Goal: Task Accomplishment & Management: Manage account settings

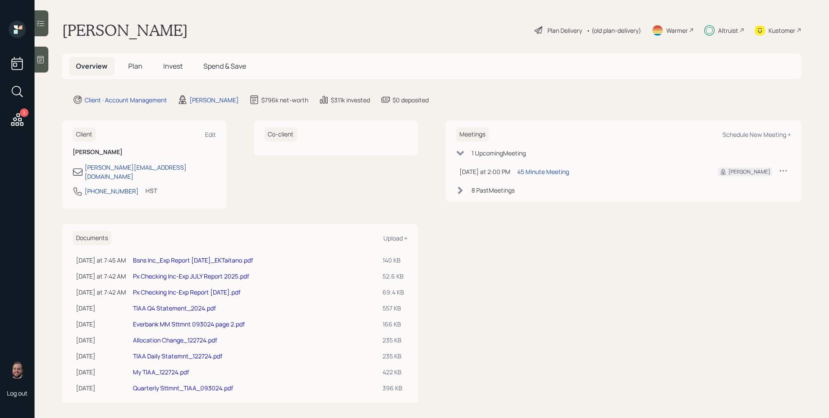
click at [136, 64] on span "Plan" at bounding box center [135, 65] width 14 height 9
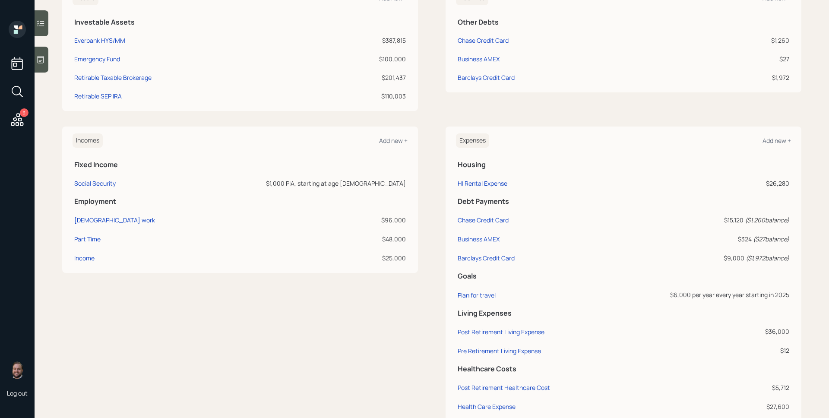
scroll to position [245, 0]
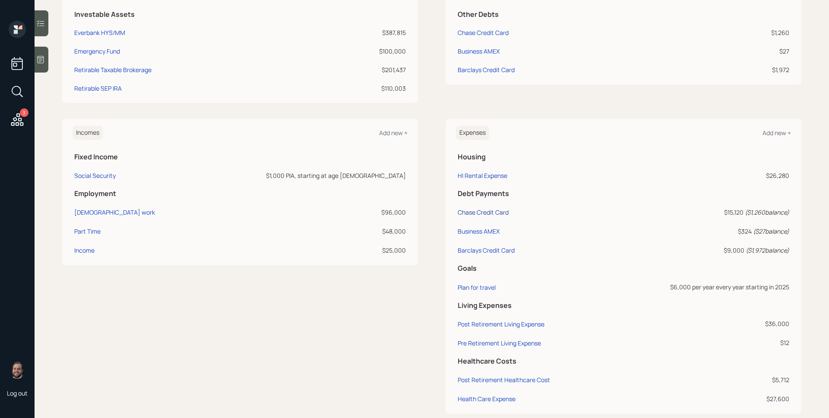
click at [487, 210] on div "Chase Credit Card" at bounding box center [483, 212] width 51 height 8
select select "credit_card"
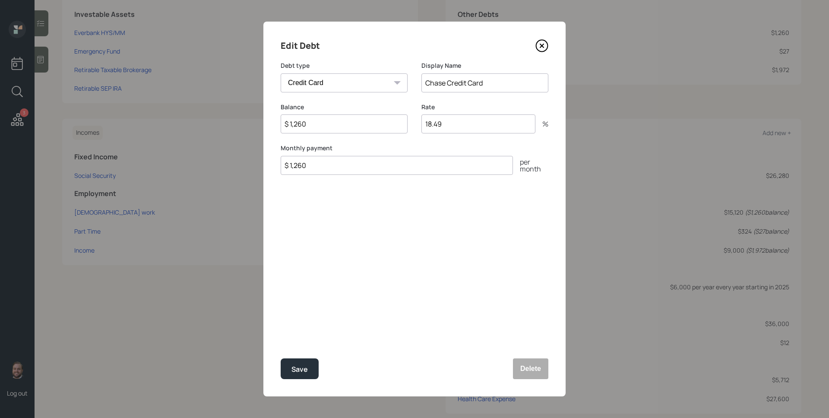
click at [543, 47] on icon at bounding box center [541, 45] width 13 height 13
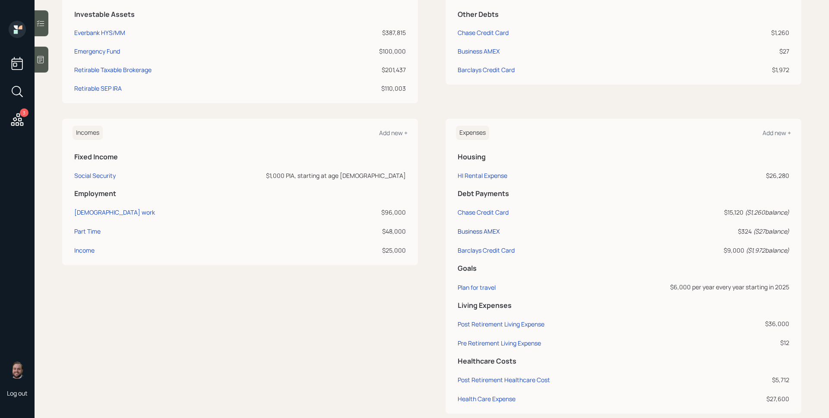
click at [484, 228] on div "Business AMEX" at bounding box center [479, 231] width 42 height 8
select select "credit_card"
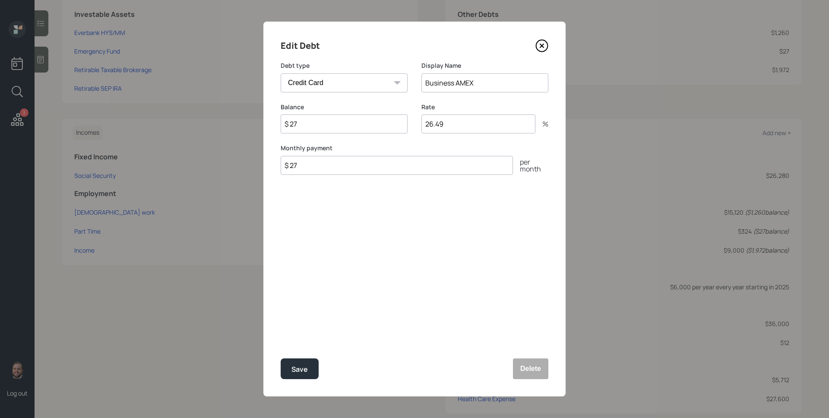
click at [539, 43] on icon at bounding box center [541, 45] width 13 height 13
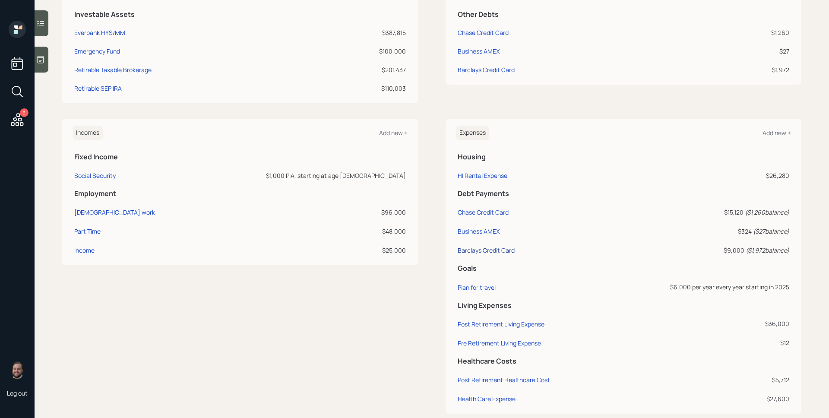
click at [486, 246] on div "Barclays Credit Card" at bounding box center [486, 250] width 57 height 8
select select "credit_card"
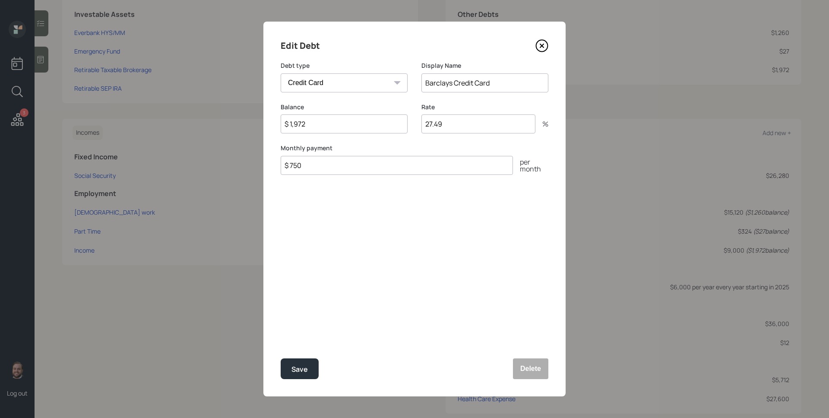
click at [541, 47] on icon at bounding box center [541, 45] width 3 height 3
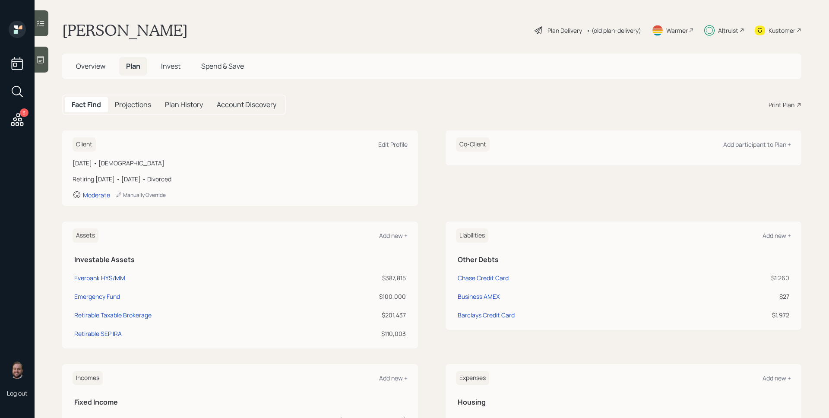
click at [559, 32] on div "Plan Delivery" at bounding box center [564, 30] width 35 height 9
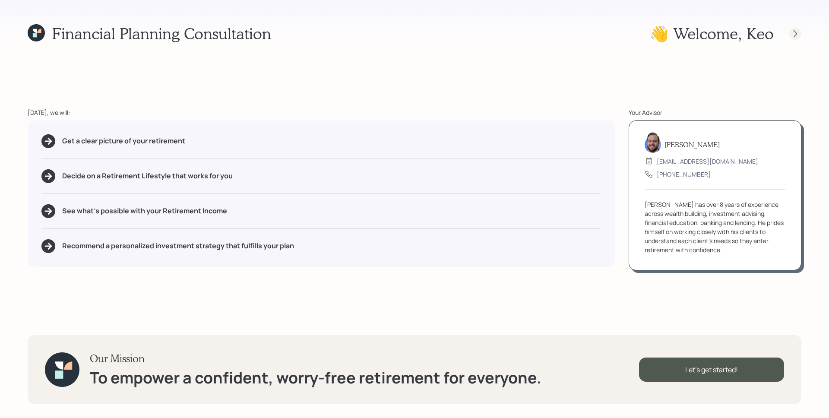
click at [796, 29] on icon at bounding box center [795, 33] width 9 height 9
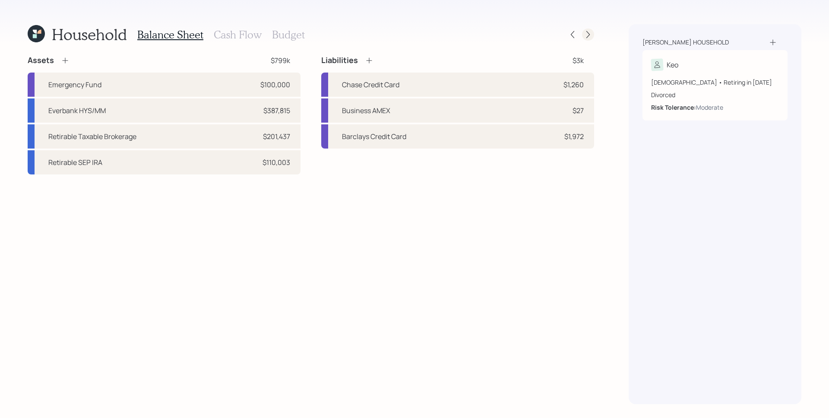
click at [585, 32] on icon at bounding box center [588, 34] width 9 height 9
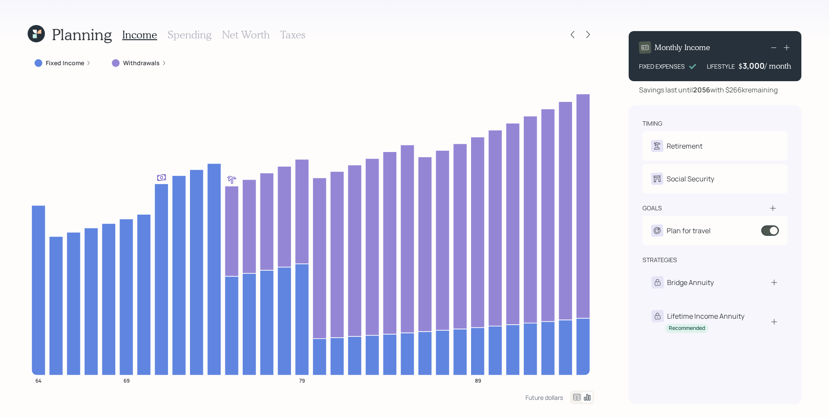
click at [85, 60] on div "Fixed Income" at bounding box center [63, 63] width 57 height 9
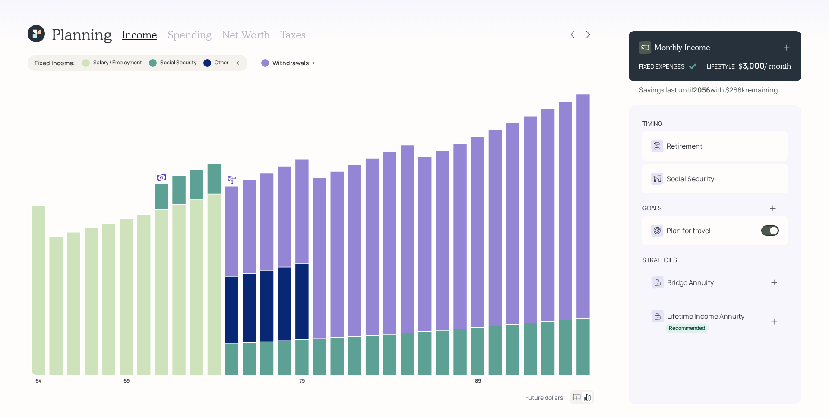
click at [180, 30] on h3 "Spending" at bounding box center [190, 34] width 44 height 13
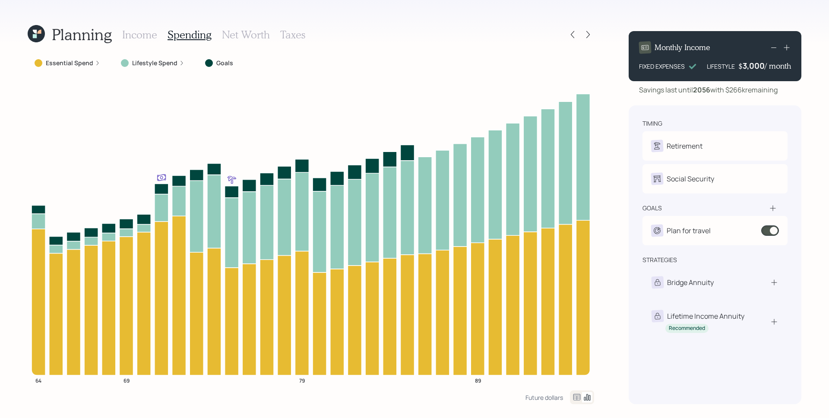
click at [87, 65] on label "Essential Spend" at bounding box center [69, 63] width 47 height 9
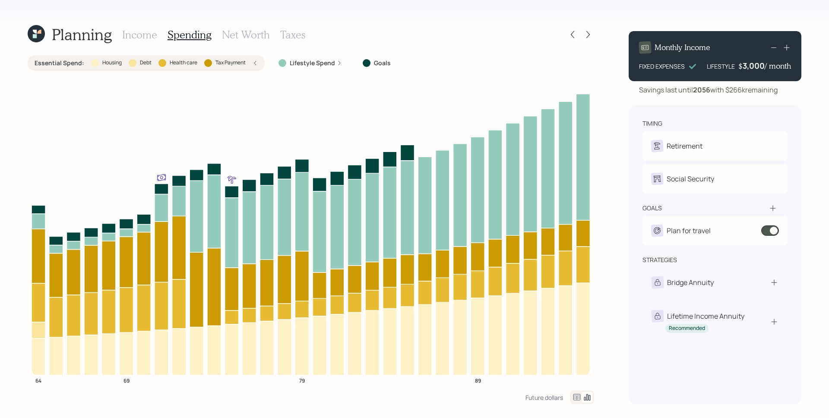
click at [134, 32] on h3 "Income" at bounding box center [139, 34] width 35 height 13
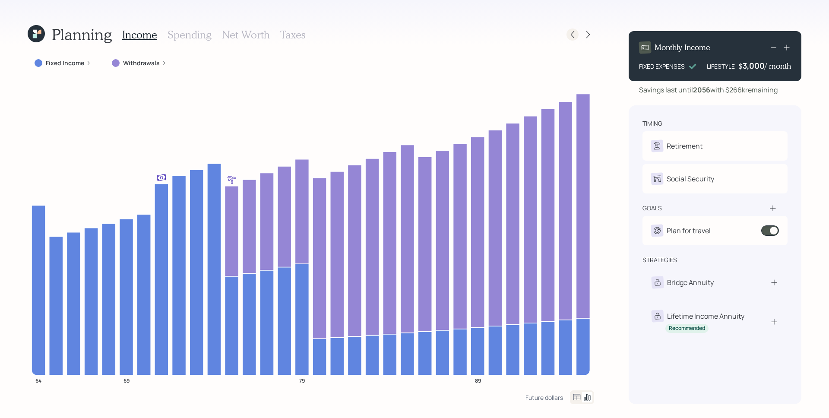
click at [571, 32] on icon at bounding box center [572, 34] width 9 height 9
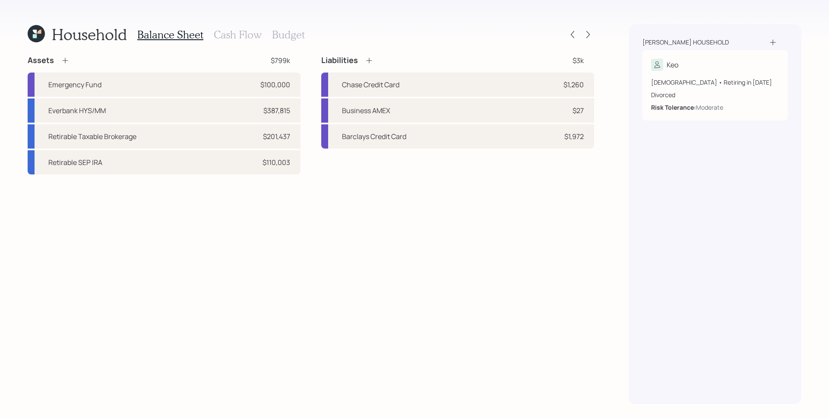
click at [236, 34] on h3 "Cash Flow" at bounding box center [238, 34] width 48 height 13
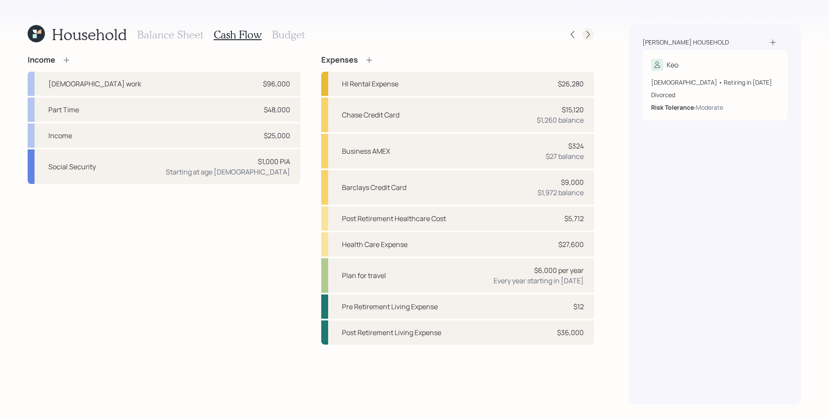
click at [585, 33] on icon at bounding box center [588, 34] width 9 height 9
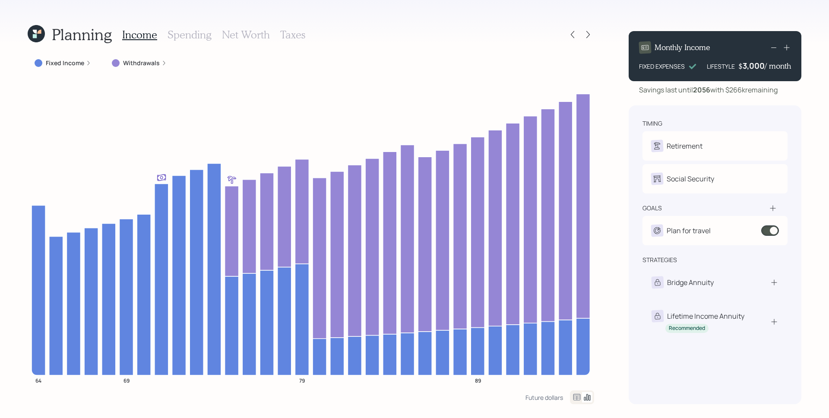
click at [187, 26] on div "Income Spending Net Worth Taxes" at bounding box center [213, 34] width 183 height 21
click at [186, 32] on h3 "Spending" at bounding box center [190, 34] width 44 height 13
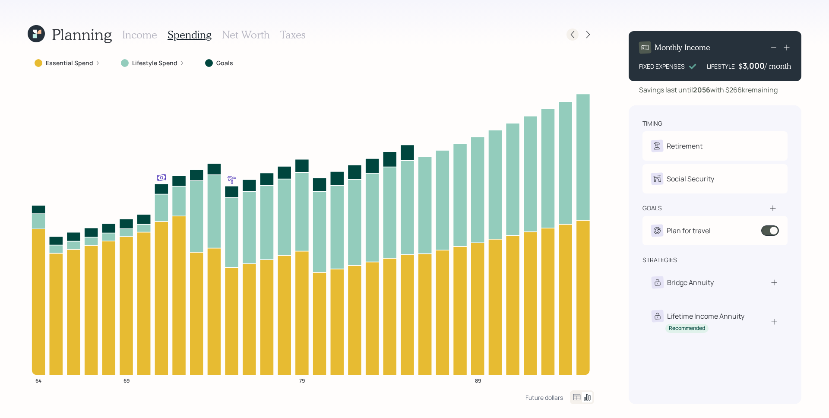
click at [569, 32] on icon at bounding box center [572, 34] width 9 height 9
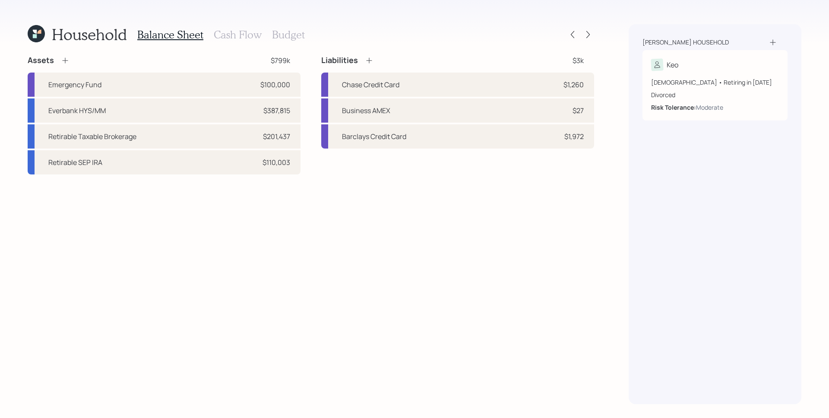
click at [247, 34] on h3 "Cash Flow" at bounding box center [238, 34] width 48 height 13
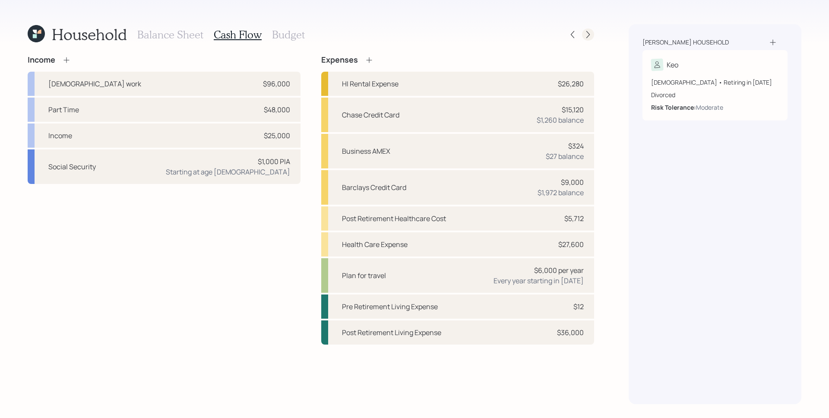
click at [587, 37] on icon at bounding box center [587, 34] width 3 height 7
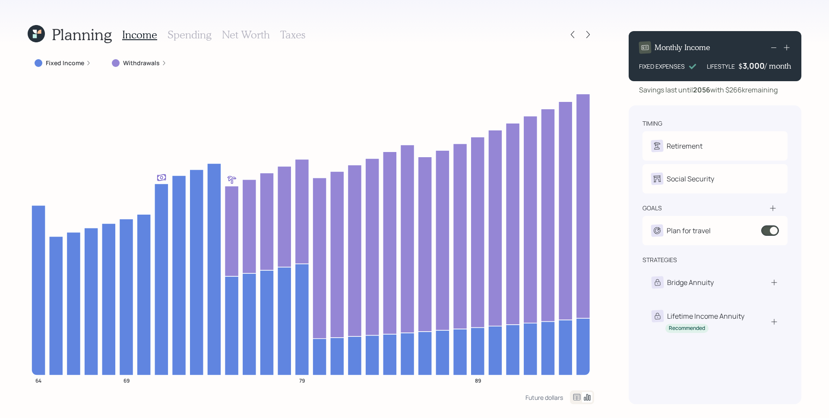
click at [185, 40] on h3 "Spending" at bounding box center [190, 34] width 44 height 13
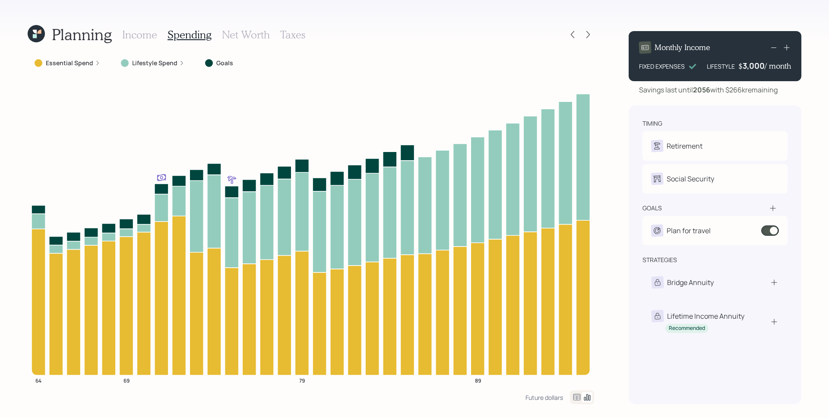
click at [152, 63] on label "Lifestyle Spend" at bounding box center [154, 63] width 45 height 9
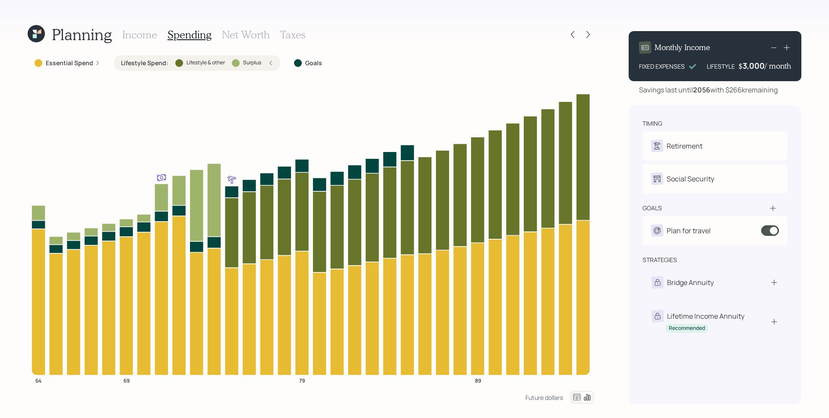
click at [100, 62] on div "Essential Spend" at bounding box center [67, 63] width 79 height 16
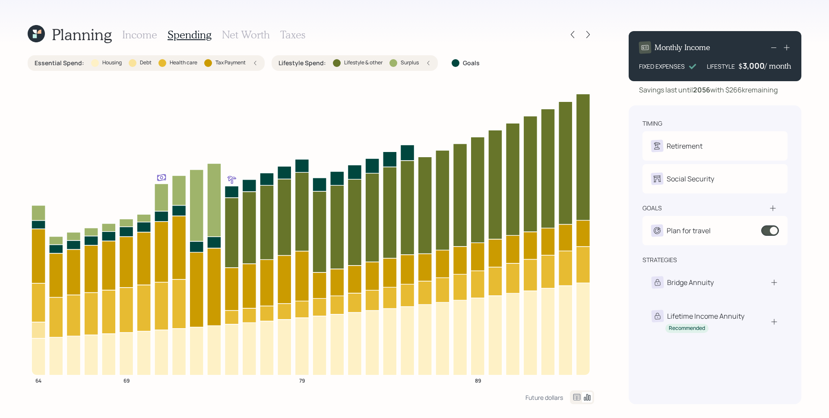
click at [152, 34] on h3 "Income" at bounding box center [139, 34] width 35 height 13
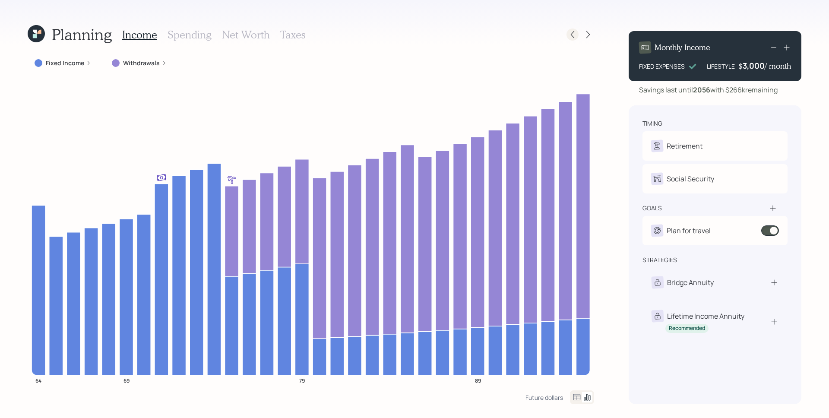
click at [571, 32] on icon at bounding box center [572, 34] width 9 height 9
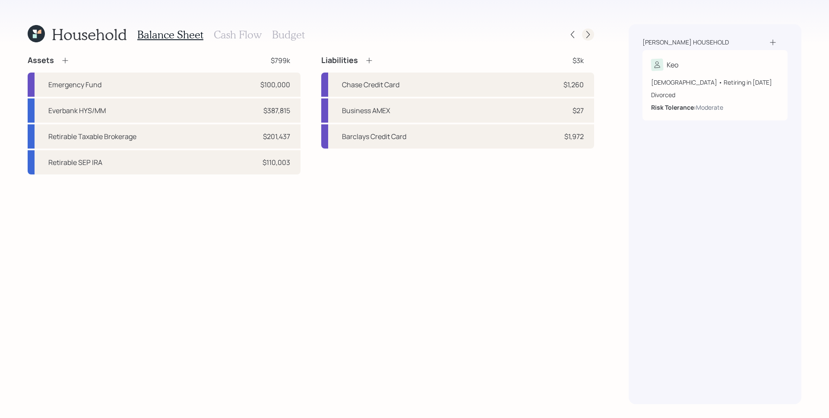
click at [586, 35] on icon at bounding box center [588, 34] width 9 height 9
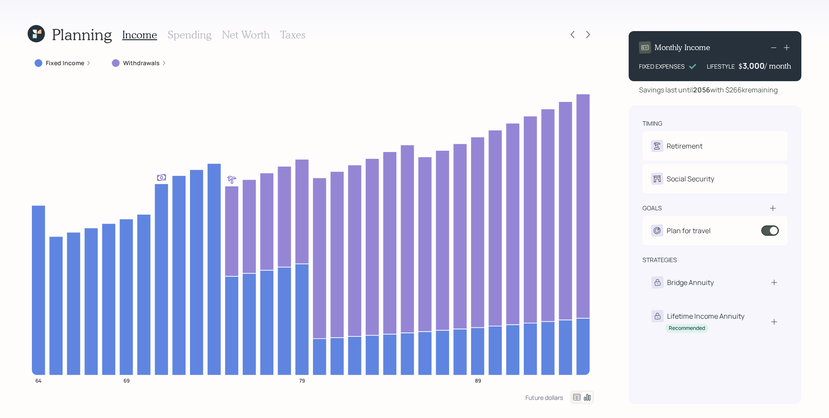
click at [185, 35] on h3 "Spending" at bounding box center [190, 34] width 44 height 13
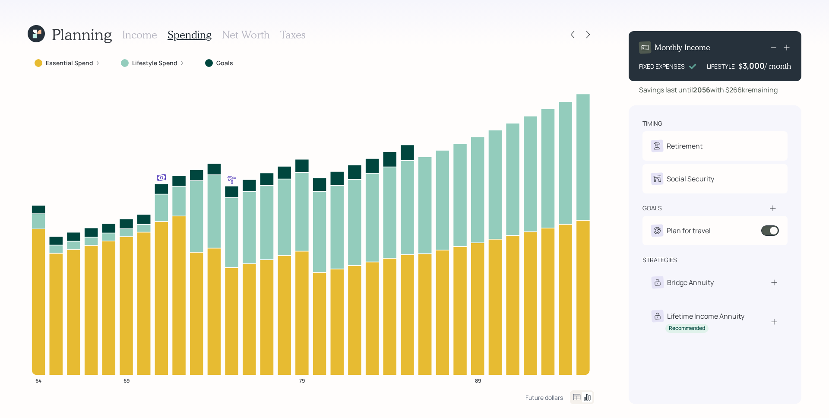
click at [152, 61] on label "Lifestyle Spend" at bounding box center [154, 63] width 45 height 9
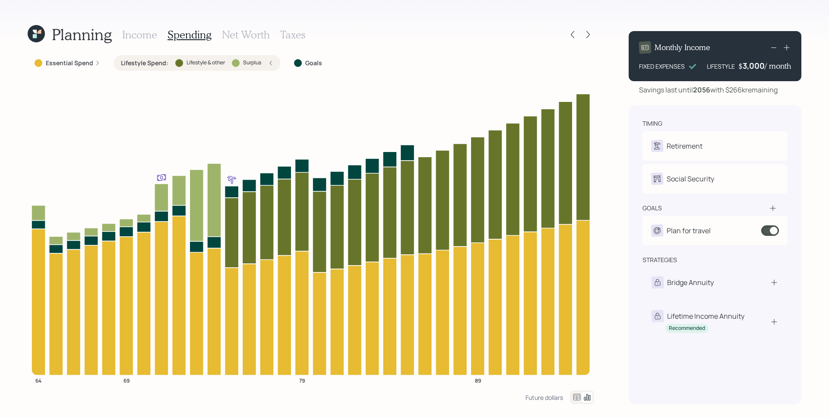
click at [152, 62] on label "Lifestyle Spend :" at bounding box center [144, 63] width 47 height 9
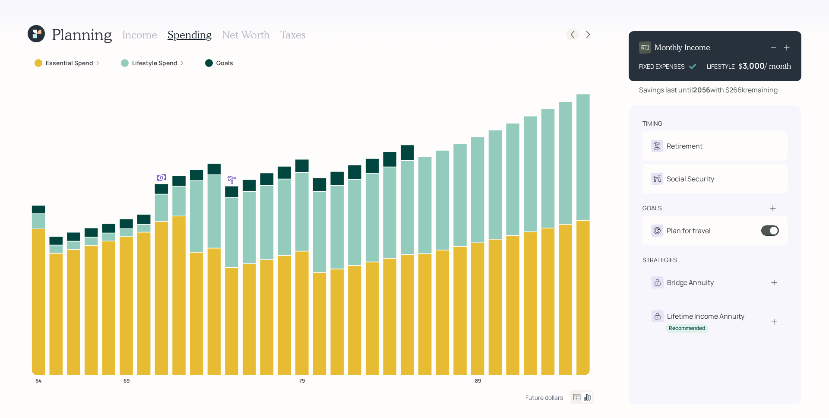
click at [573, 35] on icon at bounding box center [572, 34] width 9 height 9
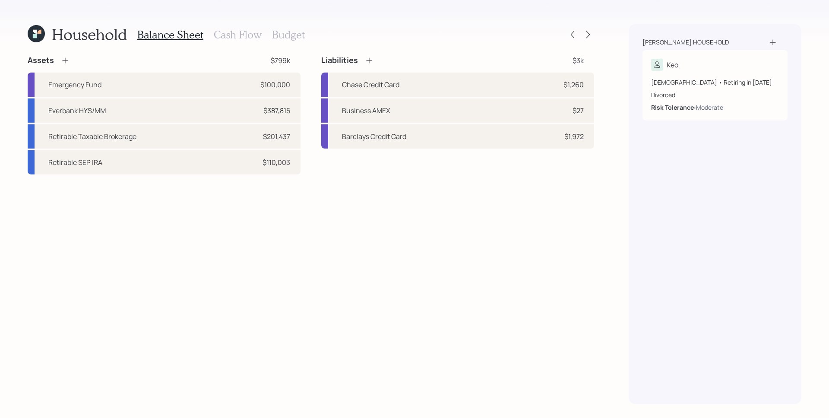
click at [228, 40] on h3 "Cash Flow" at bounding box center [238, 34] width 48 height 13
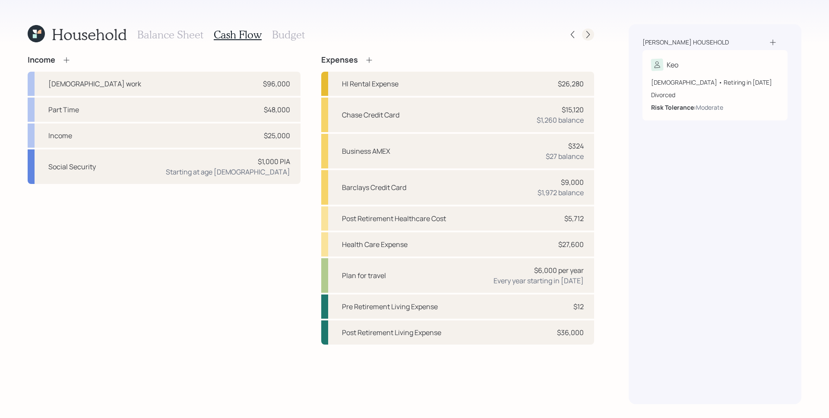
click at [585, 31] on icon at bounding box center [588, 34] width 9 height 9
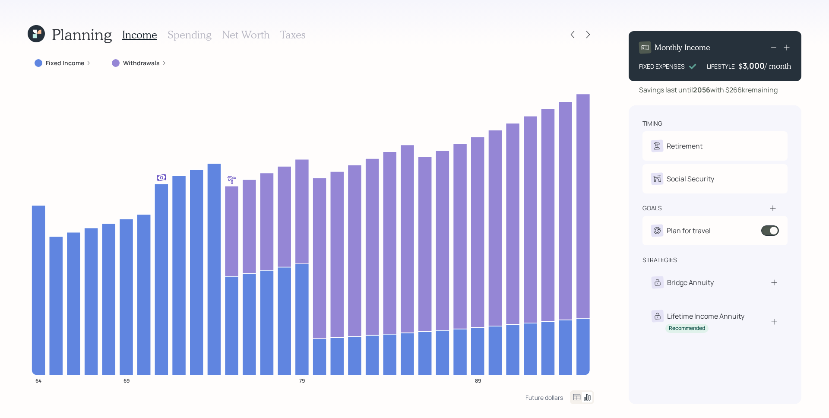
click at [181, 37] on h3 "Spending" at bounding box center [190, 34] width 44 height 13
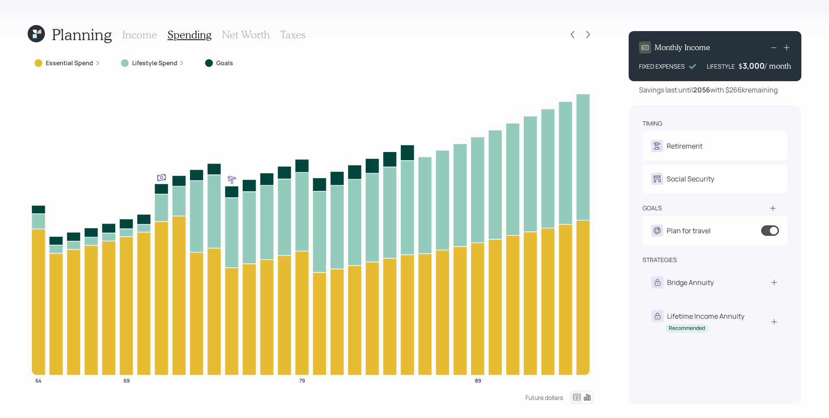
click at [87, 59] on label "Essential Spend" at bounding box center [69, 63] width 47 height 9
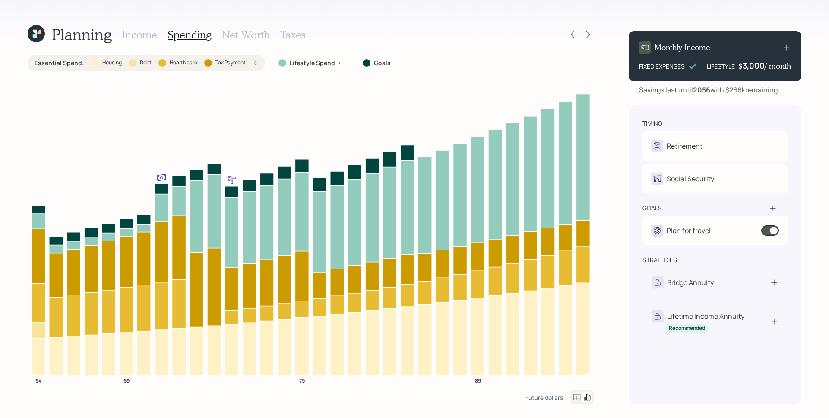
click at [137, 36] on h3 "Income" at bounding box center [139, 34] width 35 height 13
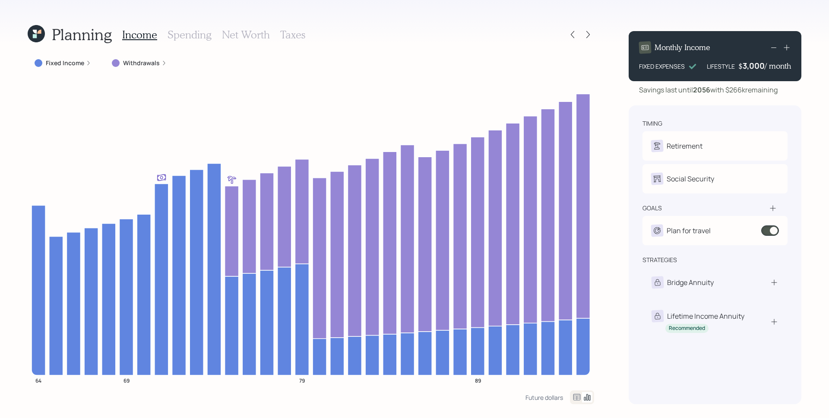
click at [298, 35] on h3 "Taxes" at bounding box center [292, 34] width 25 height 13
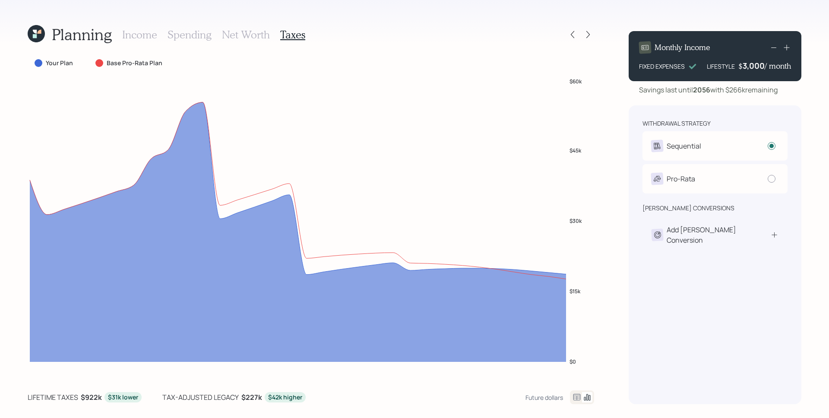
click at [135, 33] on h3 "Income" at bounding box center [139, 34] width 35 height 13
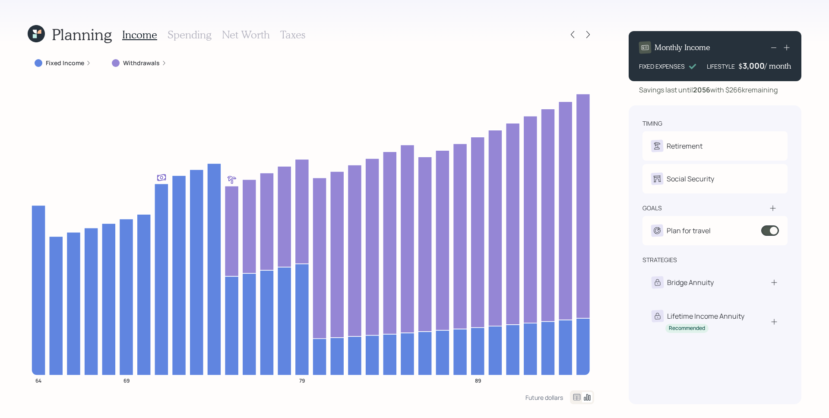
click at [63, 71] on div "Fixed Income Withdrawals 64 69 79 89" at bounding box center [311, 222] width 566 height 335
click at [67, 64] on label "Fixed Income" at bounding box center [65, 63] width 38 height 9
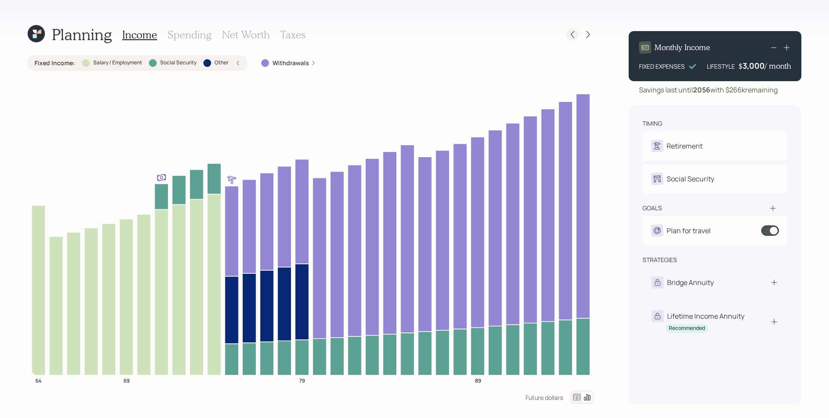
click at [570, 31] on icon at bounding box center [572, 34] width 9 height 9
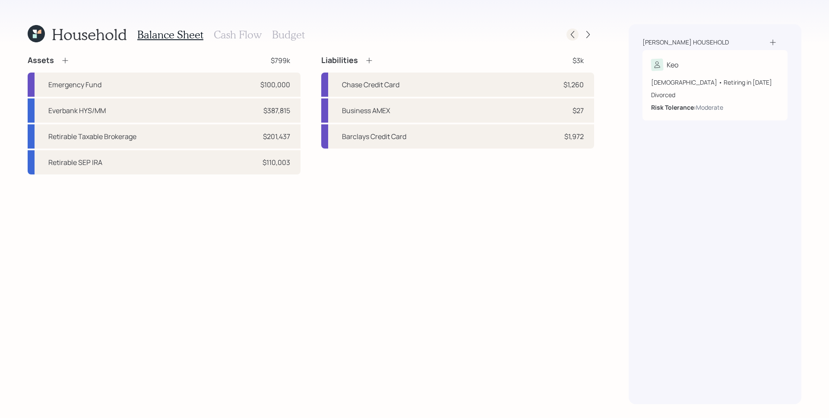
click at [573, 33] on icon at bounding box center [572, 34] width 9 height 9
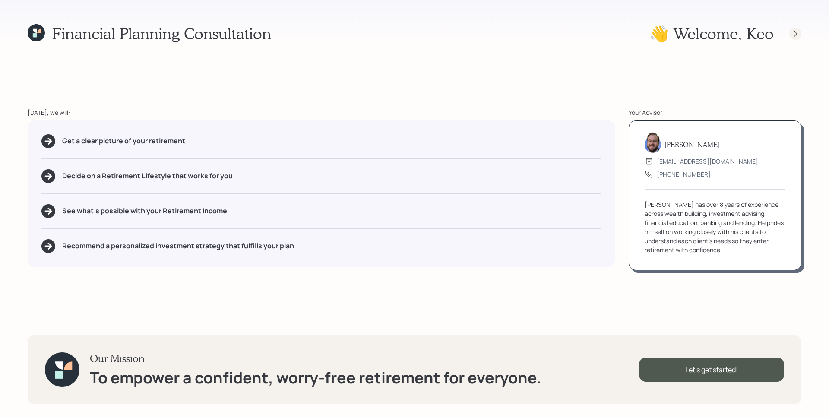
click at [797, 32] on icon at bounding box center [795, 33] width 9 height 9
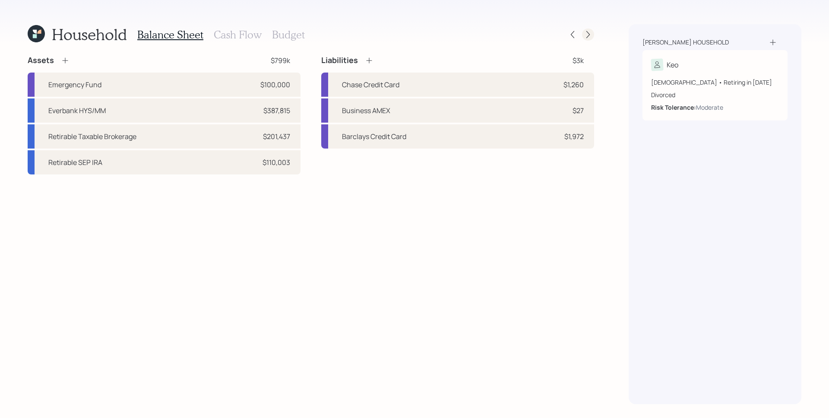
click at [590, 32] on icon at bounding box center [588, 34] width 9 height 9
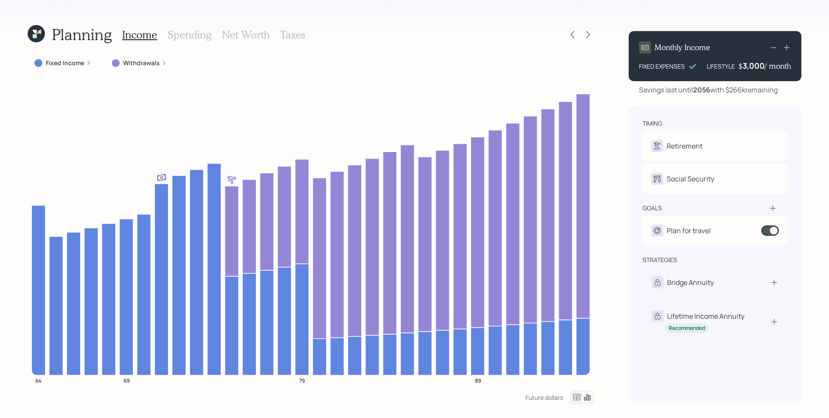
click at [78, 62] on label "Fixed Income" at bounding box center [65, 63] width 38 height 9
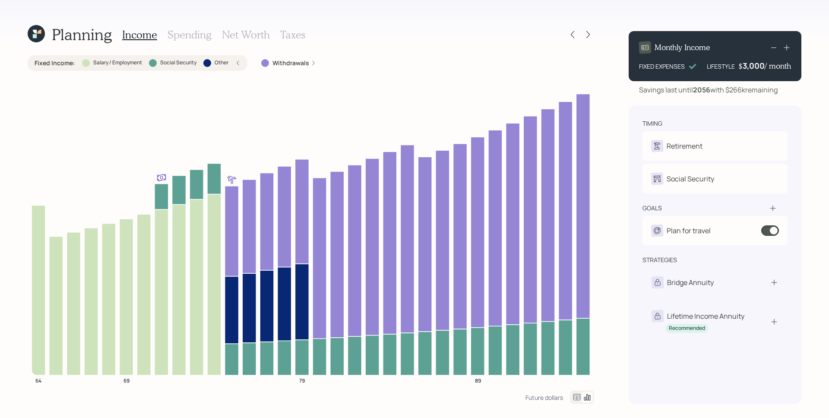
click at [185, 33] on h3 "Spending" at bounding box center [190, 34] width 44 height 13
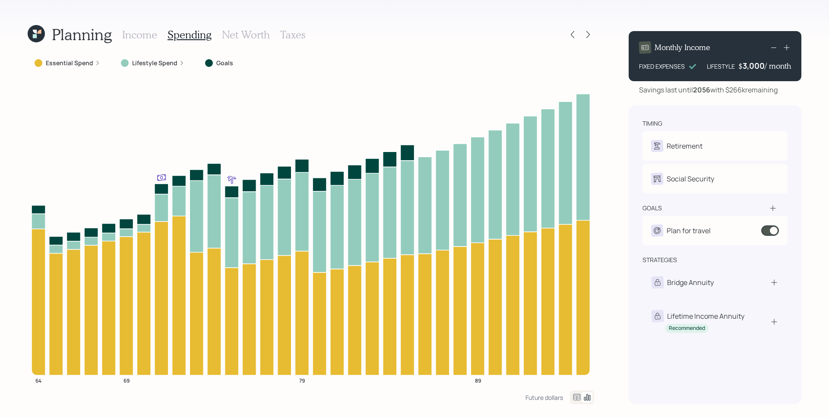
click at [85, 61] on label "Essential Spend" at bounding box center [69, 63] width 47 height 9
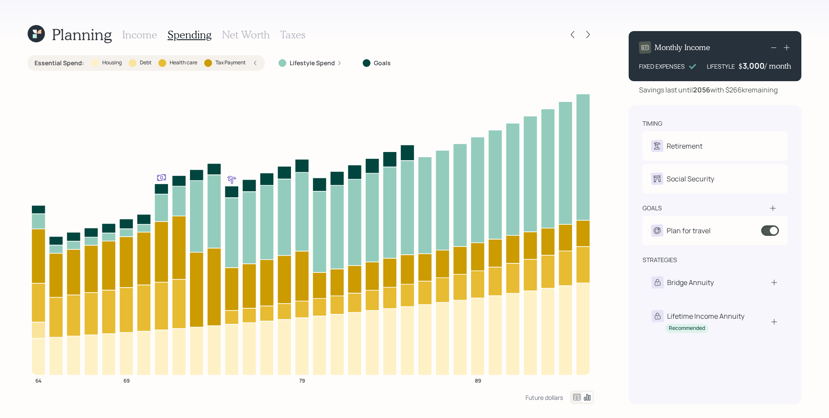
click at [149, 32] on h3 "Income" at bounding box center [139, 34] width 35 height 13
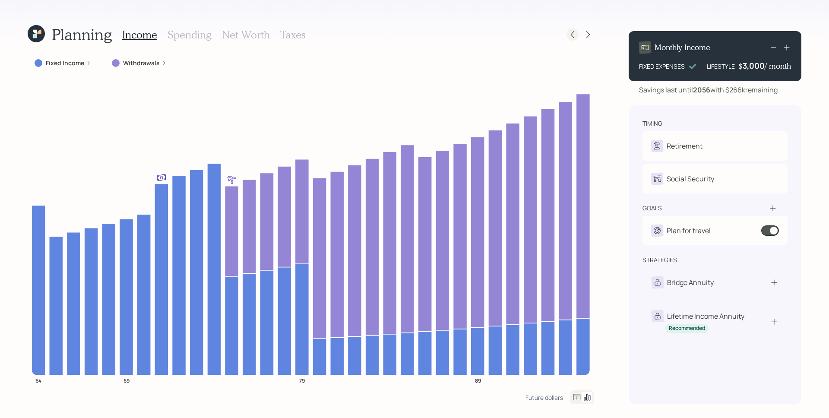
click at [575, 36] on icon at bounding box center [572, 34] width 9 height 9
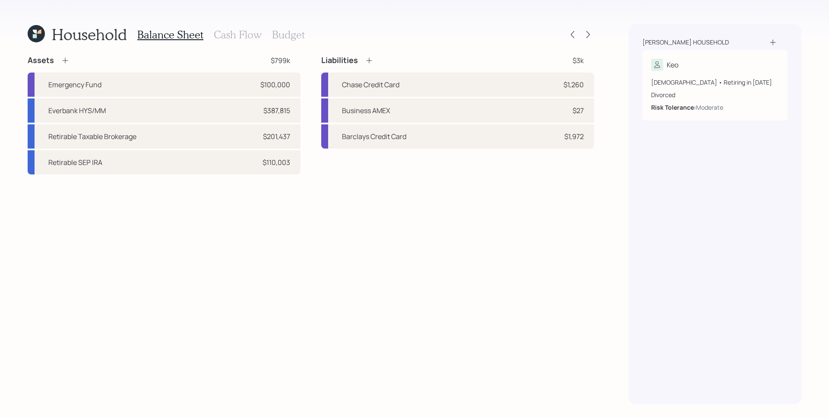
click at [232, 31] on h3 "Cash Flow" at bounding box center [238, 34] width 48 height 13
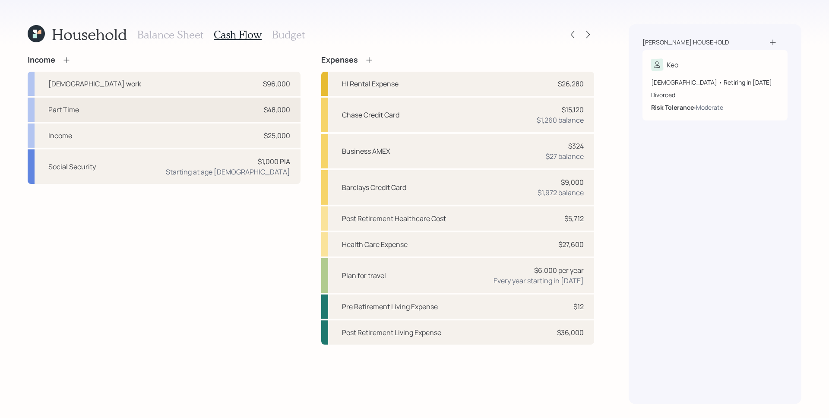
click at [221, 113] on div "Part Time $48,000" at bounding box center [164, 110] width 273 height 24
select select "other"
select select "earned"
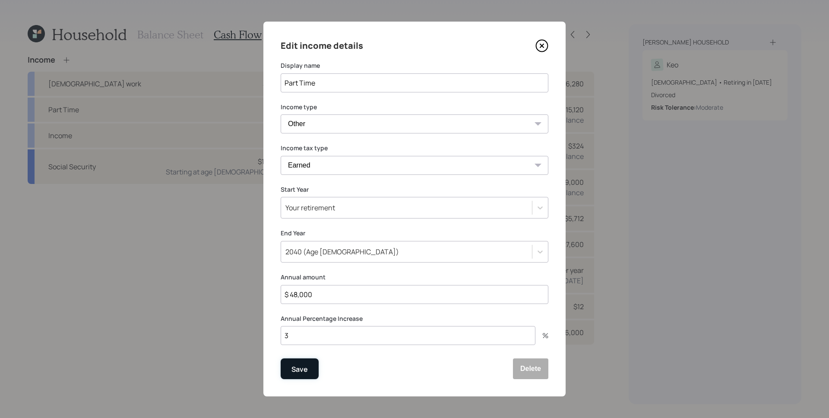
click at [301, 367] on div "Save" at bounding box center [299, 370] width 16 height 12
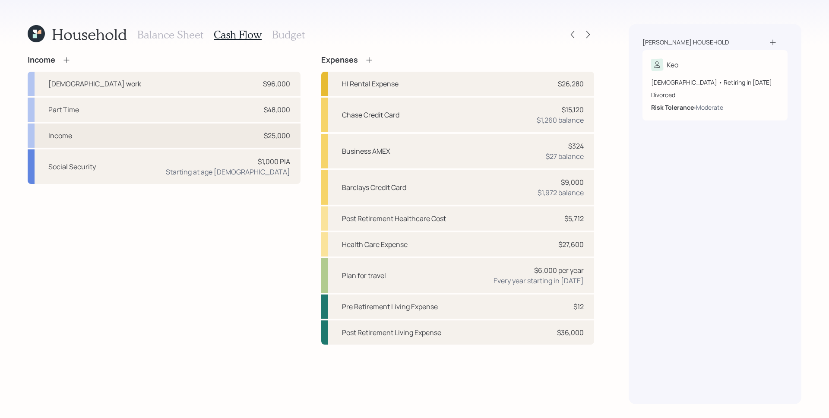
click at [135, 132] on div "Income $25,000" at bounding box center [164, 135] width 273 height 24
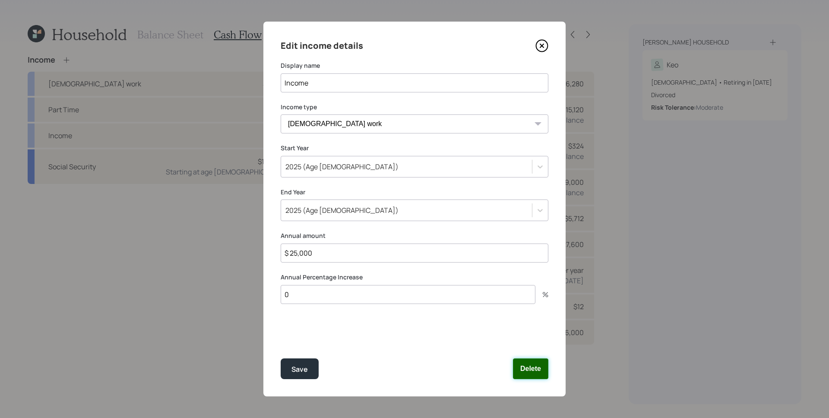
click at [531, 368] on button "Delete" at bounding box center [530, 368] width 35 height 21
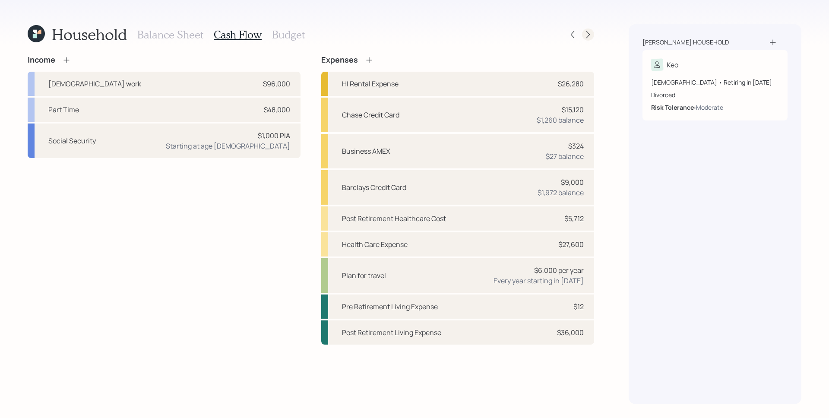
click at [591, 34] on icon at bounding box center [588, 34] width 9 height 9
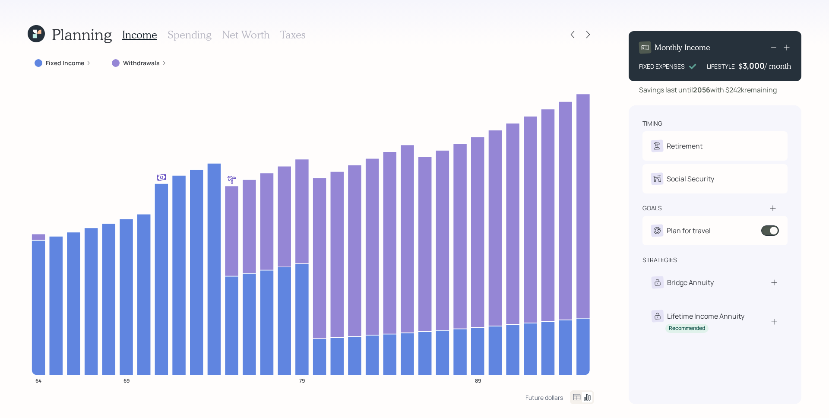
click at [89, 62] on icon at bounding box center [88, 62] width 5 height 5
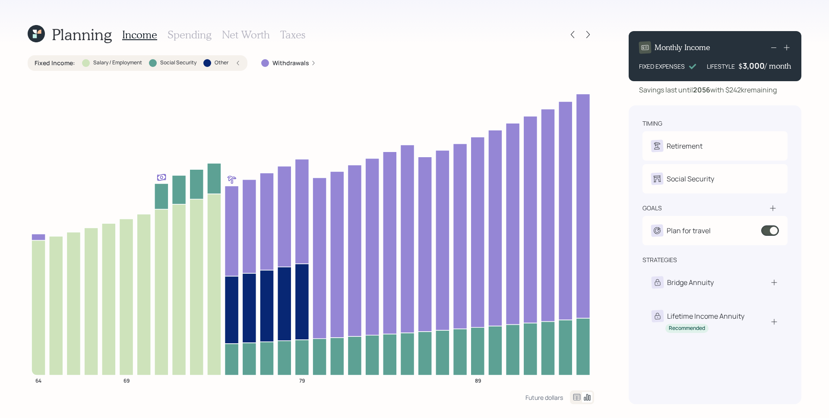
click at [190, 38] on h3 "Spending" at bounding box center [190, 34] width 44 height 13
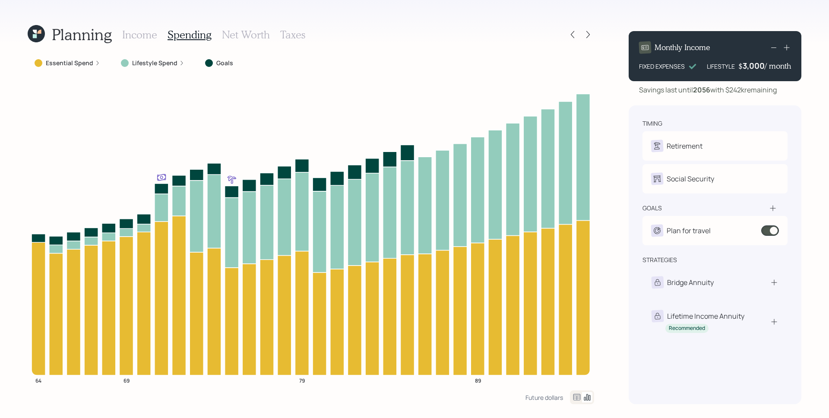
click at [97, 61] on icon at bounding box center [98, 63] width 2 height 4
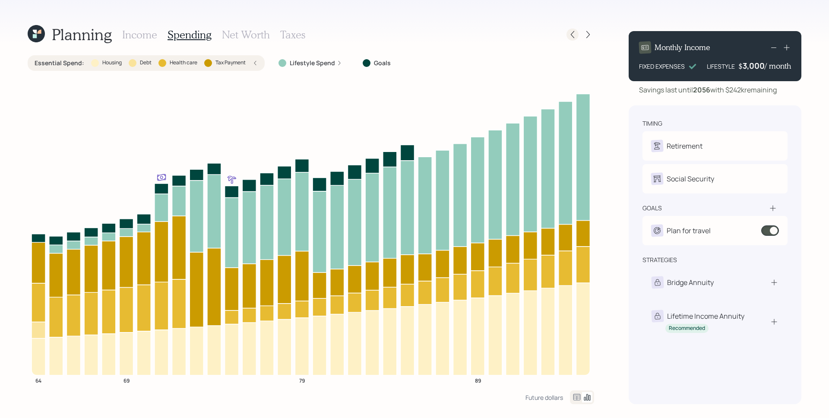
click at [573, 34] on icon at bounding box center [572, 34] width 9 height 9
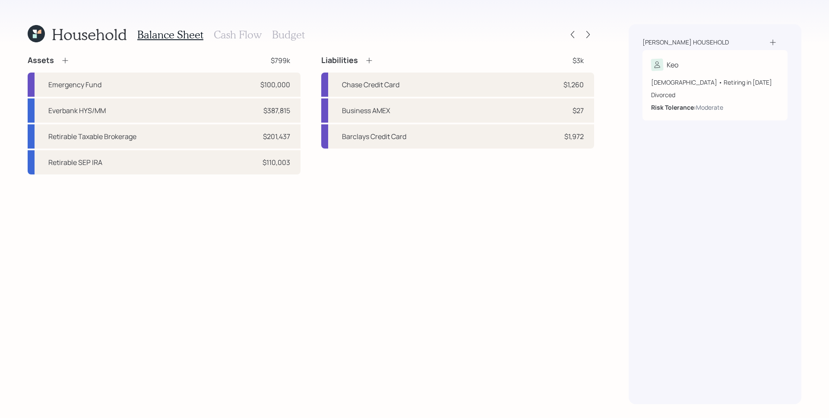
click at [237, 38] on h3 "Cash Flow" at bounding box center [238, 34] width 48 height 13
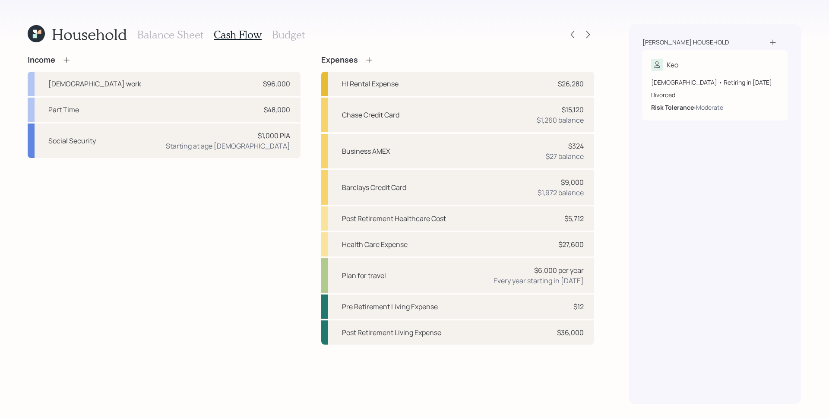
click at [67, 60] on icon at bounding box center [66, 60] width 9 height 9
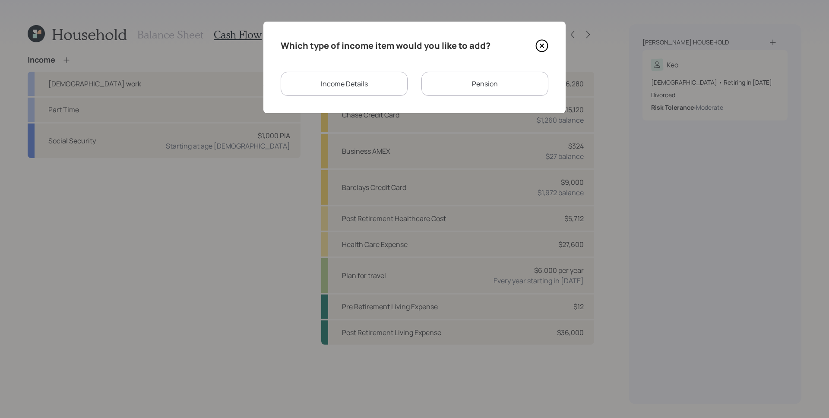
click at [342, 80] on div "Income Details" at bounding box center [344, 84] width 127 height 24
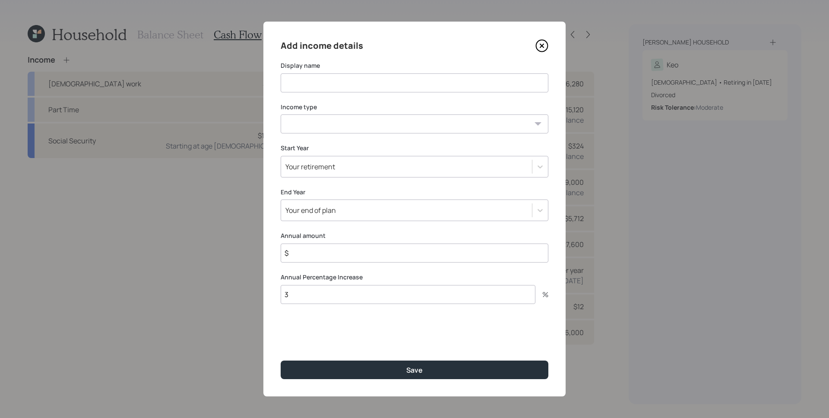
click at [351, 76] on input at bounding box center [415, 82] width 268 height 19
type input "Income Fix"
select select "salary"
click at [281, 114] on select "Full-time work Part-time work Self employment Other" at bounding box center [415, 123] width 268 height 19
type input "$ 25,000"
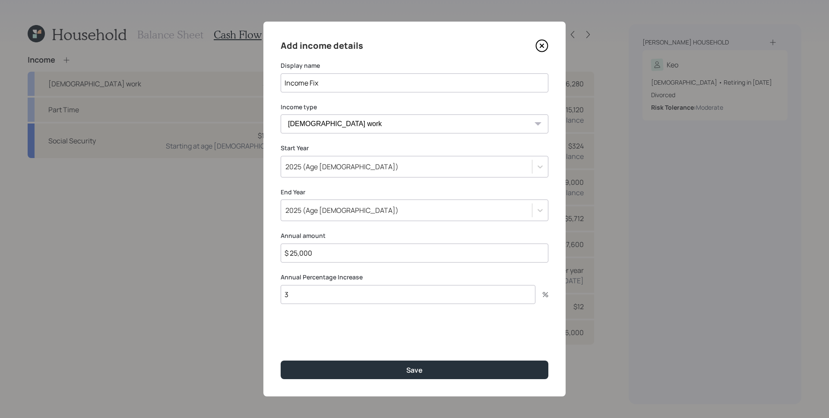
click at [281, 361] on button "Save" at bounding box center [415, 370] width 268 height 19
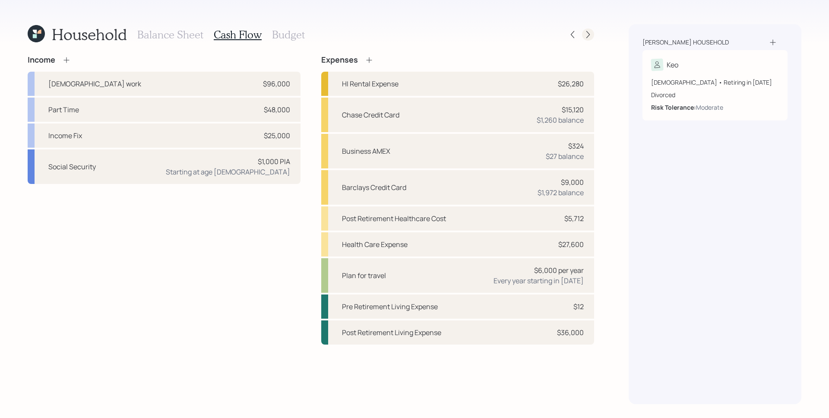
click at [584, 36] on icon at bounding box center [588, 34] width 9 height 9
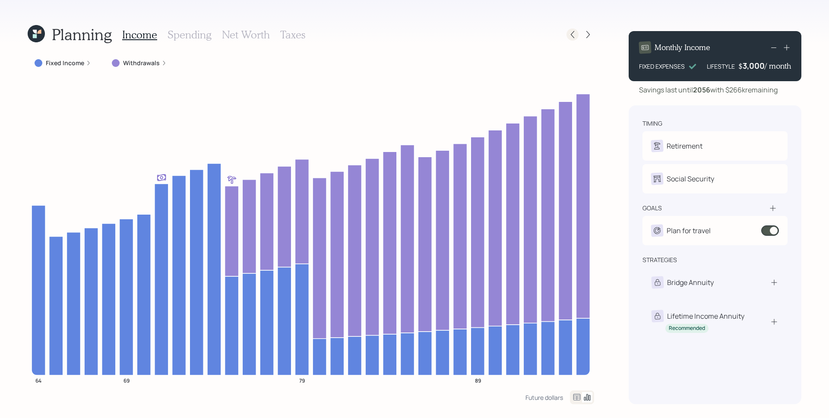
click at [573, 32] on icon at bounding box center [572, 34] width 3 height 7
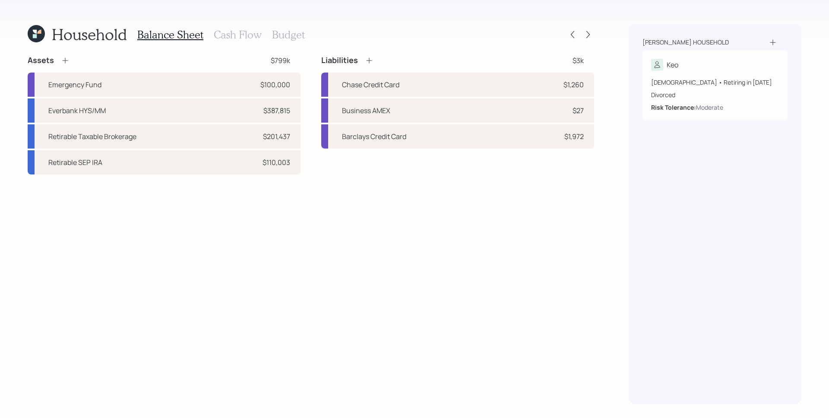
click at [225, 37] on h3 "Cash Flow" at bounding box center [238, 34] width 48 height 13
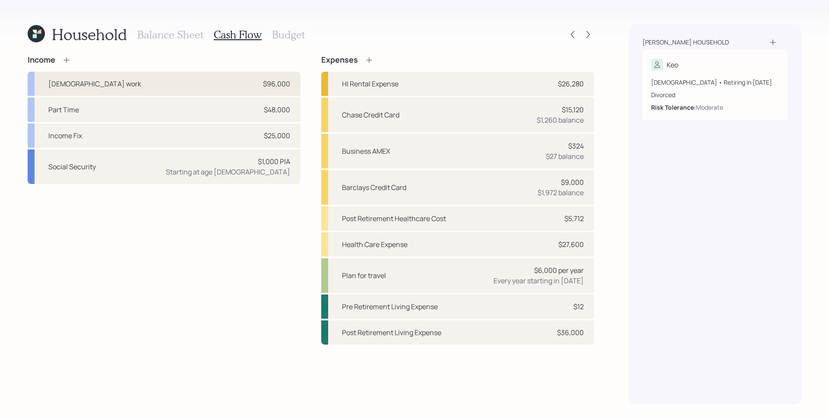
click at [193, 83] on div "Full-time work $96,000" at bounding box center [164, 84] width 273 height 24
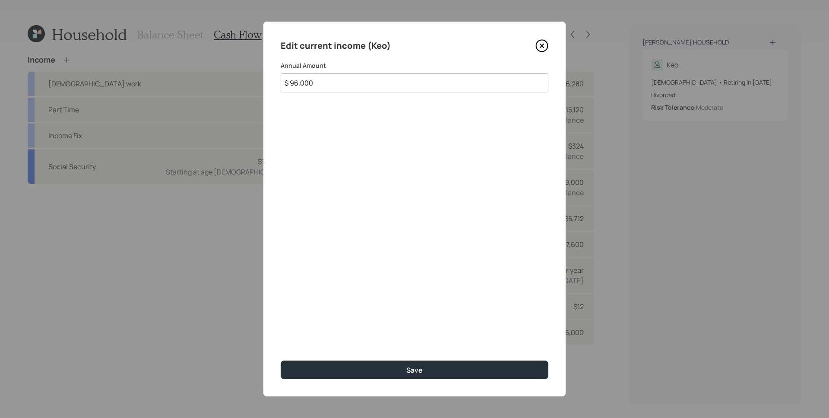
click at [388, 80] on input "$ 96,000" at bounding box center [415, 82] width 268 height 19
click at [405, 80] on input "$ 18,123,227,498" at bounding box center [415, 82] width 268 height 19
click at [405, 81] on input "$ 18,123,227,498" at bounding box center [415, 82] width 268 height 19
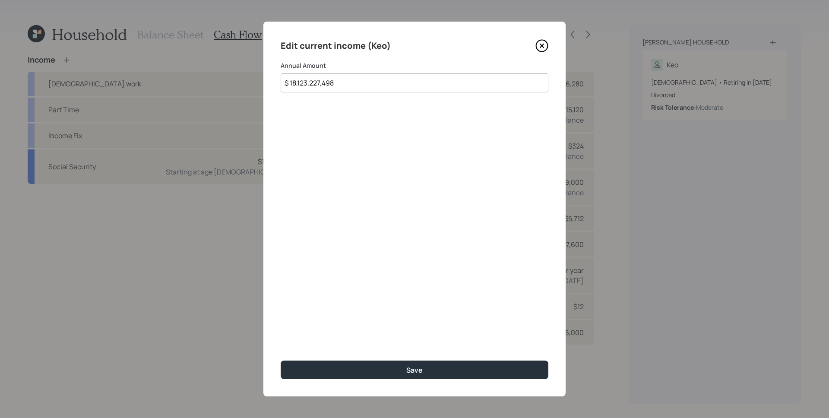
click at [406, 80] on input "$ 18,123,227,498" at bounding box center [415, 82] width 268 height 19
type input "$ 96,000"
click at [281, 361] on button "Save" at bounding box center [415, 370] width 268 height 19
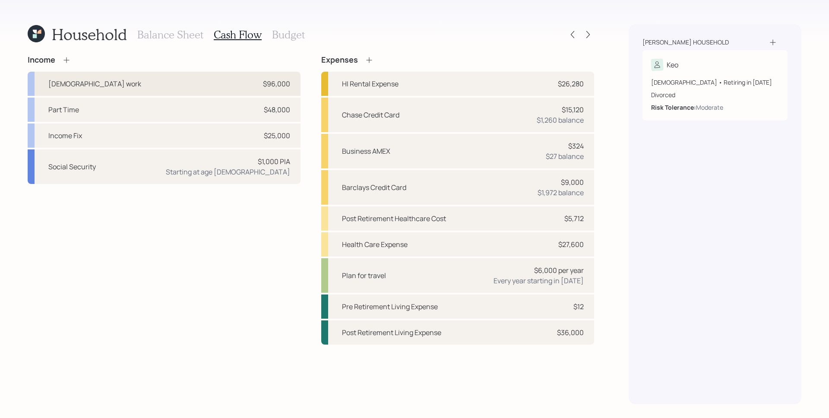
click at [248, 85] on div "Full-time work $96,000" at bounding box center [164, 84] width 273 height 24
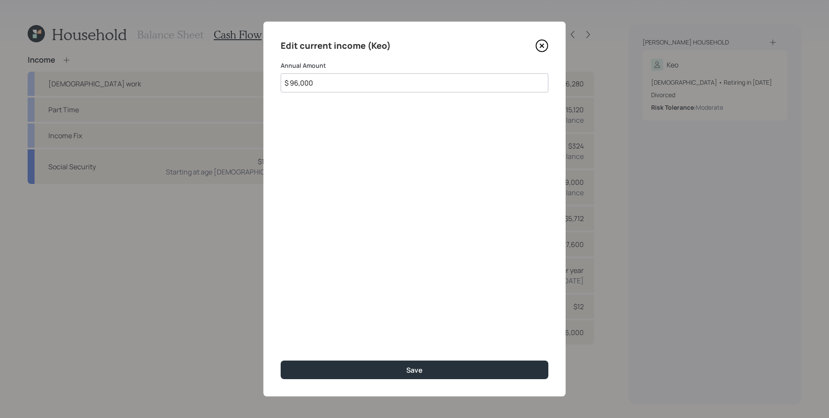
click at [340, 87] on input "$ 96,000" at bounding box center [415, 82] width 268 height 19
type input "$ 0"
click at [281, 361] on button "Save" at bounding box center [415, 370] width 268 height 19
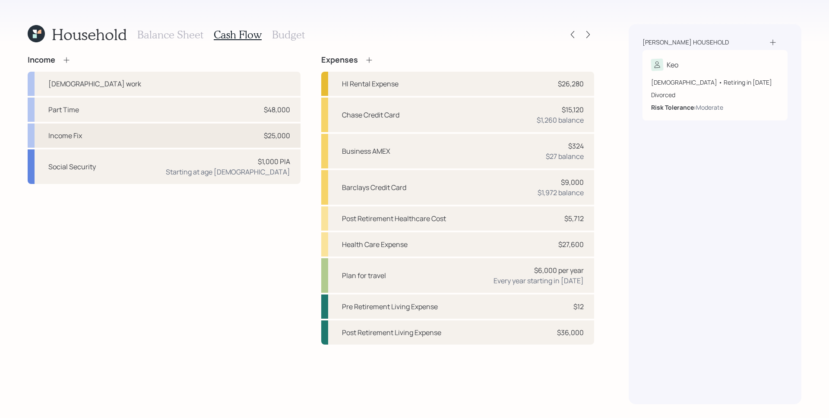
click at [252, 132] on div "Income Fix $25,000" at bounding box center [164, 135] width 273 height 24
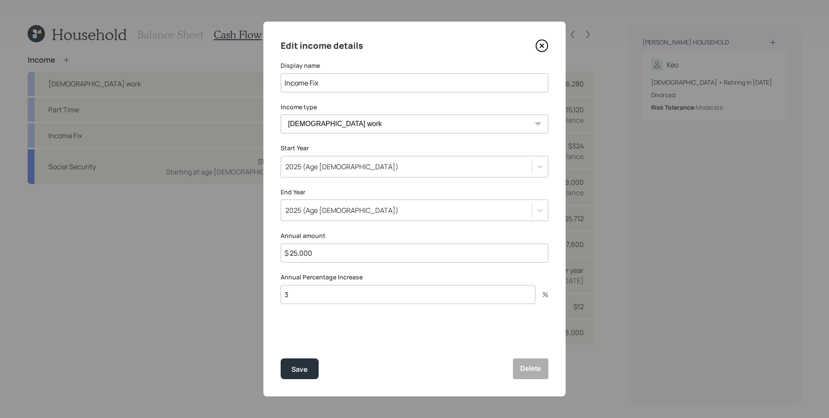
click at [350, 123] on select "Full-time work Part-time work Self employment Other" at bounding box center [415, 123] width 268 height 19
click at [281, 114] on select "Full-time work Part-time work Self employment Other" at bounding box center [415, 123] width 268 height 19
click at [334, 121] on select "Full-time work Part-time work Self employment Other" at bounding box center [415, 123] width 268 height 19
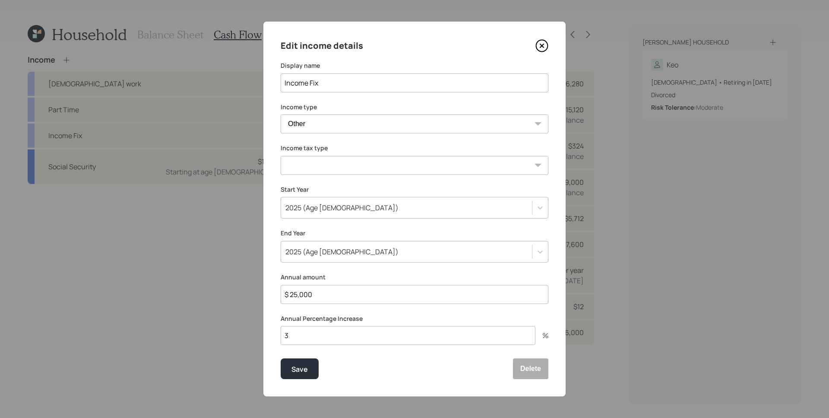
select select "self_employment"
click at [281, 114] on select "Full-time work Part-time work Self employment Other" at bounding box center [415, 123] width 268 height 19
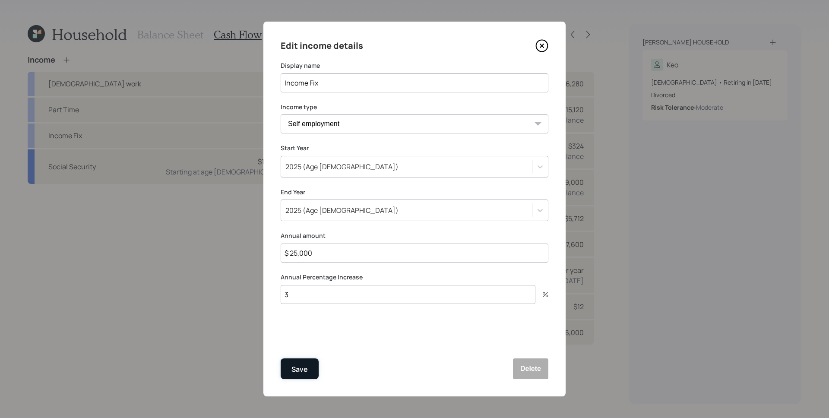
click at [308, 368] on button "Save" at bounding box center [300, 368] width 38 height 21
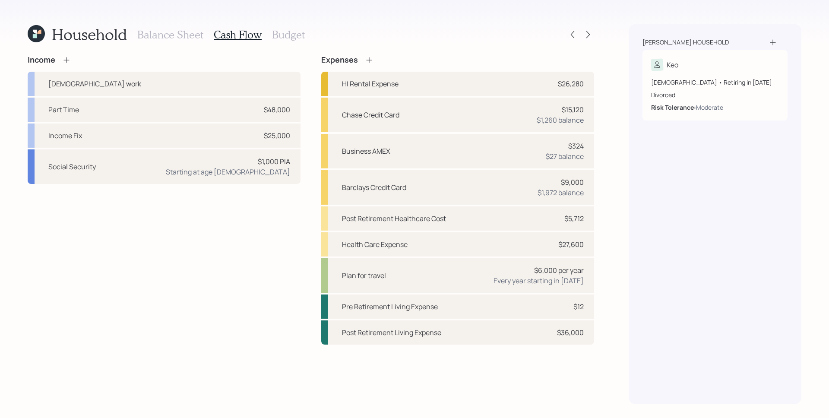
click at [69, 67] on div "Income Full-time work Part Time $48,000 Income Fix $25,000 Social Security $1,0…" at bounding box center [164, 119] width 273 height 129
click at [68, 62] on icon at bounding box center [66, 60] width 9 height 9
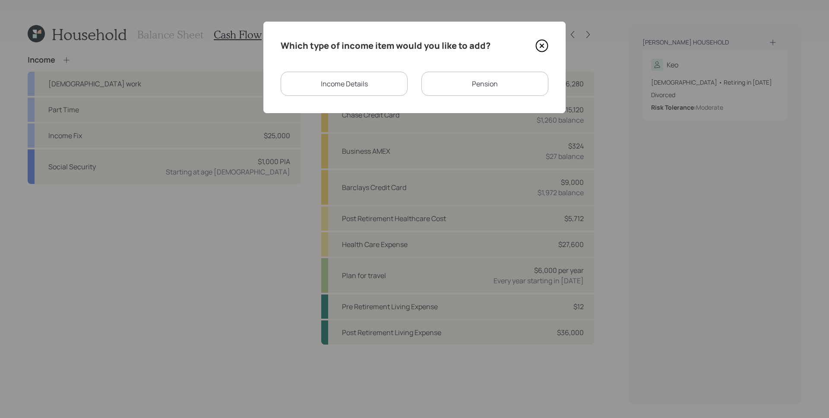
click at [344, 82] on div "Income Details" at bounding box center [344, 84] width 127 height 24
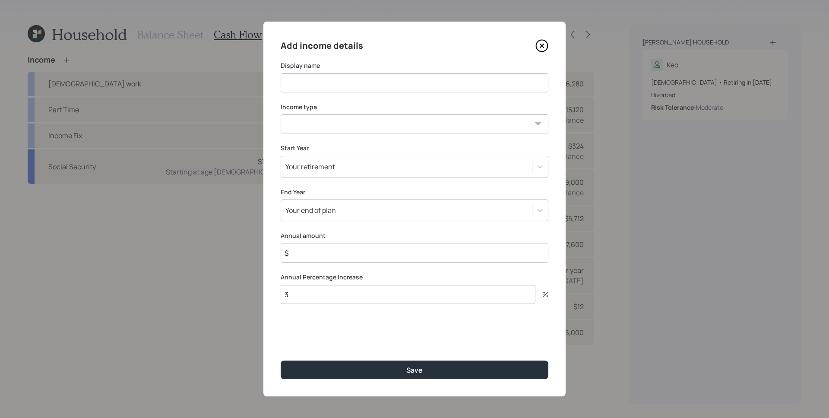
click at [345, 82] on input at bounding box center [415, 82] width 268 height 19
type input "S"
type input "Work"
select select "self_employment"
click at [281, 114] on select "Full-time work Part-time work Self employment Other" at bounding box center [415, 123] width 268 height 19
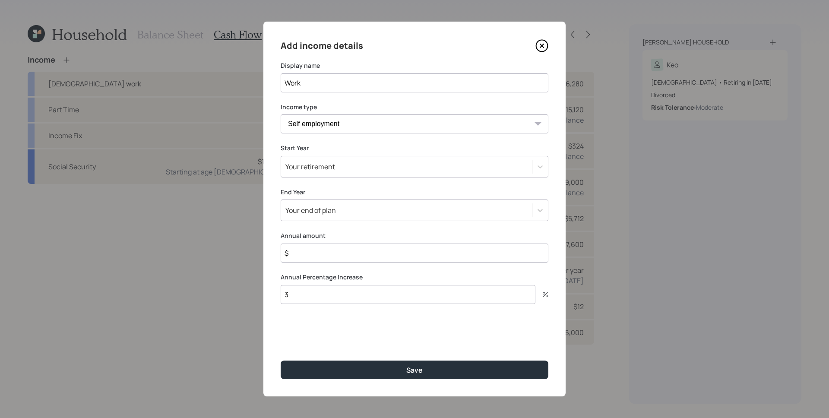
click at [318, 164] on div "Your retirement" at bounding box center [310, 166] width 50 height 9
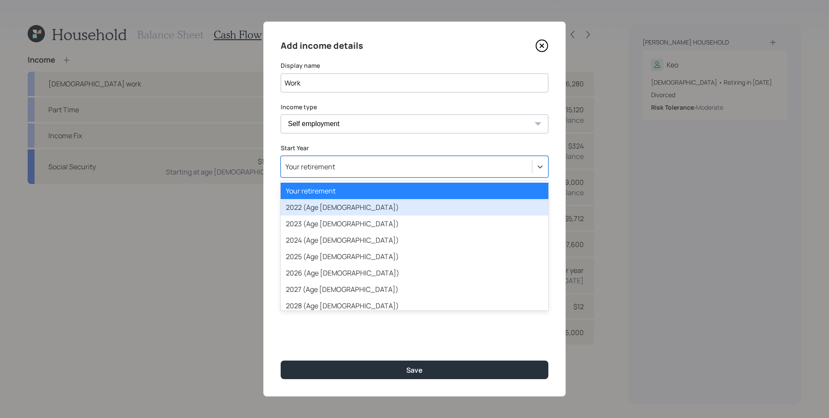
click at [332, 204] on div "2022 (Age 61)" at bounding box center [415, 207] width 268 height 16
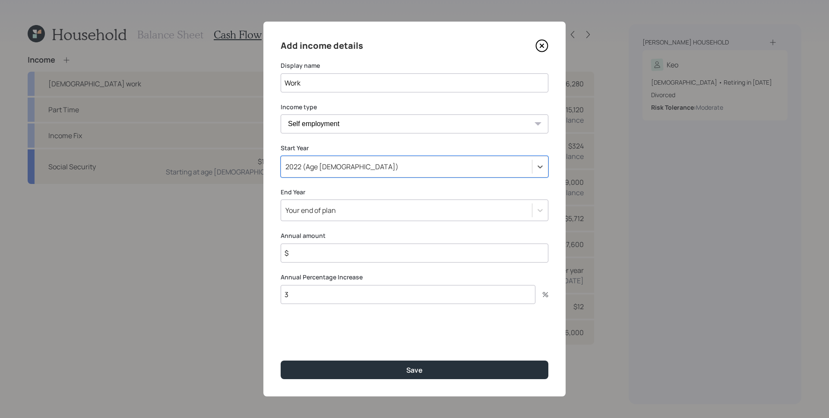
click at [336, 209] on div "Your end of plan" at bounding box center [406, 210] width 251 height 15
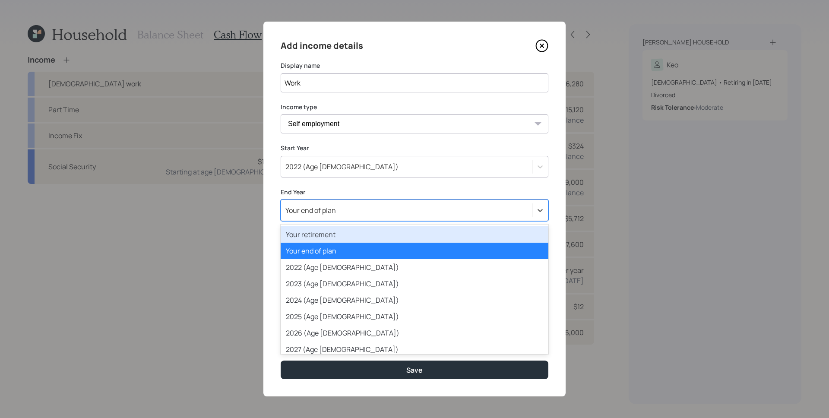
click at [334, 231] on div "Your retirement" at bounding box center [415, 234] width 268 height 16
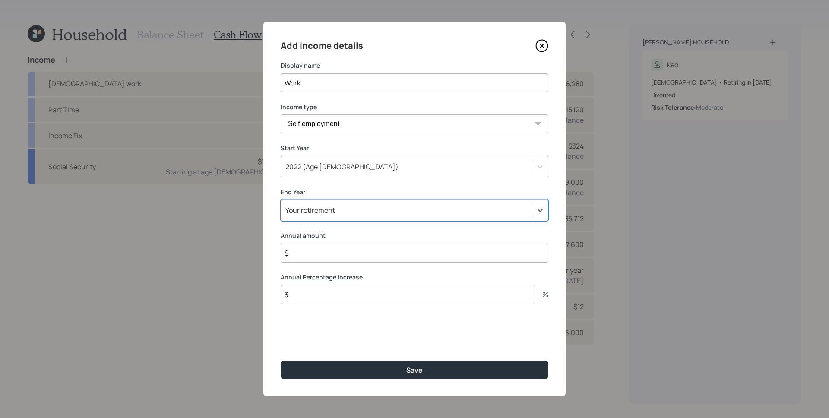
click at [348, 259] on input "$" at bounding box center [415, 253] width 268 height 19
type input "$ 96,000"
click at [281, 361] on button "Save" at bounding box center [415, 370] width 268 height 19
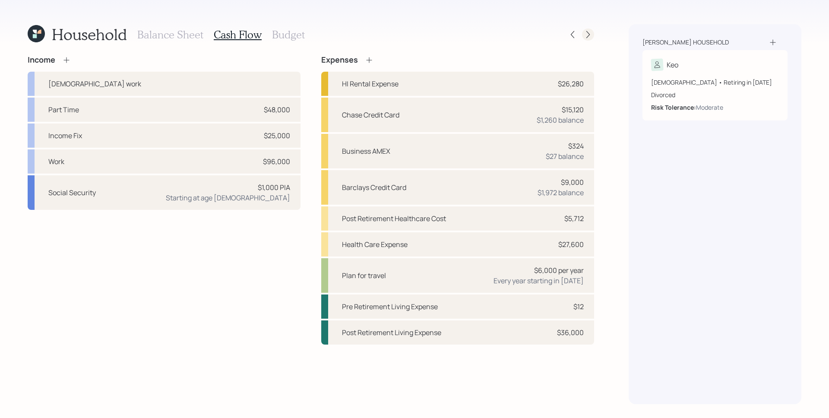
click at [585, 33] on icon at bounding box center [588, 34] width 9 height 9
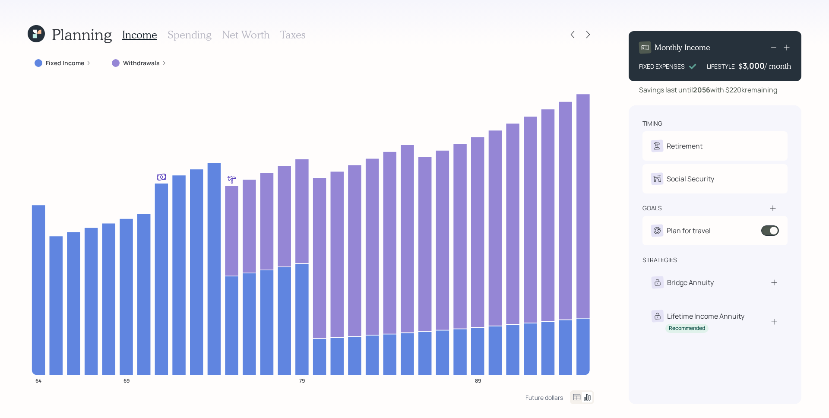
click at [84, 63] on div "Fixed Income" at bounding box center [63, 63] width 57 height 9
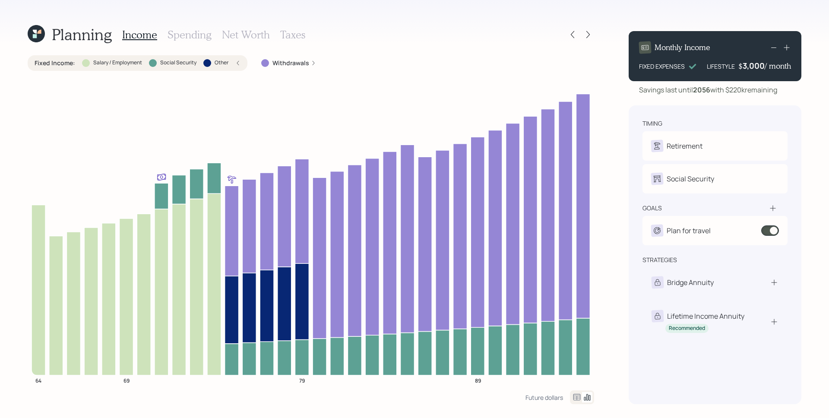
click at [184, 37] on h3 "Spending" at bounding box center [190, 34] width 44 height 13
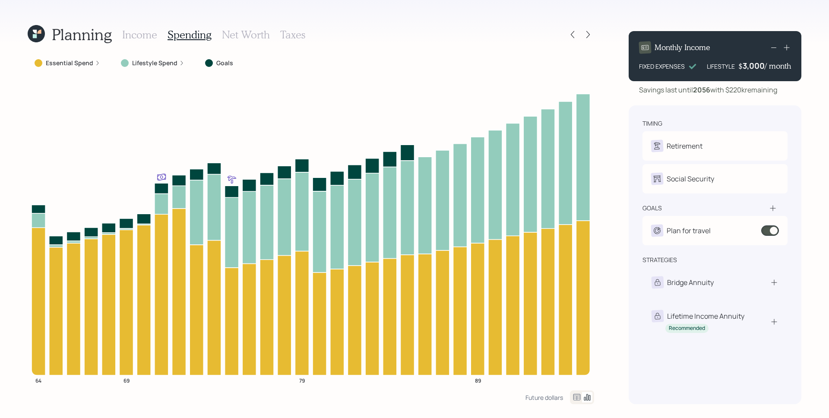
click at [83, 59] on label "Essential Spend" at bounding box center [69, 63] width 47 height 9
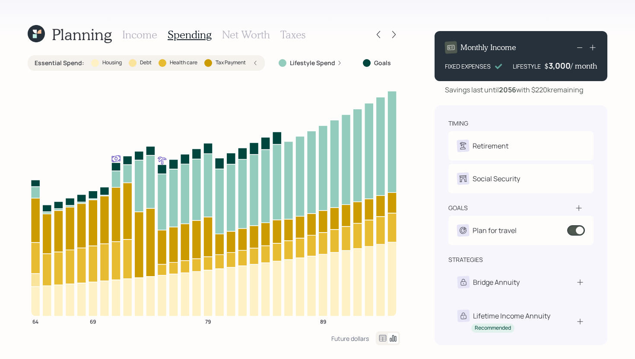
click at [25, 38] on div "Planning Income Spending Net Worth Taxes Essential Spend : Housing Debt Health …" at bounding box center [317, 179] width 635 height 359
click at [36, 38] on icon at bounding box center [35, 36] width 4 height 4
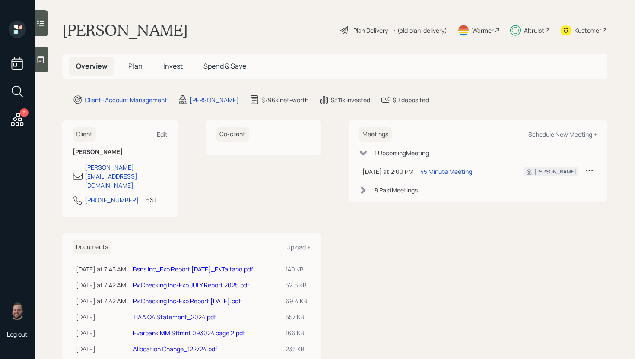
click at [377, 291] on div "Meetings Schedule New Meeting + 1 Upcoming Meeting Today at 2:00 PM Thursday, A…" at bounding box center [477, 265] width 259 height 291
click at [143, 70] on h5 "Plan" at bounding box center [135, 66] width 28 height 19
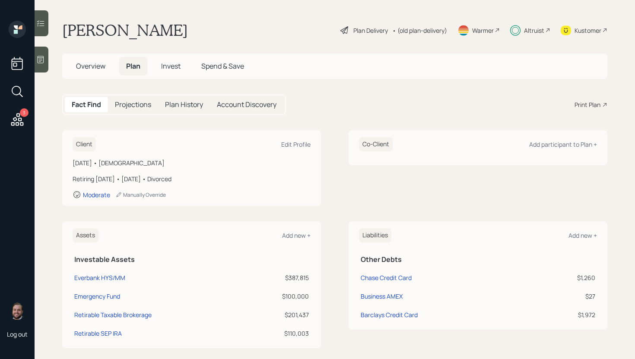
click at [353, 30] on div "Plan Delivery" at bounding box center [370, 30] width 35 height 9
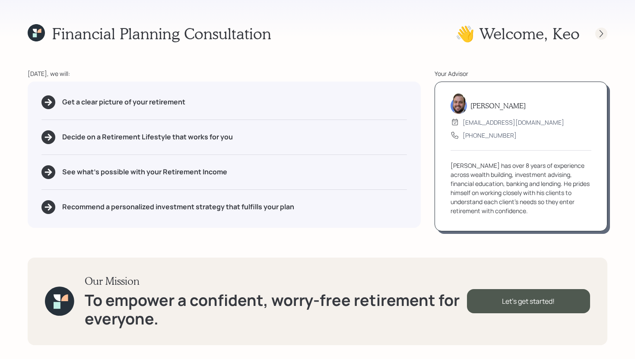
click at [598, 31] on icon at bounding box center [601, 33] width 9 height 9
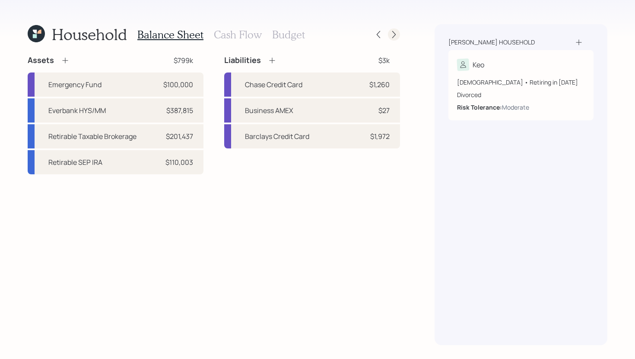
click at [396, 36] on icon at bounding box center [393, 34] width 9 height 9
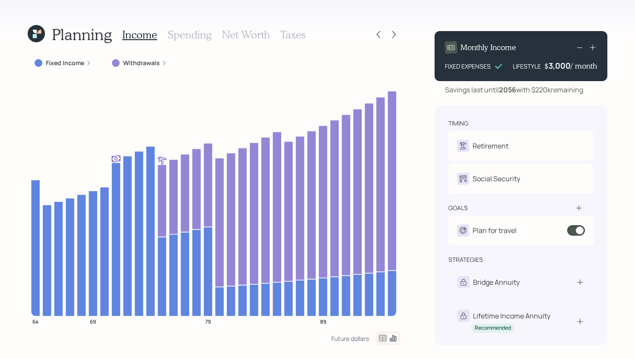
click at [55, 68] on div "Fixed Income" at bounding box center [63, 63] width 70 height 16
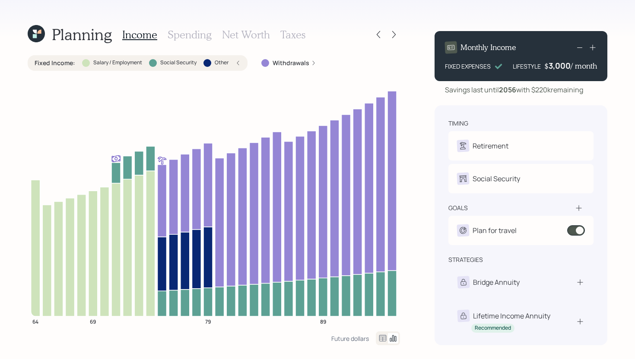
click at [185, 42] on div "Income Spending Net Worth Taxes" at bounding box center [213, 34] width 183 height 21
click at [186, 32] on h3 "Spending" at bounding box center [190, 34] width 44 height 13
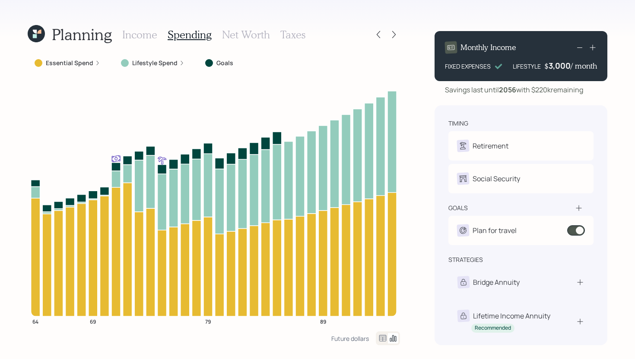
click at [95, 62] on icon at bounding box center [97, 62] width 5 height 5
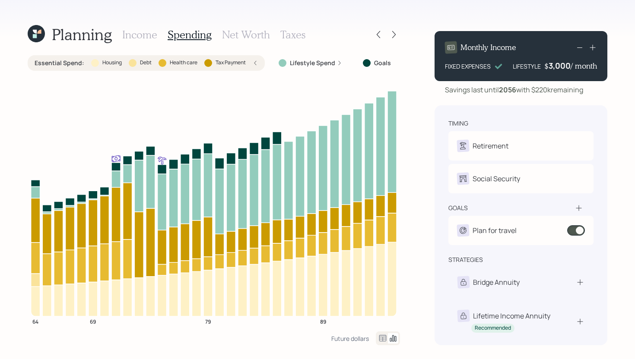
click at [142, 32] on h3 "Income" at bounding box center [139, 34] width 35 height 13
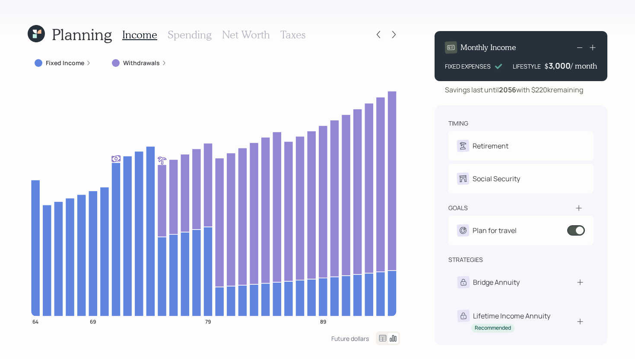
click at [75, 68] on div "Fixed Income" at bounding box center [63, 63] width 70 height 16
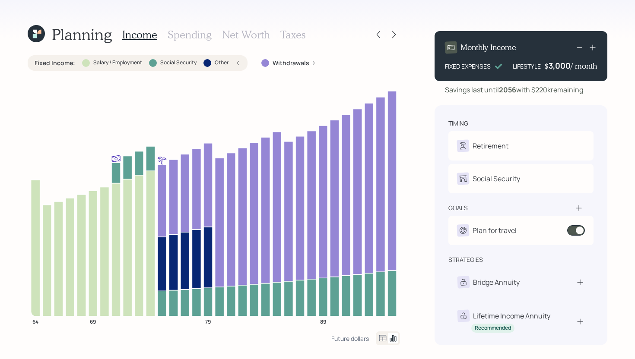
click at [74, 66] on div "Fixed Income : Salary / Employment Social Security Other" at bounding box center [138, 63] width 206 height 9
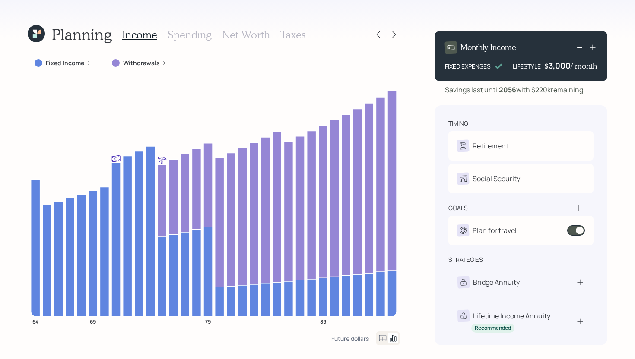
click at [283, 32] on h3 "Taxes" at bounding box center [292, 34] width 25 height 13
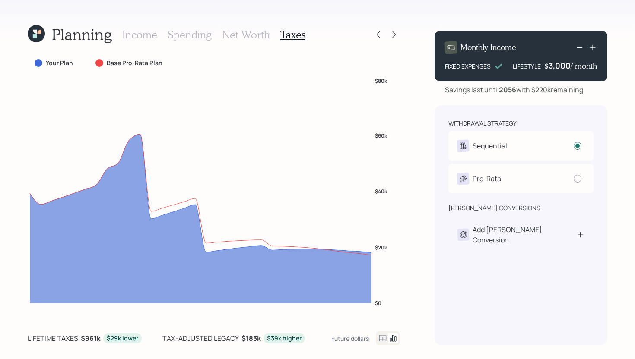
click at [139, 38] on h3 "Income" at bounding box center [139, 34] width 35 height 13
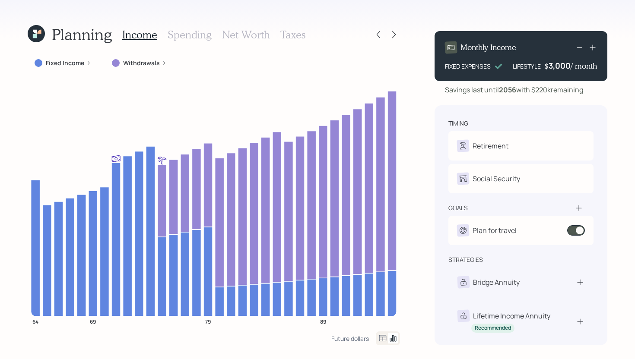
click at [42, 38] on icon at bounding box center [36, 33] width 17 height 17
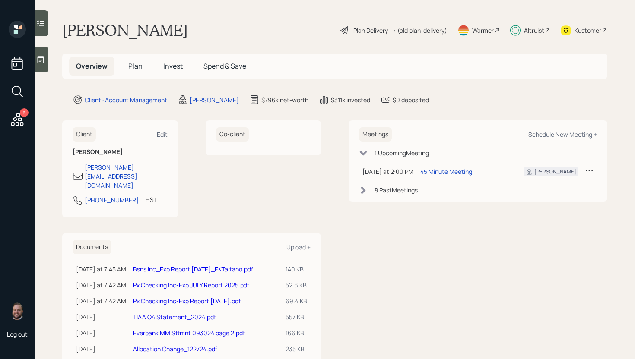
click at [136, 67] on span "Plan" at bounding box center [135, 65] width 14 height 9
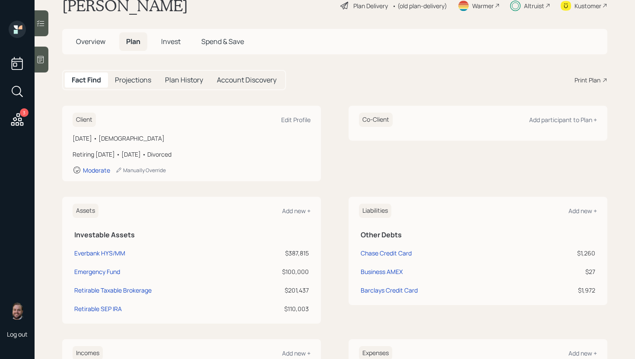
scroll to position [25, 0]
click at [102, 252] on div "Everbank HYS/MM" at bounding box center [99, 252] width 51 height 9
select select "taxable"
select select "balanced"
click at [100, 273] on div "Emergency Fund" at bounding box center [97, 271] width 46 height 9
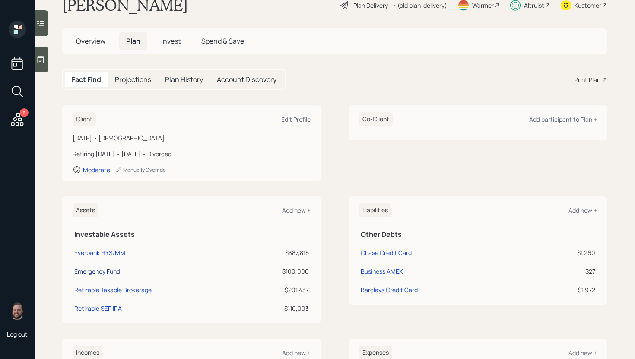
select select "emergency_fund"
click at [97, 287] on div "Retirable Taxable Brokerage" at bounding box center [112, 289] width 77 height 9
select select "taxable"
select select "balanced"
click at [95, 307] on div "Retirable SEP IRA" at bounding box center [97, 308] width 47 height 9
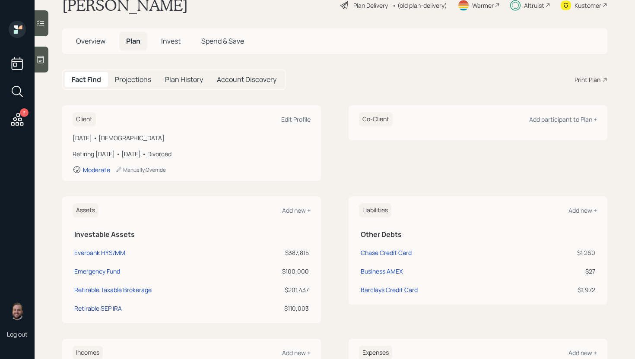
select select "balanced"
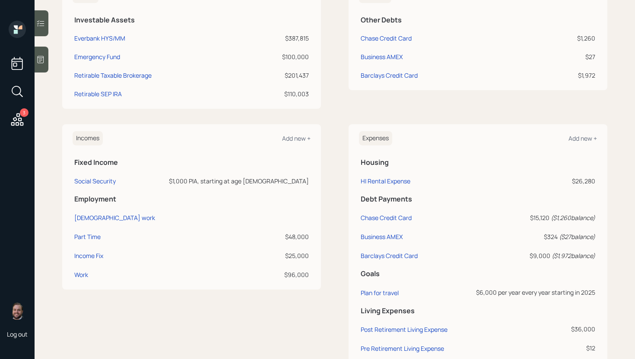
scroll to position [240, 0]
click at [85, 272] on div "Work" at bounding box center [81, 274] width 14 height 8
select select "self_employment"
click at [88, 237] on div "Part Time" at bounding box center [87, 236] width 26 height 8
select select "other"
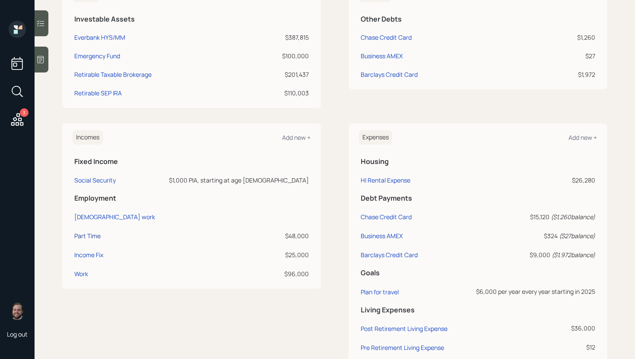
select select "earned"
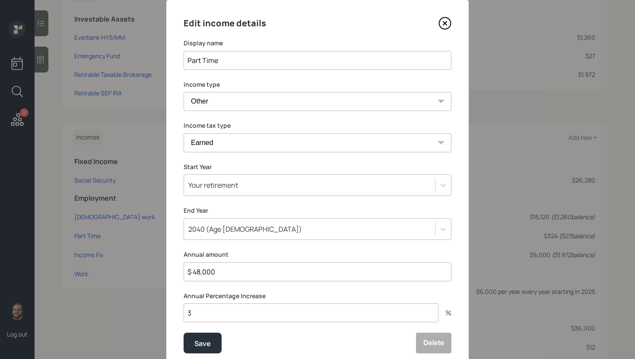
scroll to position [23, 0]
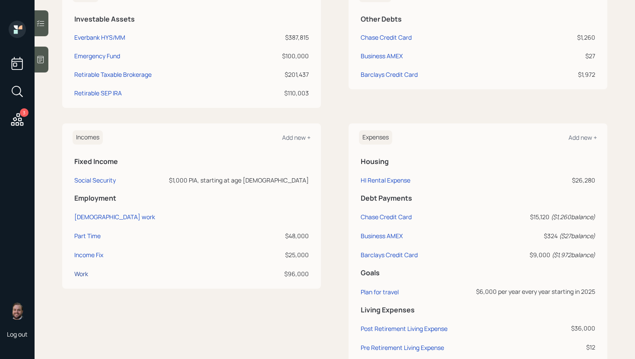
click at [85, 273] on div "Work" at bounding box center [81, 274] width 14 height 8
select select "self_employment"
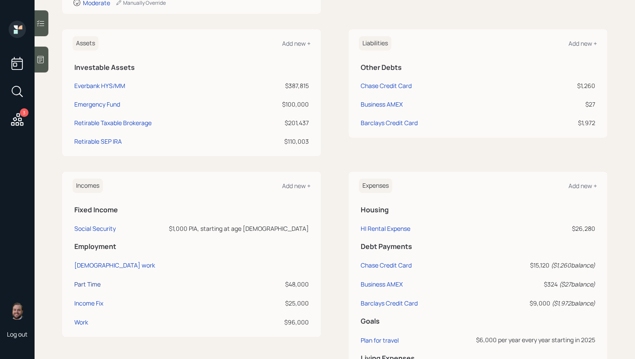
scroll to position [201, 0]
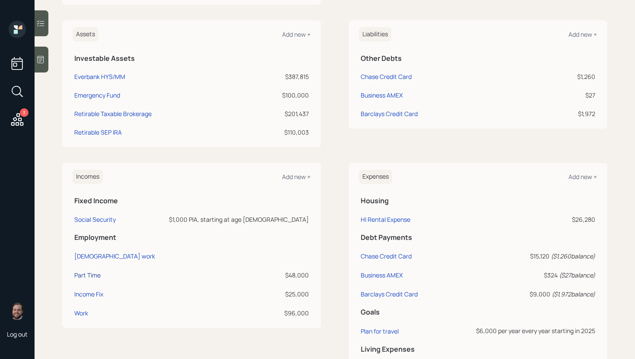
click at [87, 277] on div "Part Time" at bounding box center [87, 275] width 26 height 8
select select "other"
select select "earned"
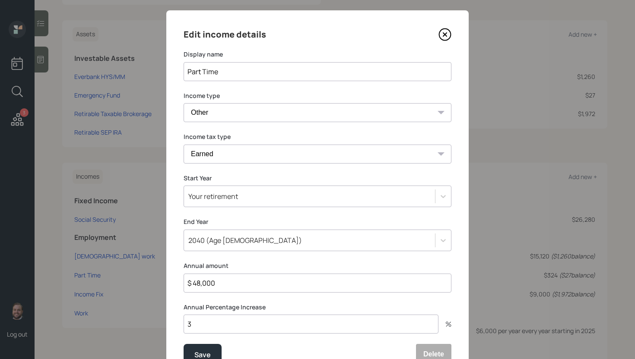
scroll to position [12, 0]
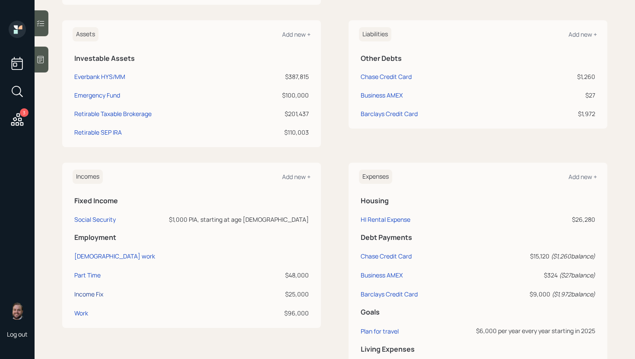
click at [94, 292] on div "Income Fix" at bounding box center [88, 294] width 29 height 8
select select "self_employment"
click at [85, 310] on div "Work" at bounding box center [81, 313] width 14 height 8
select select "self_employment"
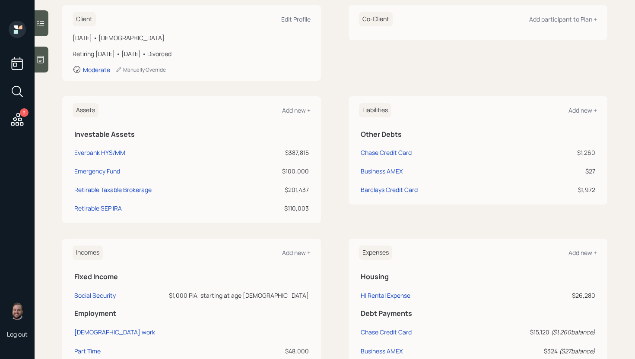
scroll to position [130, 0]
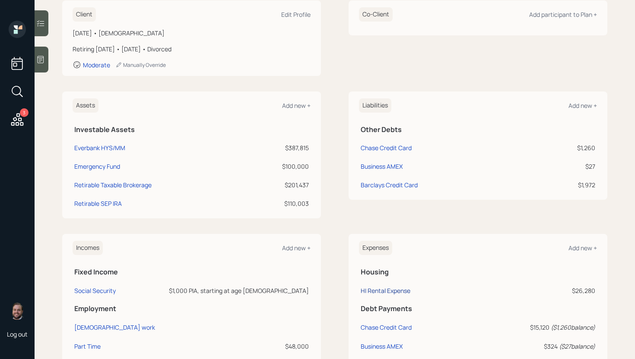
click at [368, 292] on div "HI Rental Expense" at bounding box center [386, 291] width 50 height 8
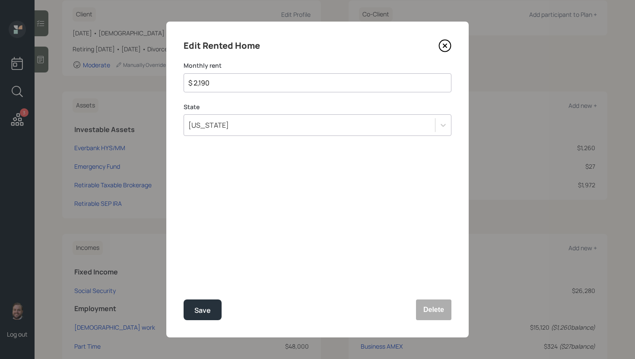
click at [236, 127] on div "Hawaii" at bounding box center [309, 125] width 251 height 15
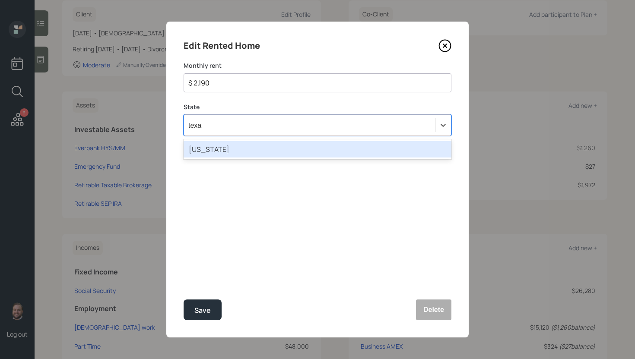
type input "texas"
click at [217, 146] on div "Texas" at bounding box center [317, 149] width 268 height 16
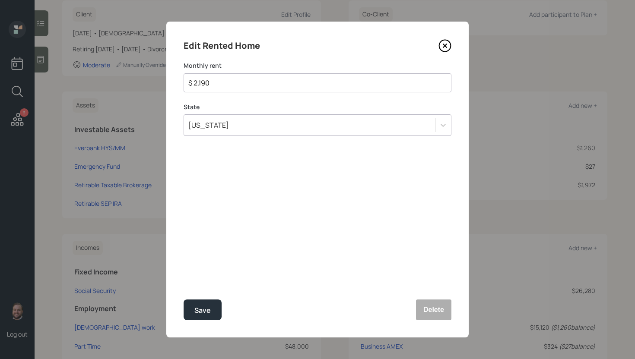
click at [445, 53] on div "Edit Rented Home Monthly rent $ 2,190 State Texas Save Delete" at bounding box center [317, 180] width 302 height 316
click at [445, 47] on icon at bounding box center [444, 45] width 13 height 13
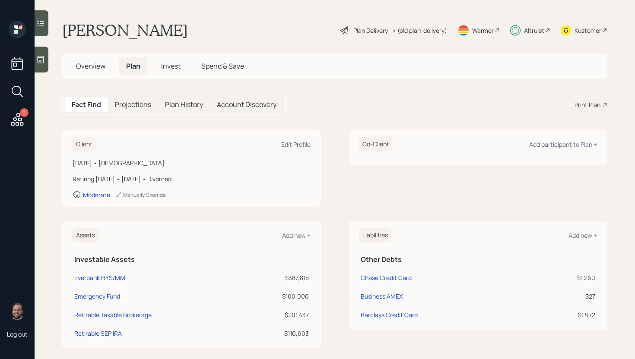
click at [409, 35] on div "Plan Delivery • (old plan-delivery)" at bounding box center [393, 30] width 108 height 19
click at [407, 32] on div "• (old plan-delivery)" at bounding box center [419, 30] width 55 height 9
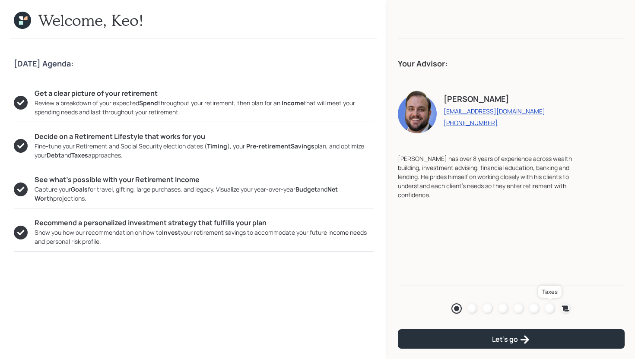
click at [548, 306] on div at bounding box center [549, 309] width 10 height 10
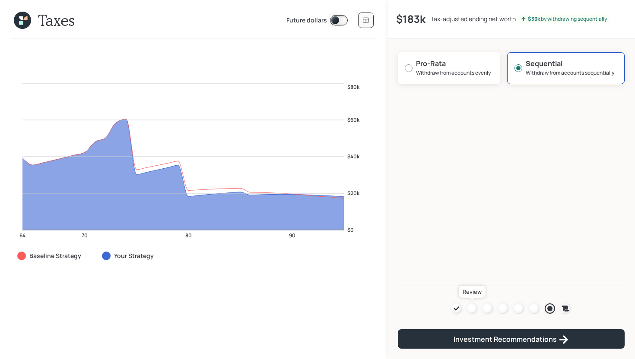
click at [475, 308] on div at bounding box center [472, 309] width 10 height 10
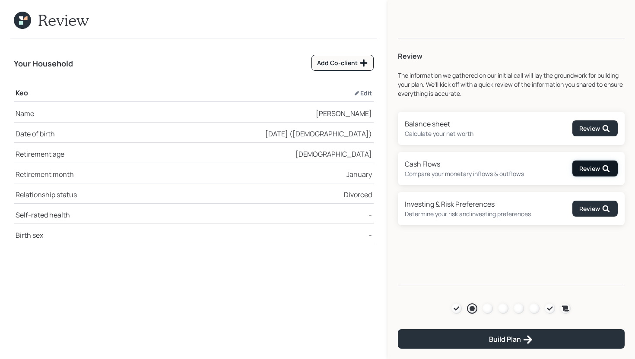
click at [591, 169] on div "Review" at bounding box center [594, 169] width 31 height 9
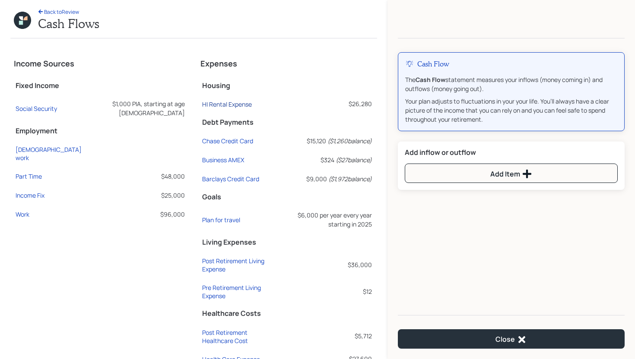
click at [239, 104] on div "HI Rental Expense" at bounding box center [227, 104] width 50 height 8
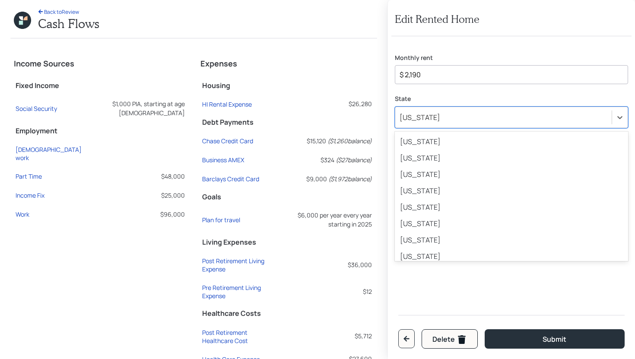
click at [414, 115] on div "Hawaii" at bounding box center [419, 117] width 41 height 9
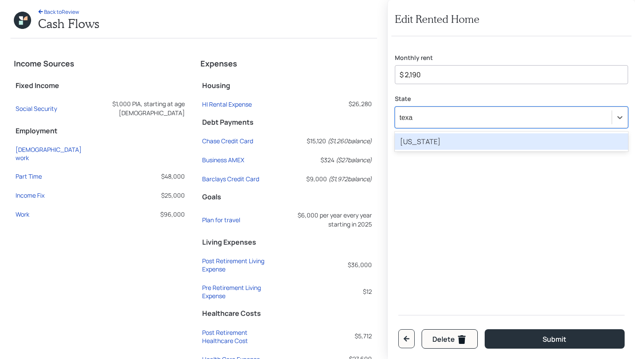
type input "texas"
click at [425, 143] on div "Texas" at bounding box center [511, 141] width 233 height 16
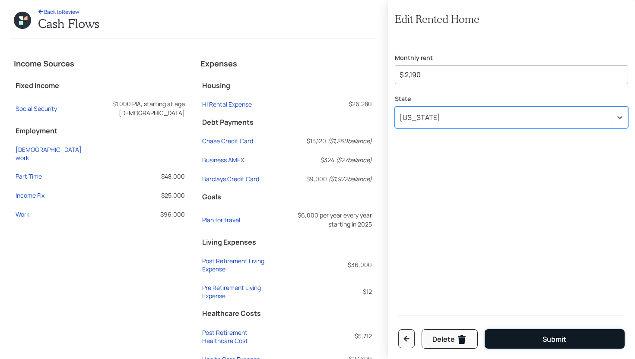
click at [506, 342] on button "Submit" at bounding box center [554, 338] width 140 height 19
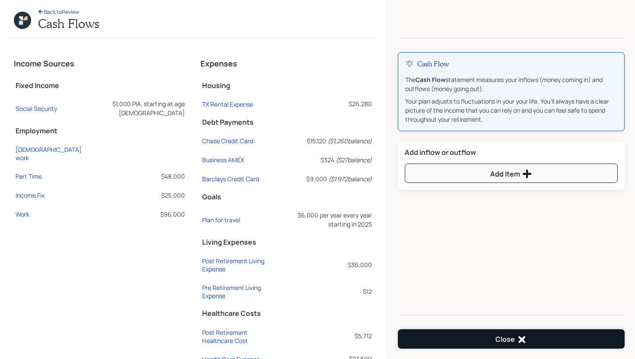
click at [492, 345] on button "Close" at bounding box center [511, 338] width 227 height 19
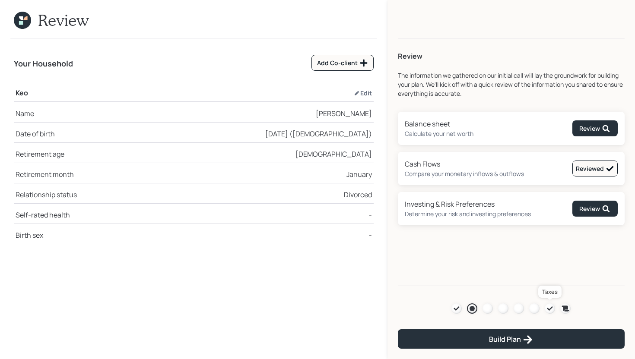
click at [551, 308] on icon at bounding box center [550, 309] width 6 height 4
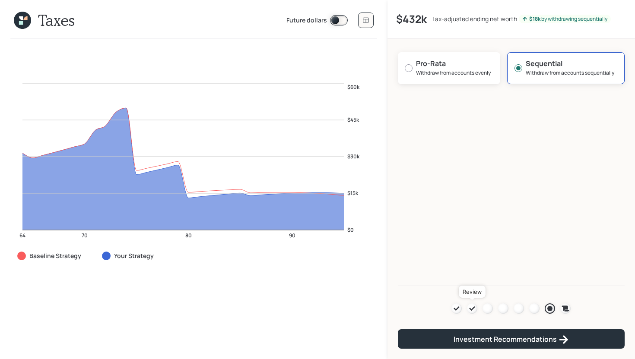
click at [470, 306] on icon at bounding box center [471, 308] width 7 height 7
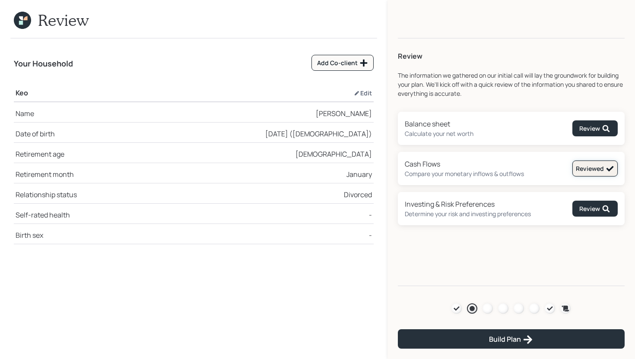
click at [580, 166] on div "Reviewed" at bounding box center [595, 169] width 38 height 9
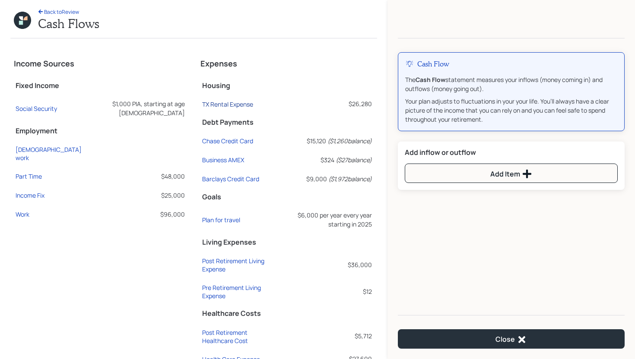
click at [236, 104] on div "TX Rental Expense" at bounding box center [227, 104] width 51 height 8
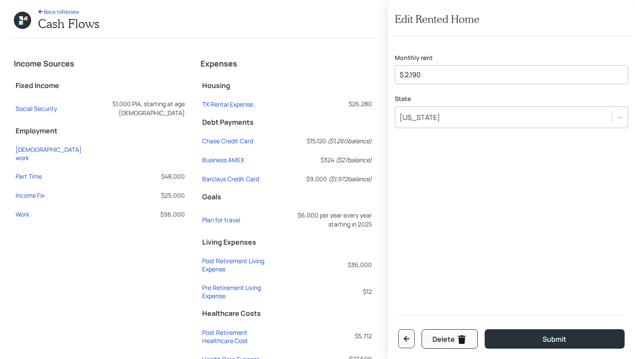
click at [430, 117] on div "Texas" at bounding box center [503, 117] width 216 height 15
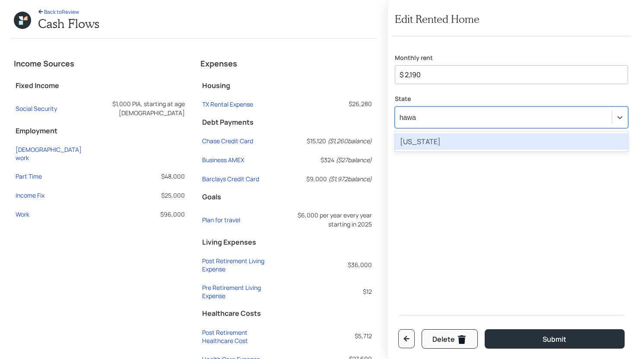
type input "hawai"
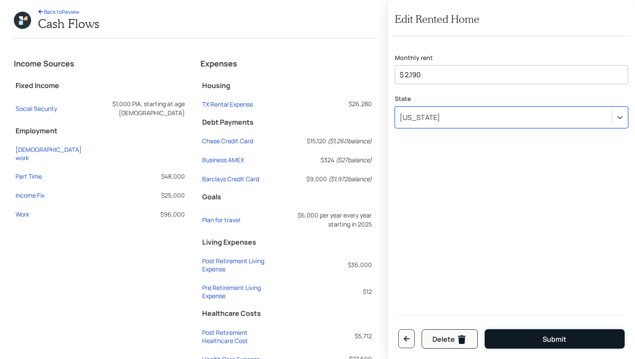
click at [571, 334] on button "Submit" at bounding box center [554, 338] width 140 height 19
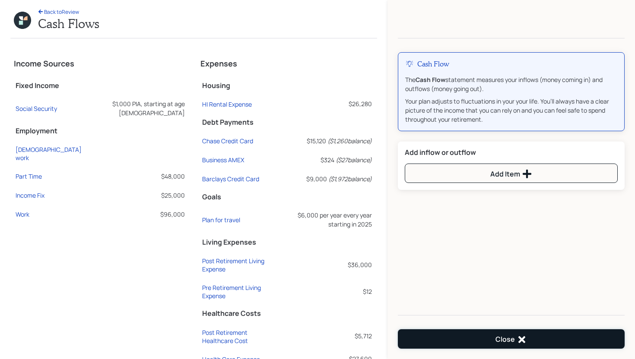
click at [539, 337] on button "Close" at bounding box center [511, 338] width 227 height 19
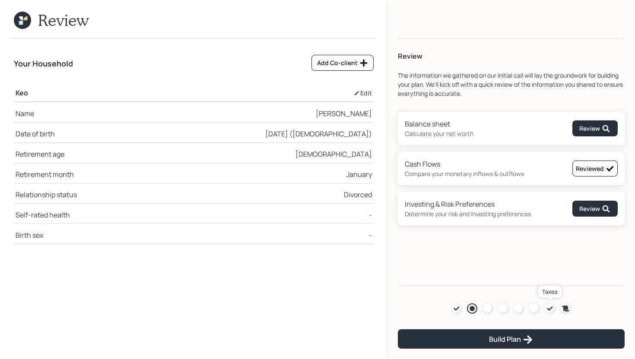
click at [553, 308] on icon at bounding box center [549, 308] width 7 height 7
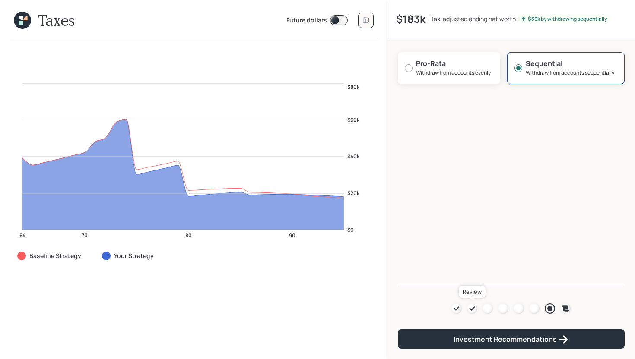
click at [472, 310] on icon at bounding box center [471, 308] width 7 height 7
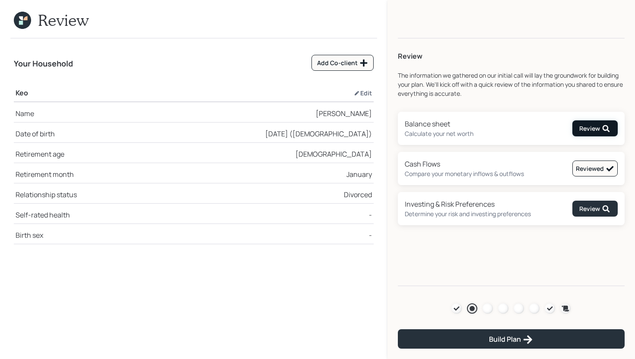
click at [593, 127] on div "Review" at bounding box center [594, 128] width 31 height 9
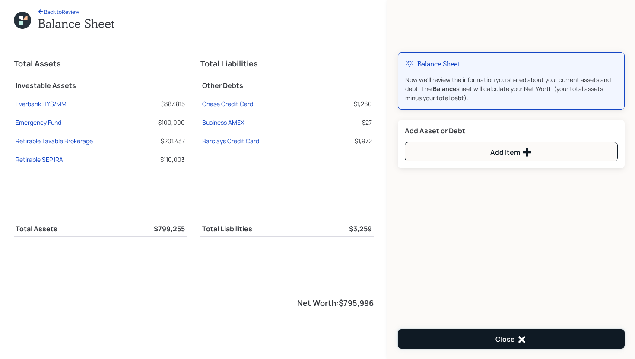
click at [450, 336] on button "Close" at bounding box center [511, 338] width 227 height 19
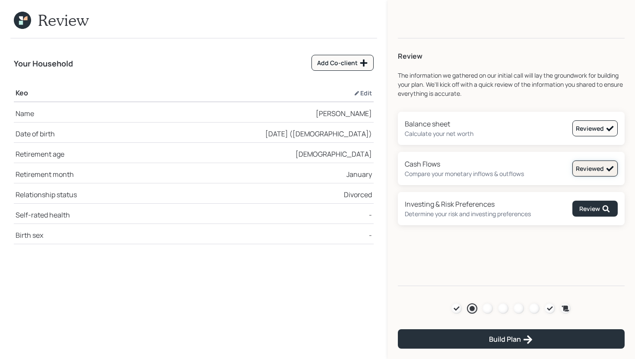
click at [585, 167] on div "Reviewed" at bounding box center [595, 169] width 38 height 9
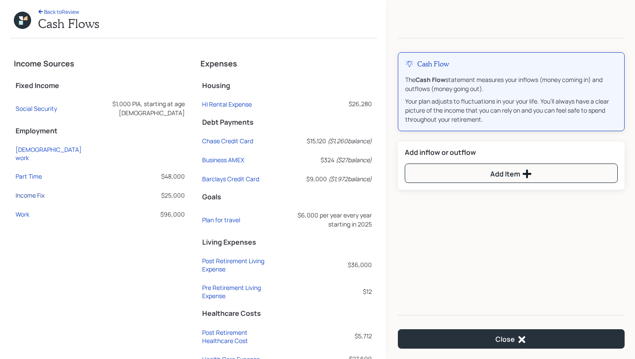
click at [32, 191] on div "Income Fix" at bounding box center [30, 195] width 29 height 8
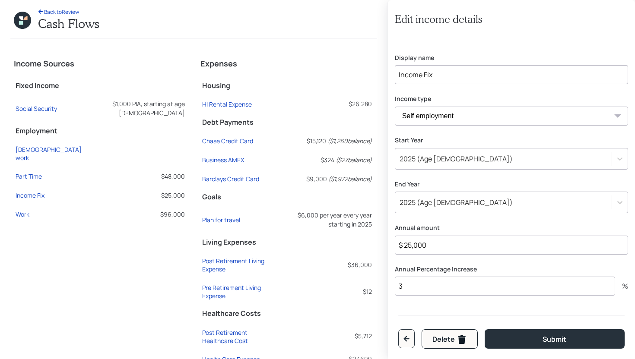
click at [467, 117] on select "Full-time work Part-time work Self employment Other" at bounding box center [511, 116] width 233 height 19
select select "other"
click at [395, 107] on select "Full-time work Part-time work Self employment Other" at bounding box center [511, 116] width 233 height 19
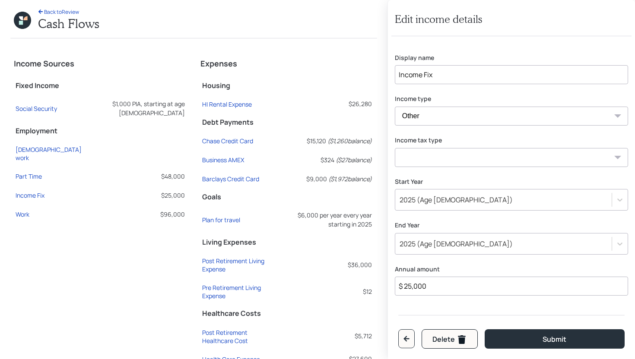
click at [432, 155] on select "Tax-free Earned Self Employment Alimony Royalties Pension / Annuity Interest Di…" at bounding box center [511, 157] width 233 height 19
select select "earned"
click at [395, 148] on select "Tax-free Earned Self Employment Alimony Royalties Pension / Annuity Interest Di…" at bounding box center [511, 157] width 233 height 19
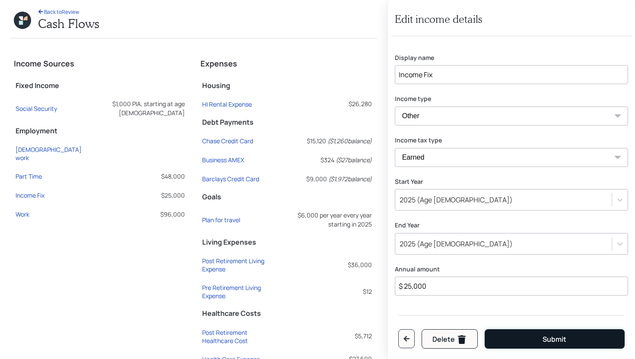
click at [513, 338] on button "Submit" at bounding box center [554, 338] width 140 height 19
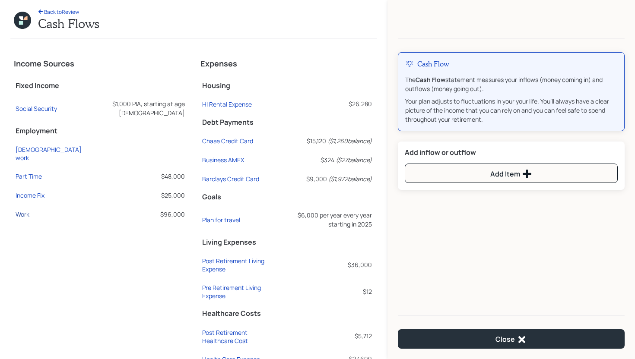
click at [23, 210] on div "Work" at bounding box center [23, 214] width 14 height 8
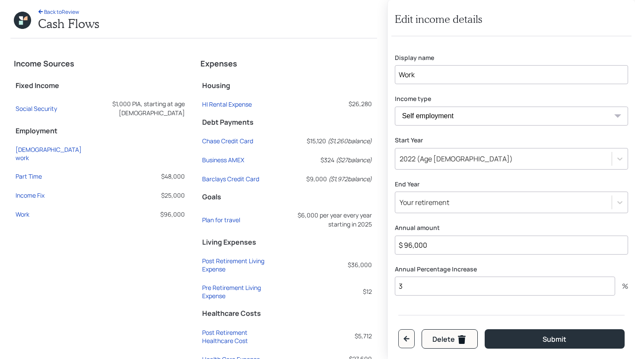
click at [443, 109] on select "Full-time work Part-time work Self employment Other" at bounding box center [511, 116] width 233 height 19
select select "other"
click at [395, 107] on select "Full-time work Part-time work Self employment Other" at bounding box center [511, 116] width 233 height 19
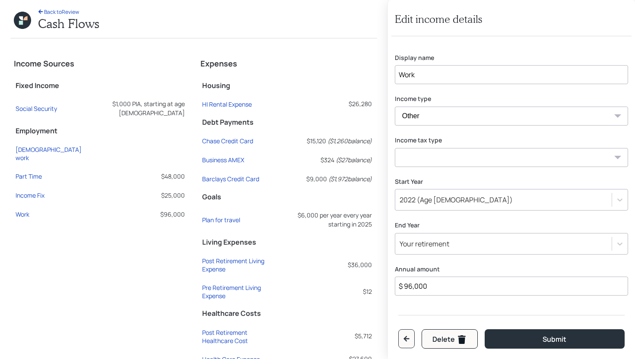
click at [427, 155] on select "Tax-free Earned Self Employment Alimony Royalties Pension / Annuity Interest Di…" at bounding box center [511, 157] width 233 height 19
select select "earned"
click at [395, 148] on select "Tax-free Earned Self Employment Alimony Royalties Pension / Annuity Interest Di…" at bounding box center [511, 157] width 233 height 19
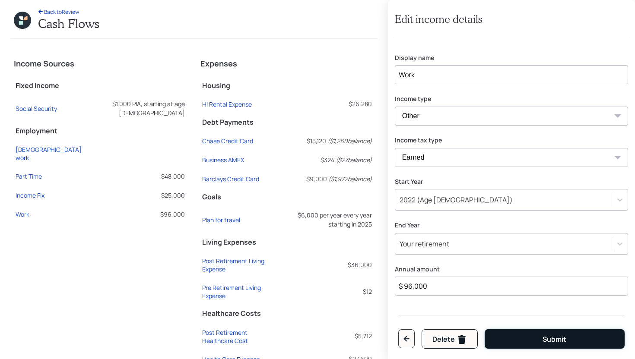
click at [503, 336] on button "Submit" at bounding box center [554, 338] width 140 height 19
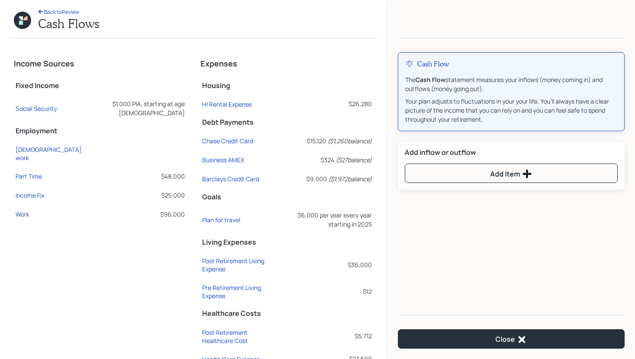
click at [472, 326] on nav "Close" at bounding box center [510, 333] width 247 height 51
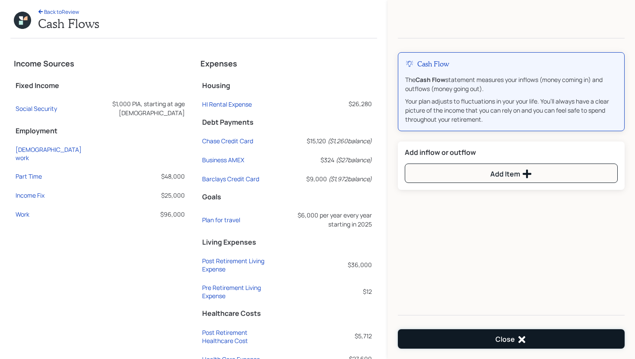
click at [480, 337] on button "Close" at bounding box center [511, 338] width 227 height 19
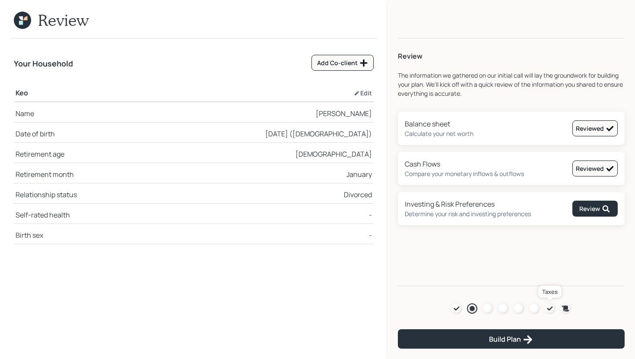
click at [548, 306] on icon at bounding box center [549, 308] width 7 height 7
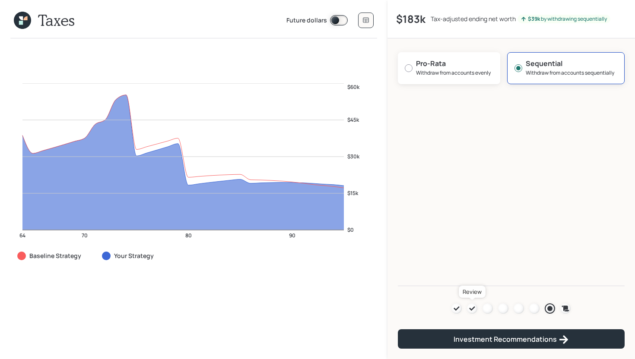
click at [471, 307] on icon at bounding box center [471, 308] width 7 height 7
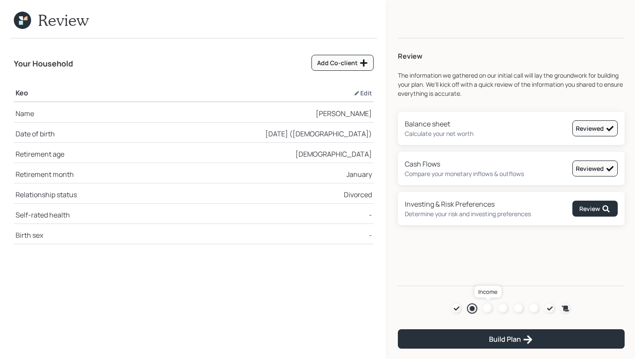
click at [484, 310] on div at bounding box center [487, 309] width 10 height 10
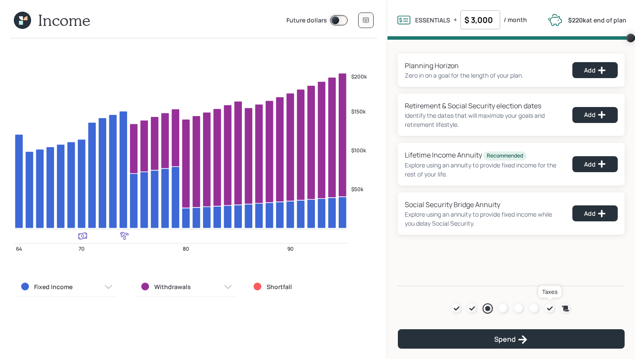
click at [546, 307] on div at bounding box center [549, 309] width 10 height 10
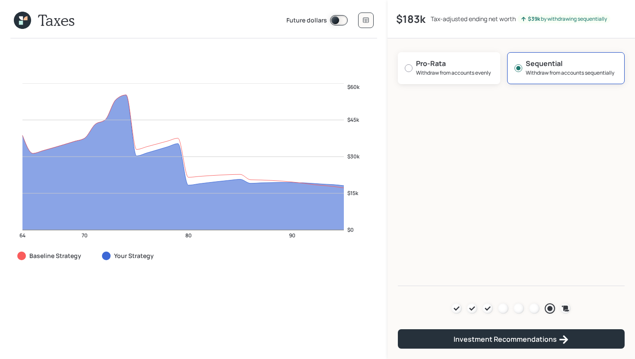
click at [471, 316] on div "Agenda Review Income Spend Net-worth Budget Taxes Invest" at bounding box center [511, 308] width 227 height 17
click at [471, 307] on icon at bounding box center [471, 308] width 7 height 7
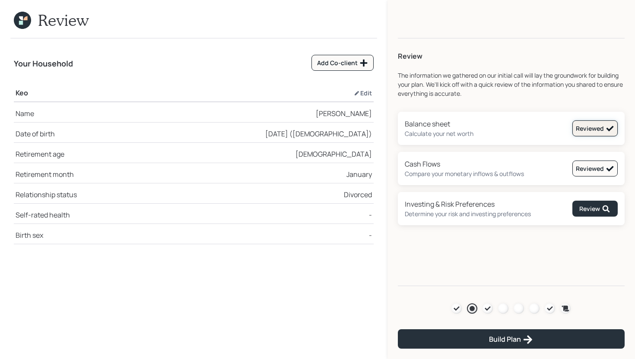
click at [586, 128] on div "Reviewed" at bounding box center [595, 128] width 38 height 9
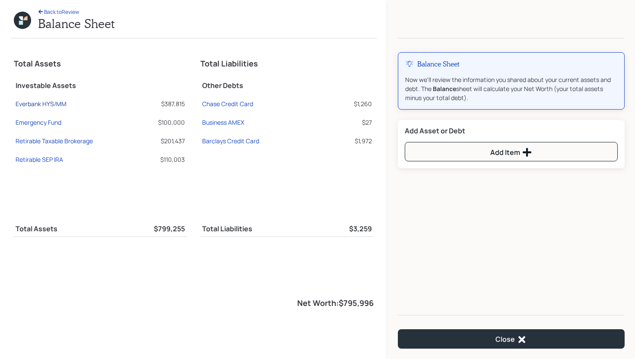
click at [54, 104] on div "Everbank HYS/MM" at bounding box center [41, 103] width 51 height 9
select select "taxable"
select select "balanced"
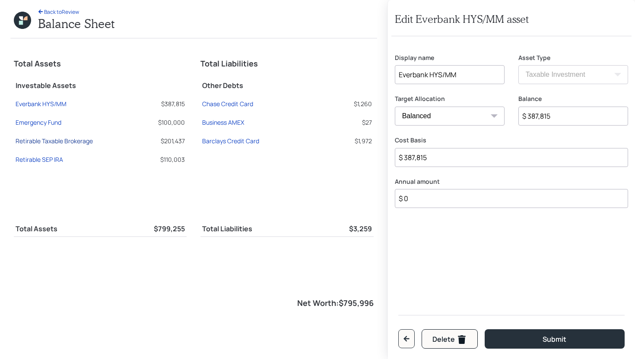
click at [48, 142] on div "Retirable Taxable Brokerage" at bounding box center [54, 140] width 77 height 9
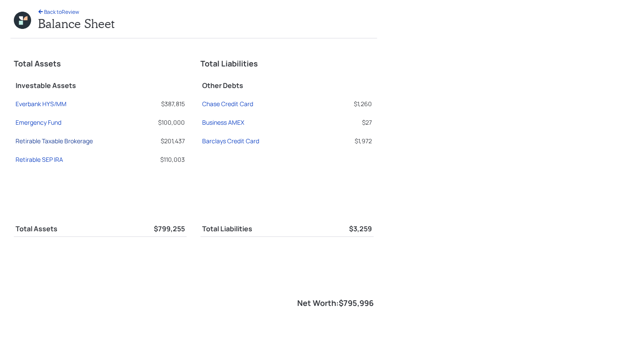
select select "taxable"
select select "balanced"
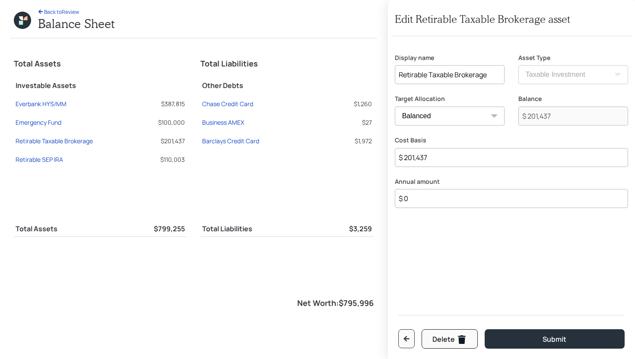
click at [259, 189] on div "Total Liabilities Other Debts Chase Credit Card $1,260 Business AMEX $27 Barcla…" at bounding box center [286, 128] width 173 height 153
click at [408, 338] on icon "button" at bounding box center [406, 339] width 6 height 6
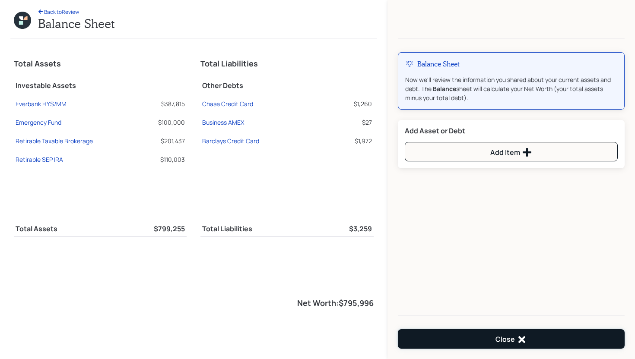
click at [446, 339] on button "Close" at bounding box center [511, 338] width 227 height 19
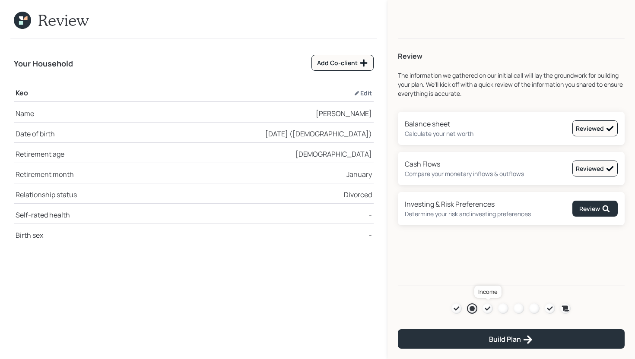
click at [483, 309] on div at bounding box center [487, 309] width 10 height 10
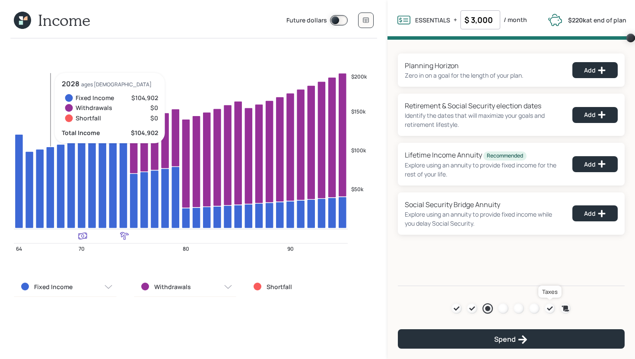
click at [550, 307] on icon at bounding box center [549, 308] width 7 height 7
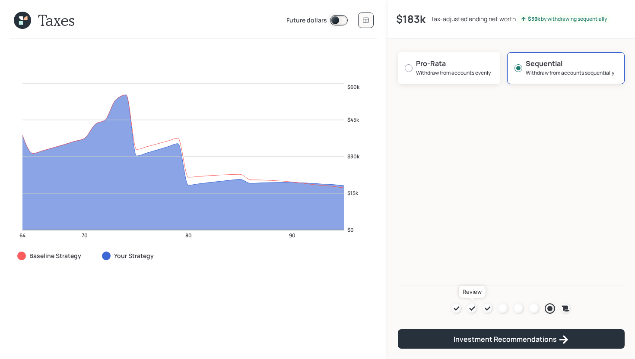
click at [473, 307] on icon at bounding box center [471, 308] width 7 height 7
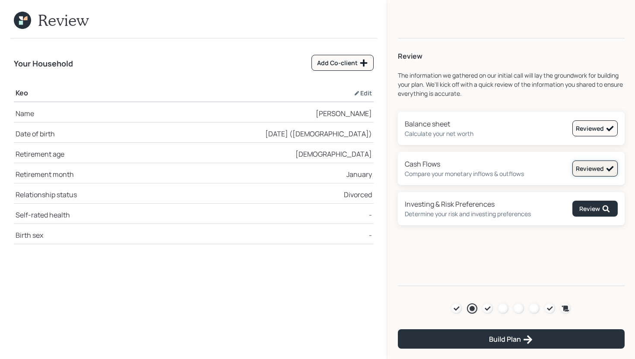
click at [585, 164] on button "Reviewed" at bounding box center [594, 169] width 45 height 16
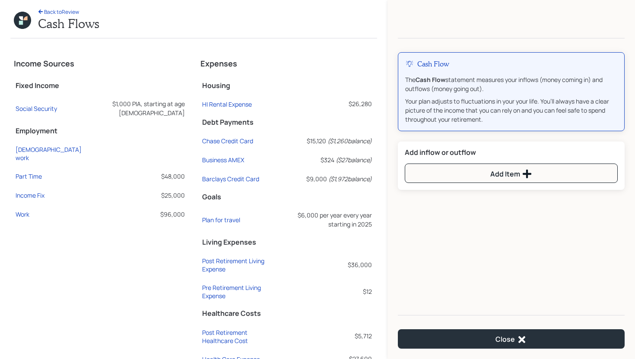
click at [29, 184] on td "Income Fix" at bounding box center [51, 193] width 75 height 19
click at [29, 191] on div "Income Fix" at bounding box center [30, 195] width 29 height 8
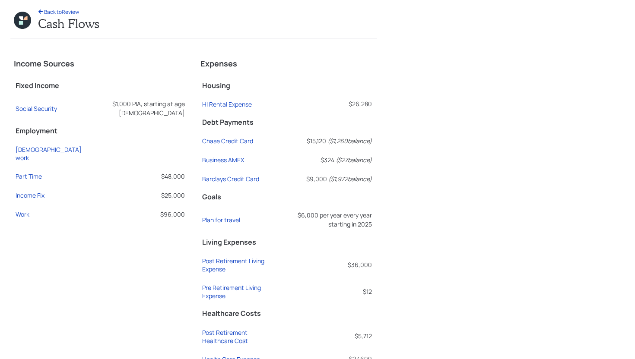
select select "other"
select select "earned"
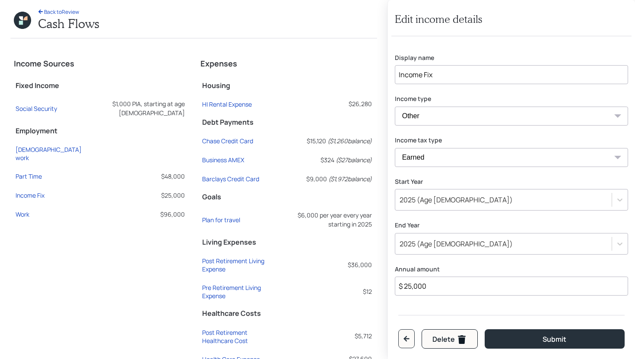
click at [430, 292] on input "$ 25,000" at bounding box center [511, 286] width 233 height 19
type input "$ 0"
click at [484, 329] on button "Submit" at bounding box center [554, 338] width 140 height 19
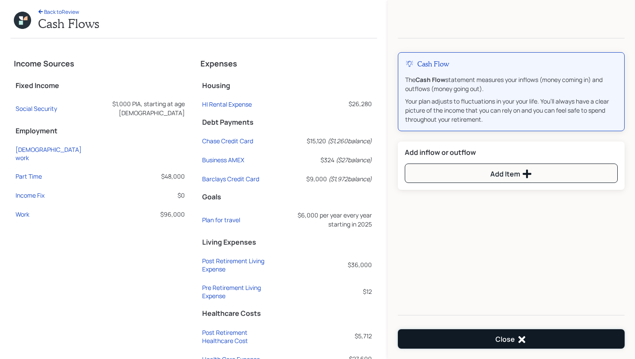
click at [518, 345] on button "Close" at bounding box center [511, 338] width 227 height 19
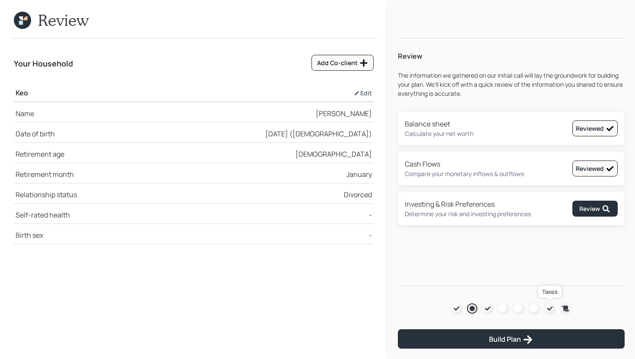
click at [549, 310] on icon at bounding box center [550, 309] width 6 height 4
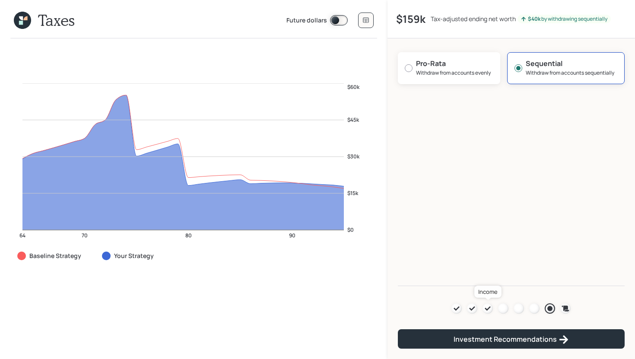
click at [489, 308] on icon at bounding box center [487, 308] width 7 height 7
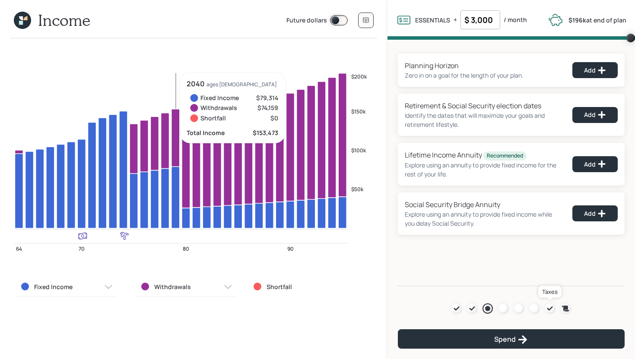
click at [554, 312] on link at bounding box center [549, 309] width 10 height 10
click at [548, 305] on icon at bounding box center [549, 308] width 7 height 7
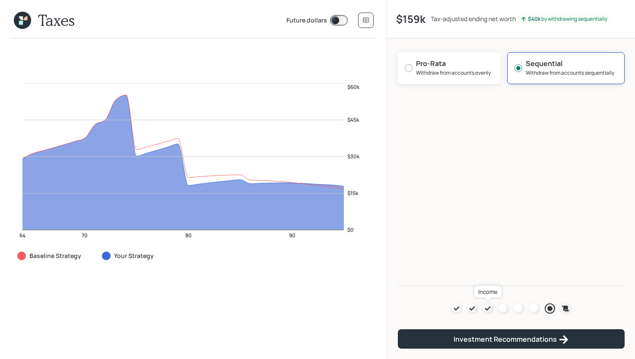
click at [486, 305] on icon at bounding box center [487, 308] width 7 height 7
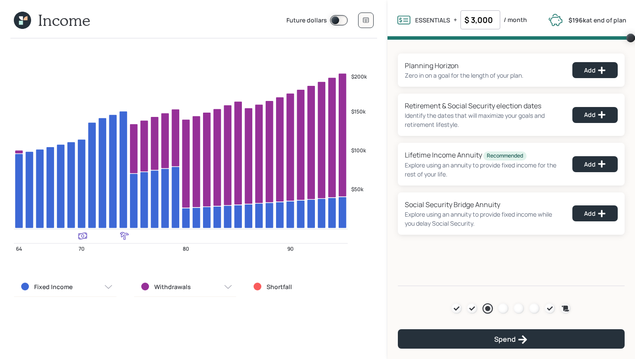
click at [81, 284] on div "Fixed Income" at bounding box center [65, 287] width 103 height 20
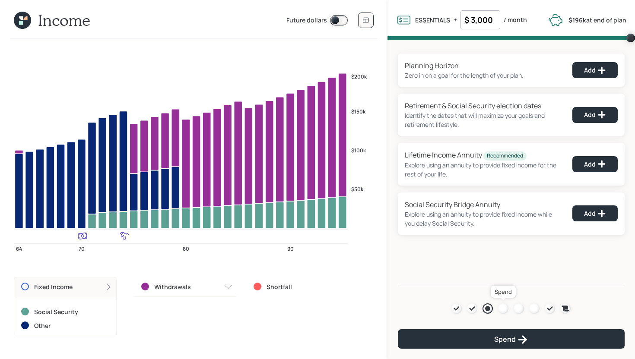
click at [498, 311] on link at bounding box center [503, 309] width 10 height 10
click at [501, 305] on div at bounding box center [503, 309] width 10 height 10
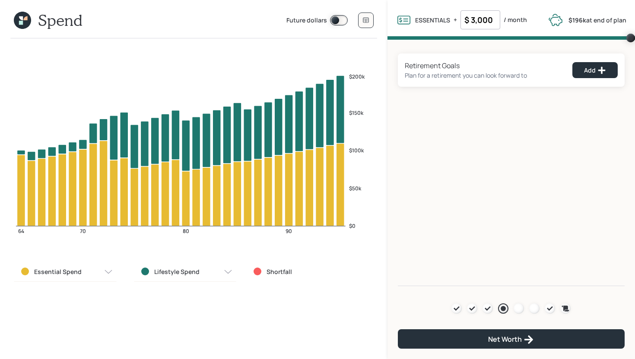
click at [89, 272] on div "Essential Spend" at bounding box center [65, 272] width 103 height 20
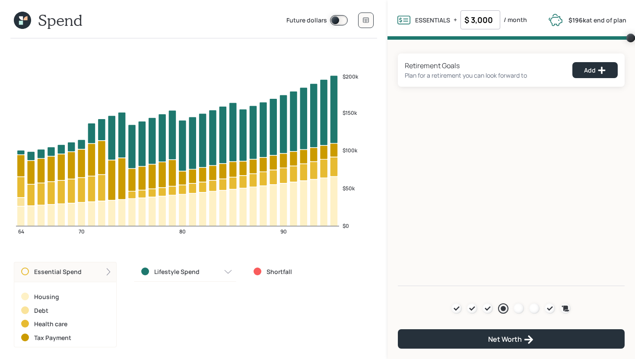
click at [158, 271] on label "Lifestyle Spend" at bounding box center [176, 272] width 45 height 9
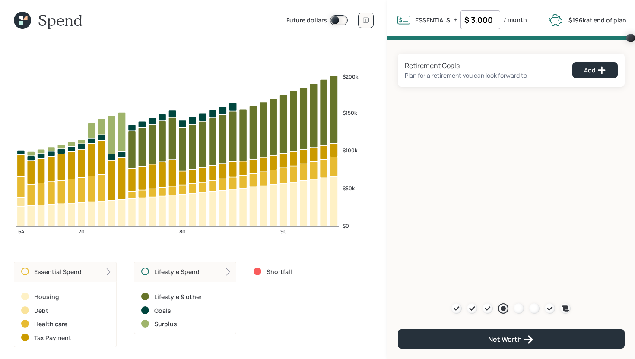
click at [145, 310] on div at bounding box center [145, 311] width 8 height 8
click at [469, 307] on icon at bounding box center [471, 308] width 7 height 7
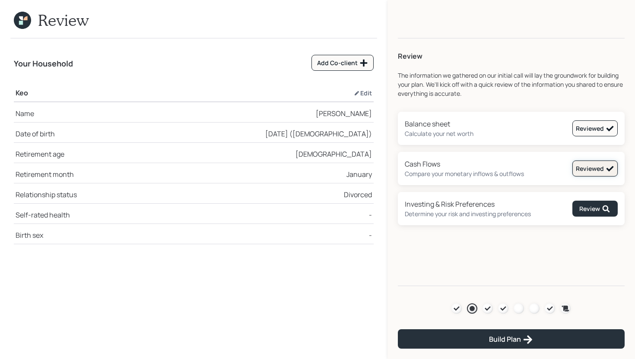
click at [595, 168] on div "Reviewed" at bounding box center [595, 169] width 38 height 9
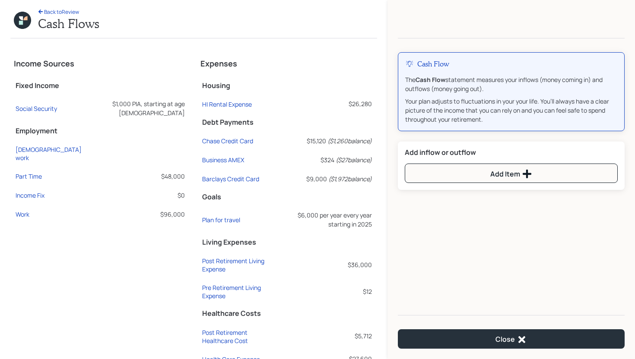
scroll to position [22, 0]
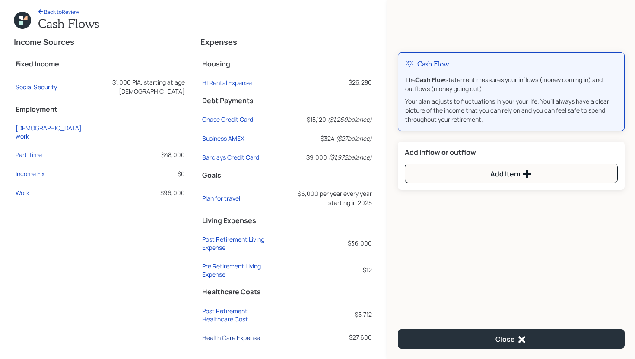
click at [233, 335] on div "Health Care Expense" at bounding box center [231, 338] width 58 height 8
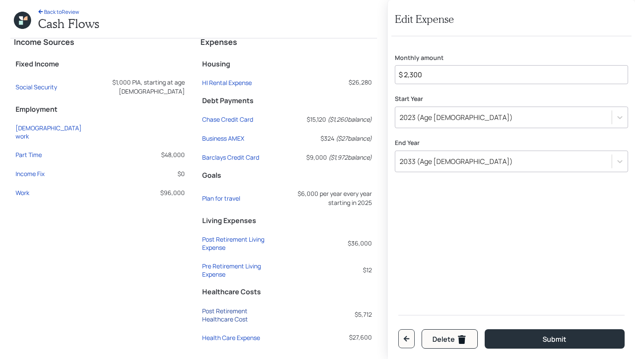
click at [202, 316] on div "Post Retirement Healthcare Cost" at bounding box center [238, 315] width 72 height 16
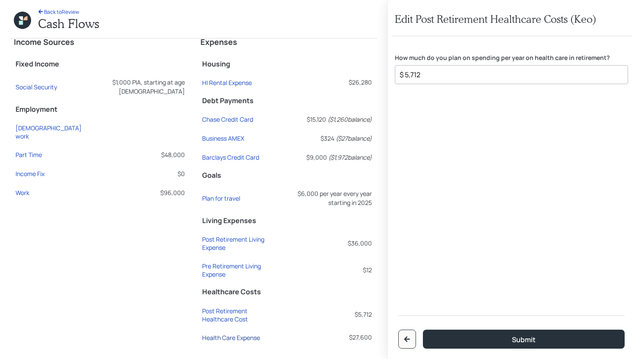
click at [210, 336] on div "Health Care Expense" at bounding box center [231, 338] width 58 height 8
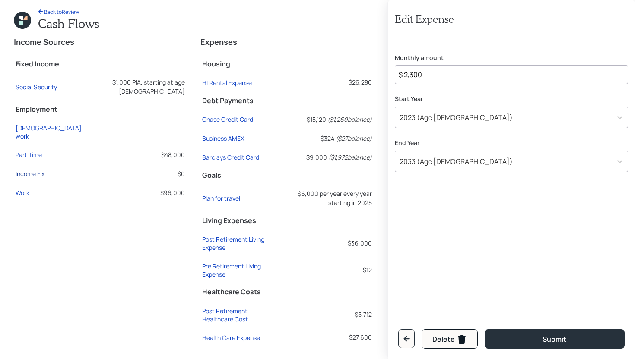
click at [34, 170] on div "Income Fix" at bounding box center [30, 174] width 29 height 8
select select "other"
select select "earned"
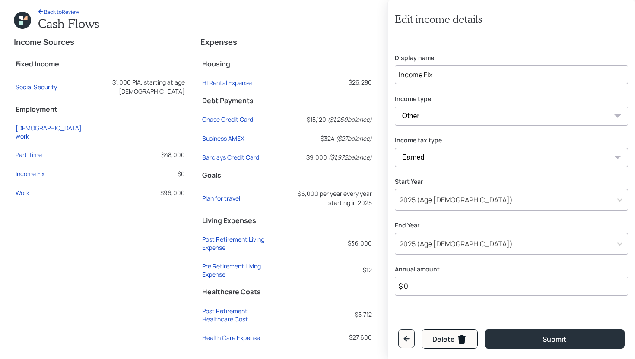
click at [442, 289] on input "$ 0" at bounding box center [511, 286] width 233 height 19
type input "$ 25,000"
click at [484, 329] on button "Submit" at bounding box center [554, 338] width 140 height 19
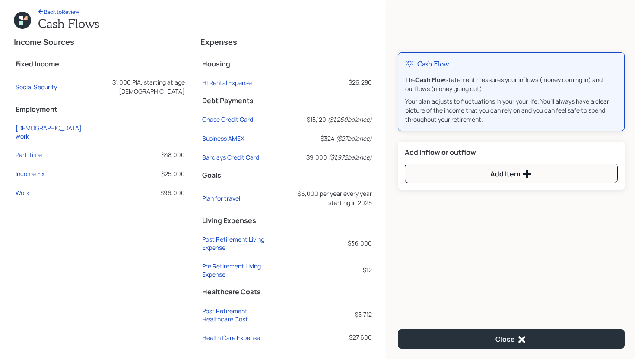
click at [26, 20] on icon at bounding box center [22, 20] width 17 height 17
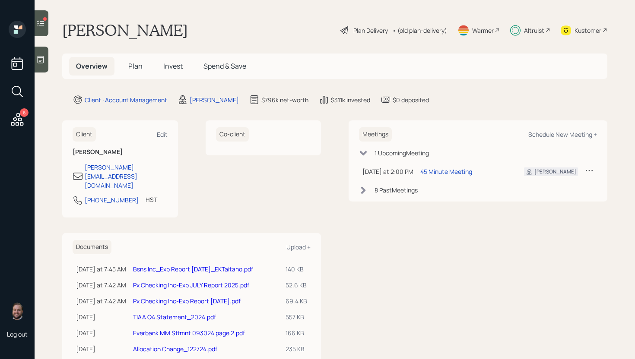
click at [15, 114] on icon at bounding box center [17, 120] width 16 height 16
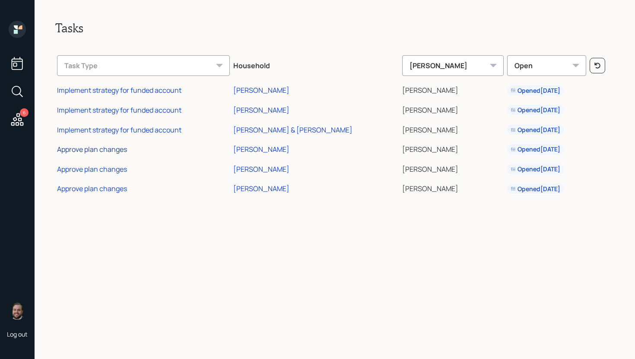
click at [95, 151] on div "Approve plan changes" at bounding box center [92, 149] width 70 height 9
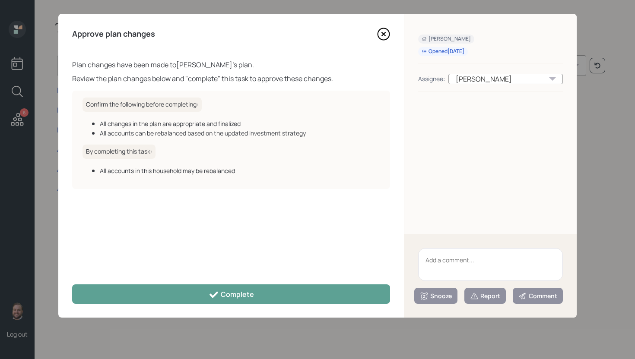
click at [384, 37] on icon at bounding box center [383, 34] width 13 height 13
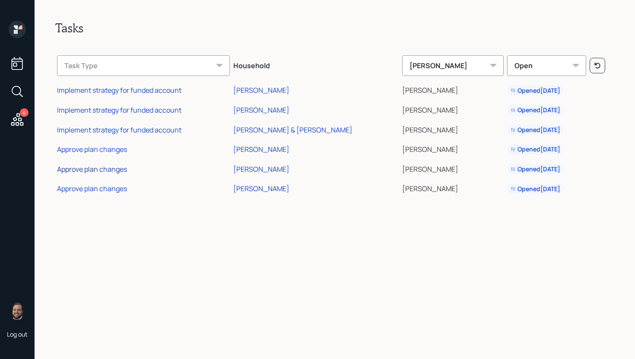
click at [120, 168] on div "Approve plan changes" at bounding box center [92, 169] width 70 height 9
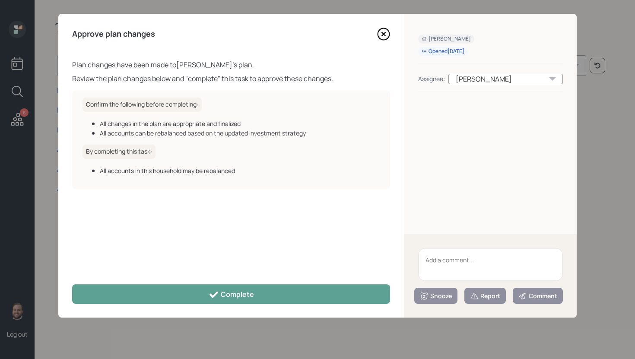
click at [389, 28] on icon at bounding box center [383, 34] width 13 height 13
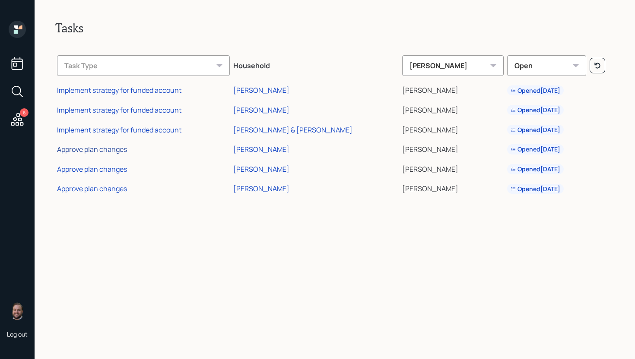
click at [92, 151] on div "Approve plan changes" at bounding box center [92, 149] width 70 height 9
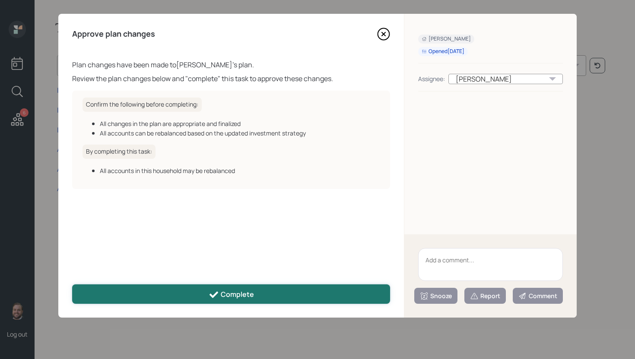
click at [250, 288] on button "Complete" at bounding box center [231, 294] width 318 height 19
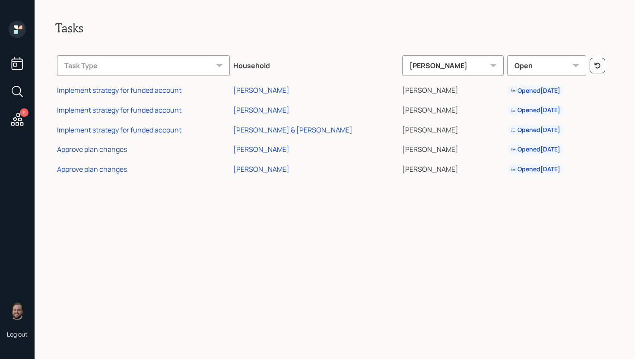
click at [107, 150] on div "Approve plan changes" at bounding box center [92, 149] width 70 height 9
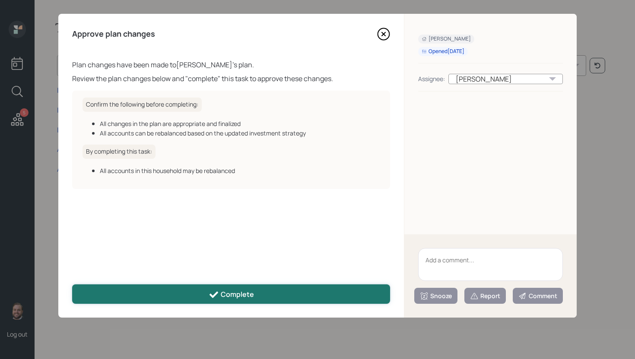
click at [228, 291] on div "Complete" at bounding box center [231, 295] width 45 height 10
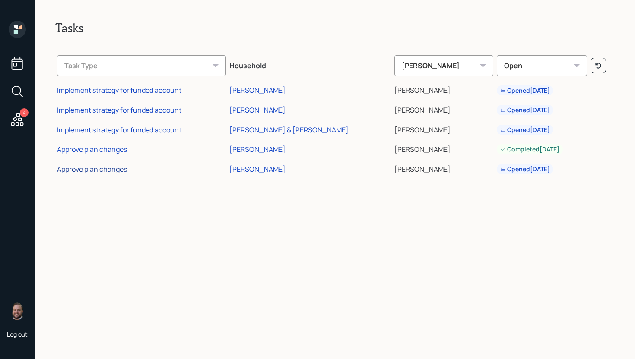
click at [118, 165] on div "Approve plan changes" at bounding box center [92, 169] width 70 height 9
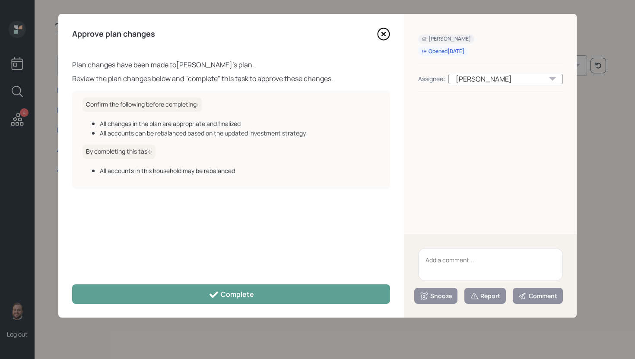
click at [217, 305] on div "Approve plan changes Plan changes have been made to Keo Taitano 's plan. Review…" at bounding box center [230, 166] width 345 height 304
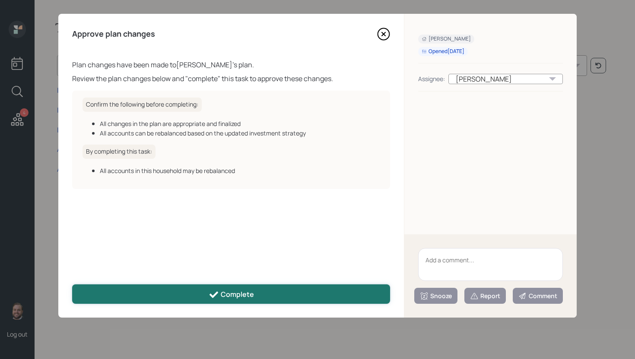
click at [218, 296] on icon at bounding box center [214, 295] width 10 height 10
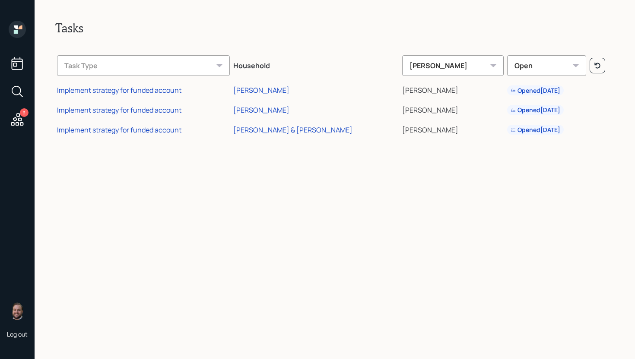
click at [19, 29] on icon at bounding box center [20, 27] width 4 height 4
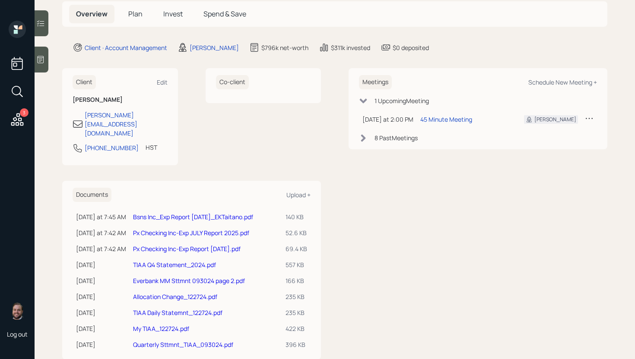
scroll to position [56, 0]
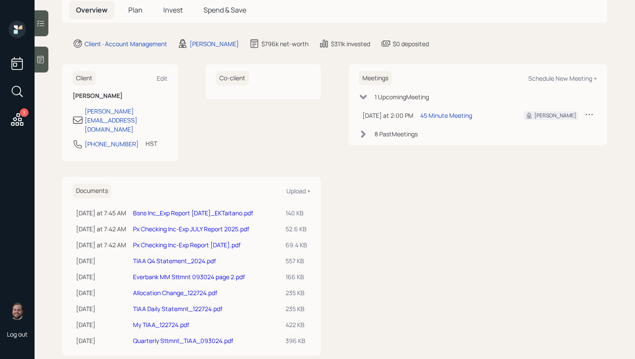
click at [136, 7] on span "Plan" at bounding box center [135, 9] width 14 height 9
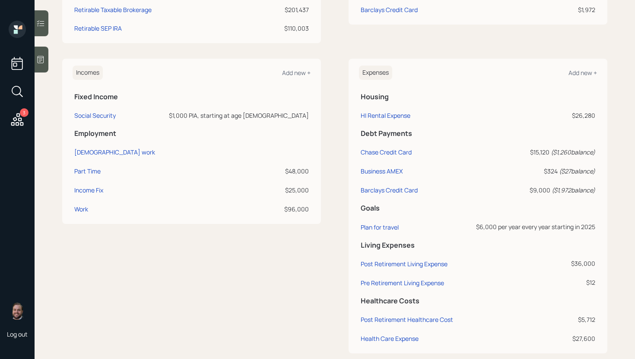
scroll to position [307, 0]
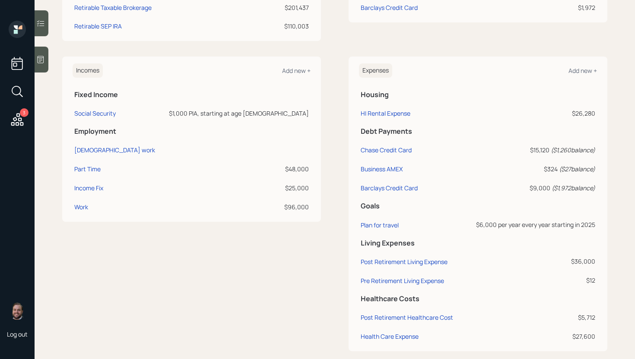
click at [389, 331] on td "Health Care Expense" at bounding box center [411, 335] width 104 height 19
click at [389, 333] on div "Health Care Expense" at bounding box center [390, 336] width 58 height 8
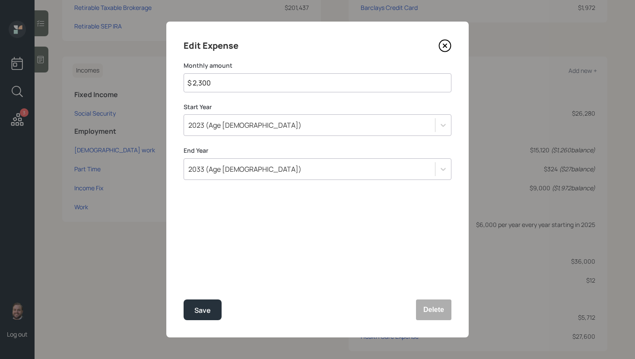
click at [272, 175] on div "2033 (Age 72)" at bounding box center [309, 169] width 251 height 15
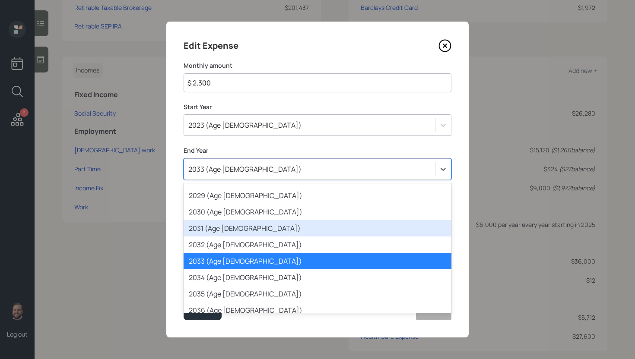
scroll to position [147, 0]
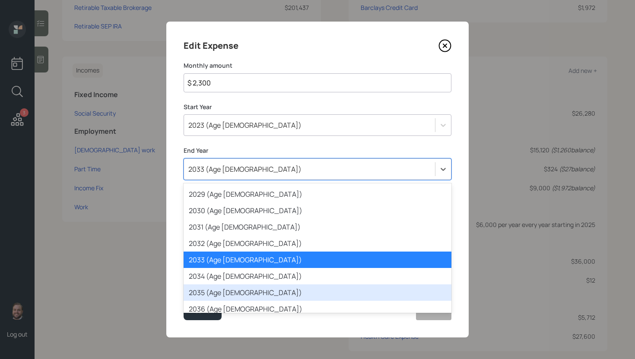
click at [249, 287] on div "2035 (Age 74)" at bounding box center [317, 293] width 268 height 16
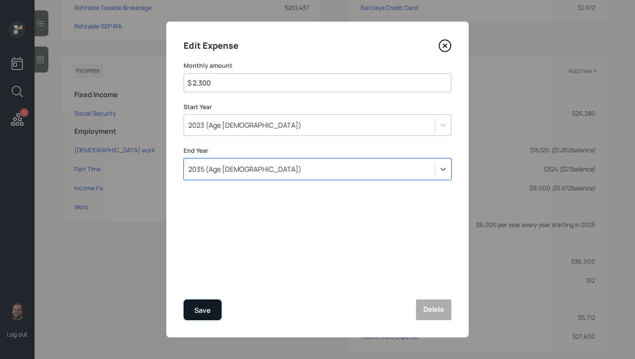
click at [199, 307] on div "Save" at bounding box center [202, 311] width 16 height 12
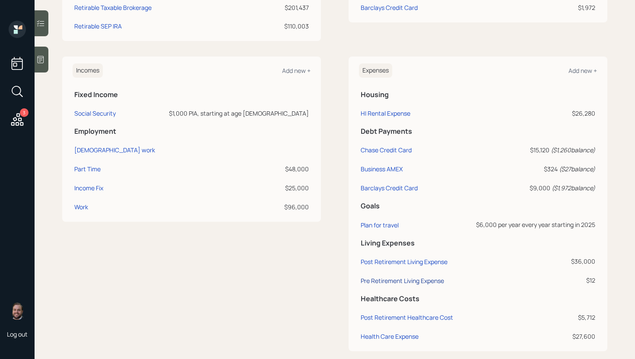
click at [432, 278] on div "Pre Retirement Living Expense" at bounding box center [402, 281] width 83 height 8
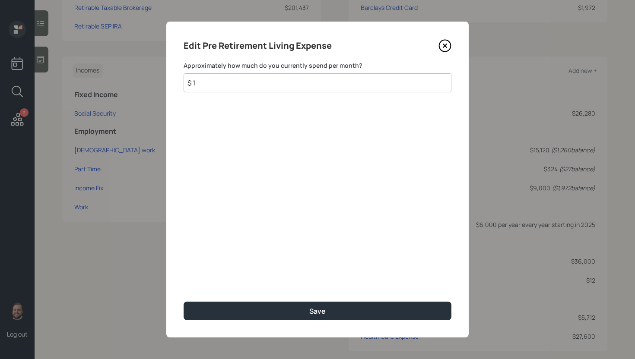
click at [247, 82] on input "$ 1" at bounding box center [317, 82] width 268 height 19
type input "$ 3,000"
click at [183, 302] on button "Save" at bounding box center [317, 311] width 268 height 19
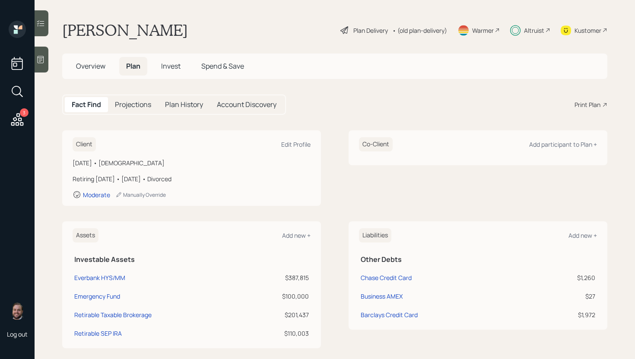
click at [365, 25] on div "Plan Delivery • (old plan-delivery)" at bounding box center [393, 30] width 108 height 19
click at [365, 26] on div "Plan Delivery" at bounding box center [370, 30] width 35 height 9
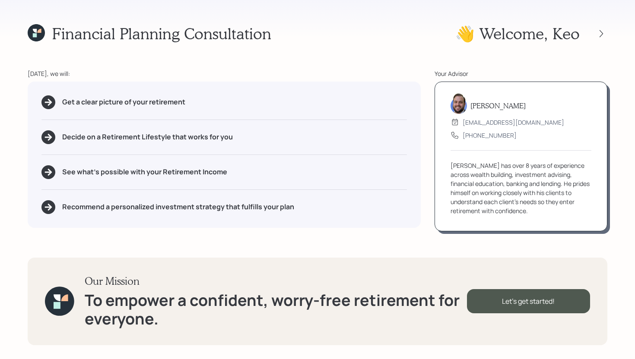
click at [595, 39] on div at bounding box center [601, 34] width 12 height 12
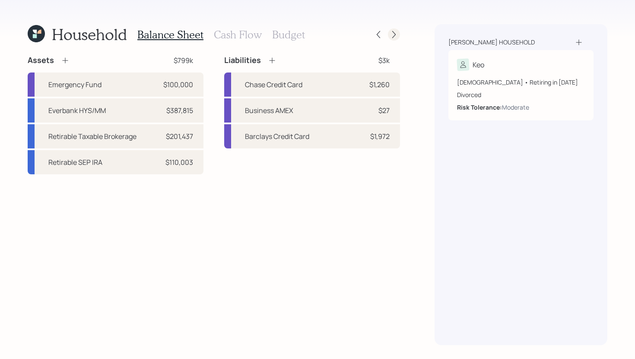
click at [391, 30] on icon at bounding box center [393, 34] width 9 height 9
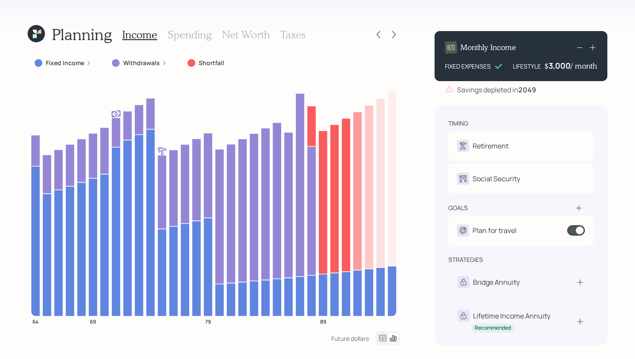
click at [203, 33] on h3 "Spending" at bounding box center [190, 34] width 44 height 13
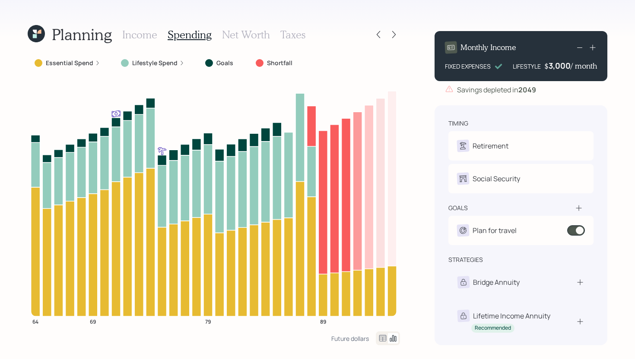
click at [152, 62] on label "Lifestyle Spend" at bounding box center [154, 63] width 45 height 9
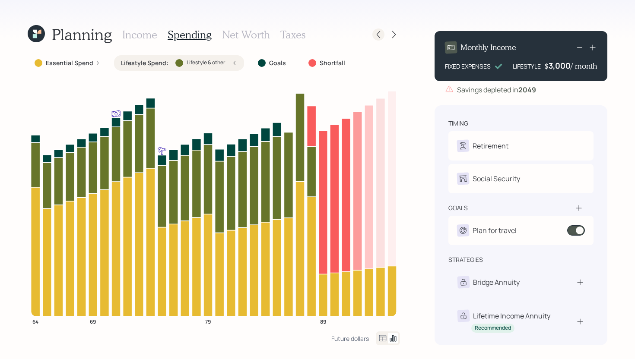
click at [382, 30] on icon at bounding box center [378, 34] width 9 height 9
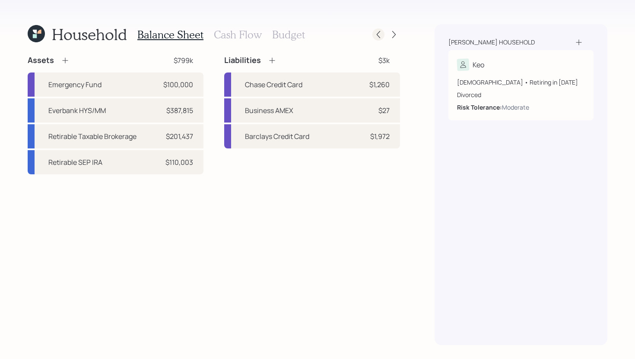
click at [377, 35] on icon at bounding box center [377, 34] width 3 height 7
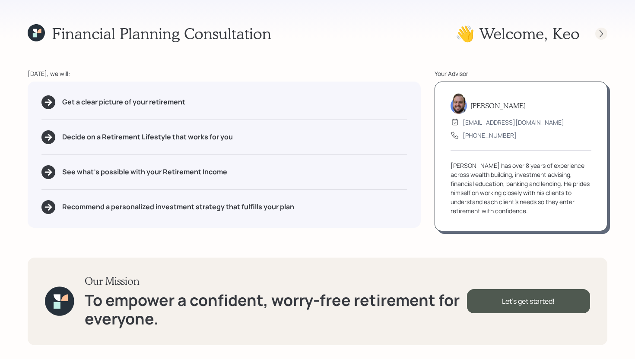
click at [598, 32] on icon at bounding box center [601, 33] width 9 height 9
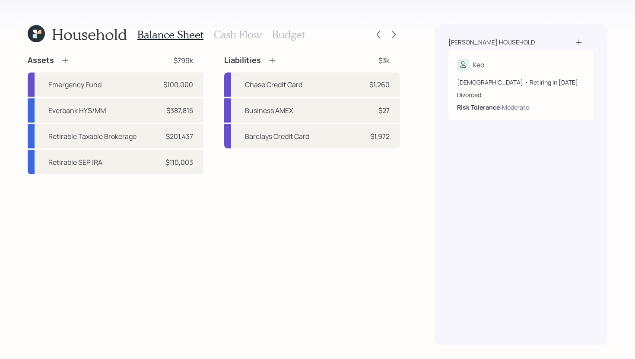
click at [228, 33] on h3 "Cash Flow" at bounding box center [238, 34] width 48 height 13
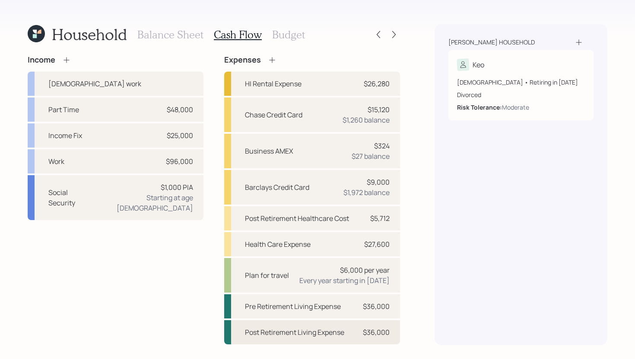
click at [345, 335] on div "Post Retirement Living Expense $36,000" at bounding box center [312, 332] width 176 height 24
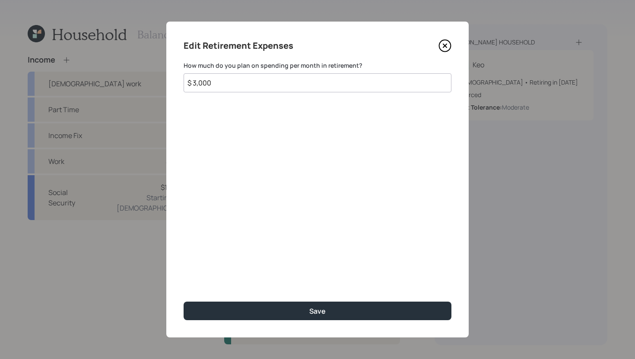
click at [446, 42] on icon at bounding box center [444, 45] width 13 height 13
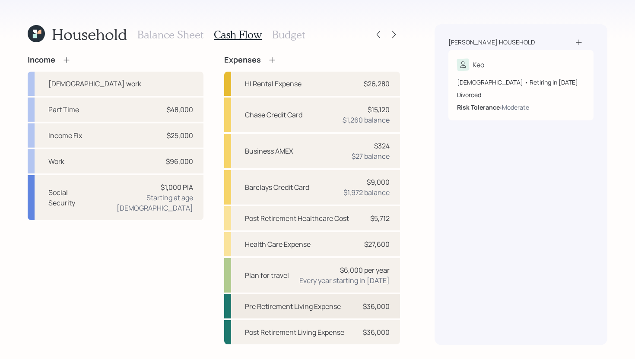
click at [302, 308] on div "Pre Retirement Living Expense" at bounding box center [293, 306] width 96 height 10
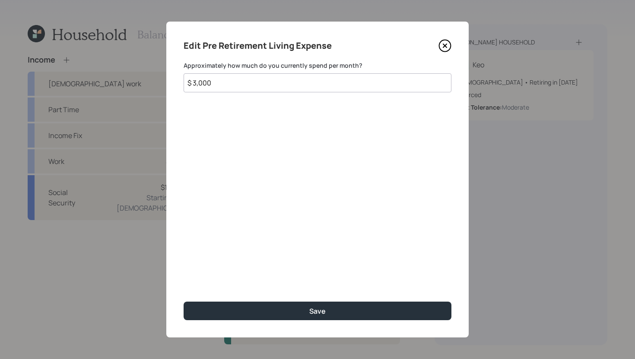
click at [316, 78] on input "$ 3,000" at bounding box center [317, 82] width 268 height 19
type input "$ 1"
click at [183, 302] on button "Save" at bounding box center [317, 311] width 268 height 19
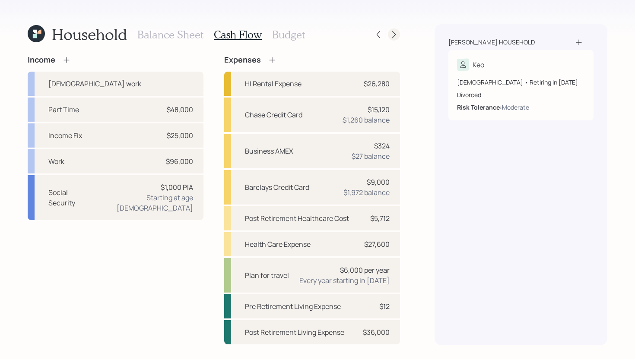
click at [391, 37] on icon at bounding box center [393, 34] width 9 height 9
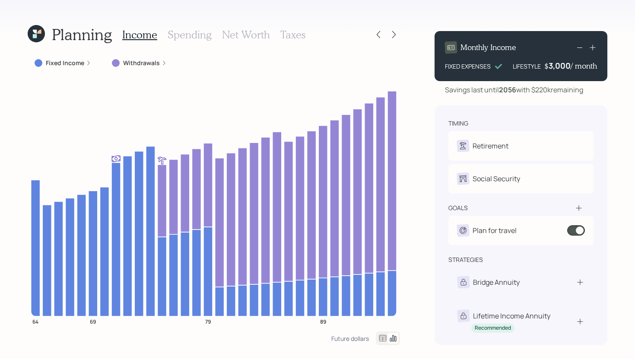
click at [90, 61] on icon at bounding box center [88, 62] width 5 height 5
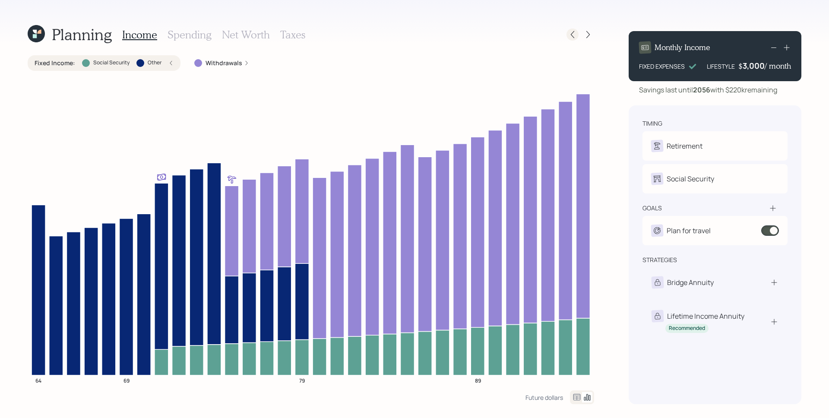
click at [573, 32] on icon at bounding box center [572, 34] width 3 height 7
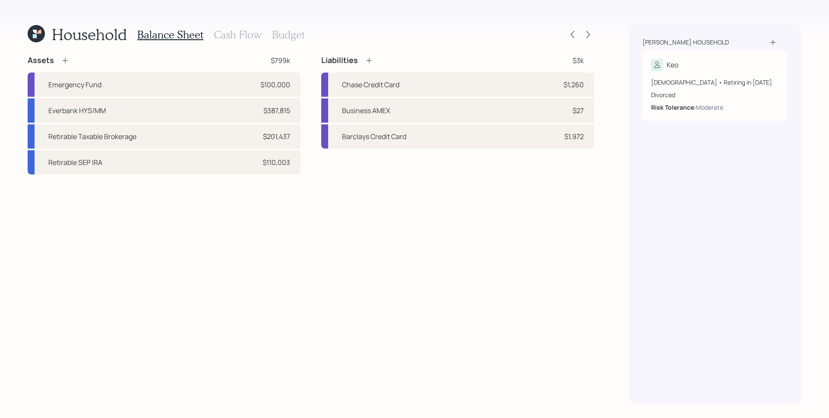
click at [248, 36] on h3 "Cash Flow" at bounding box center [238, 34] width 48 height 13
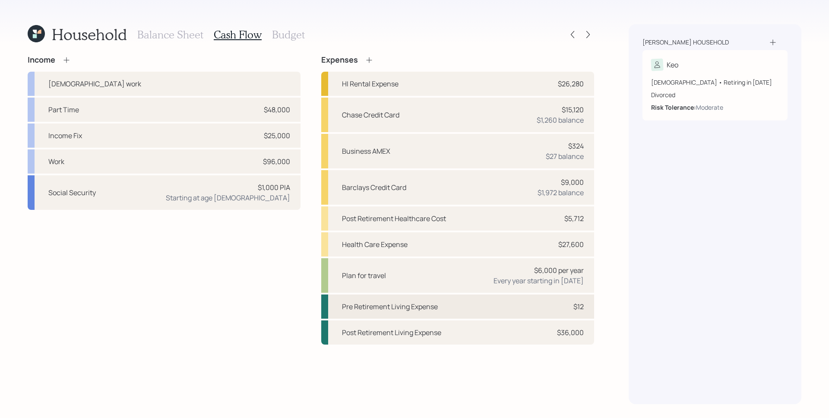
click at [577, 304] on div "$12" at bounding box center [578, 306] width 10 height 10
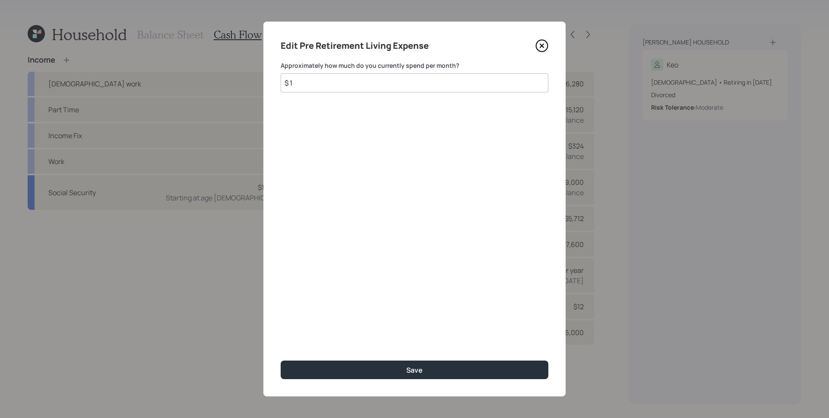
click at [388, 86] on input "$ 1" at bounding box center [415, 82] width 268 height 19
type input "$ 2,300"
click at [281, 359] on button "Save" at bounding box center [415, 370] width 268 height 19
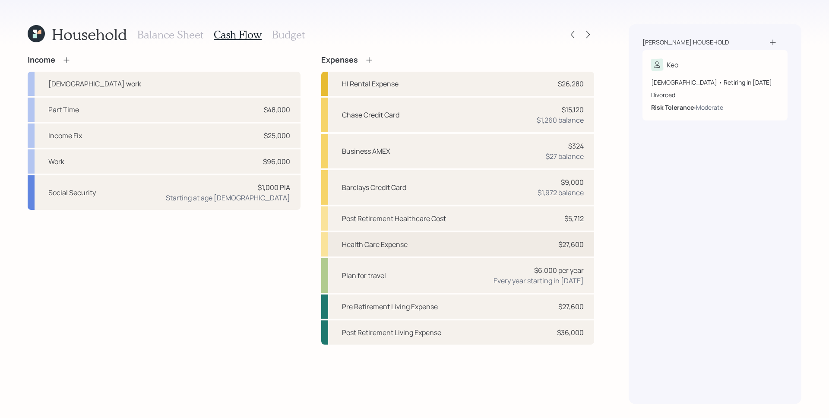
click at [557, 243] on div "Health Care Expense $27,600" at bounding box center [457, 244] width 273 height 24
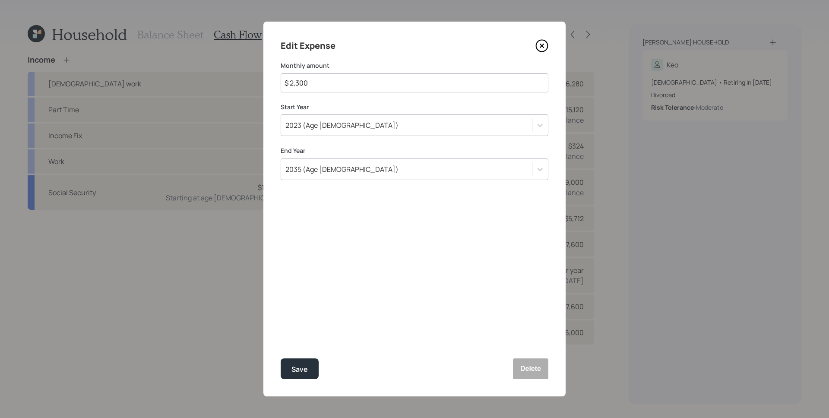
click at [356, 87] on input "$ 2,300" at bounding box center [415, 82] width 268 height 19
type input "$ 1,300"
click at [281, 358] on button "Save" at bounding box center [300, 368] width 38 height 21
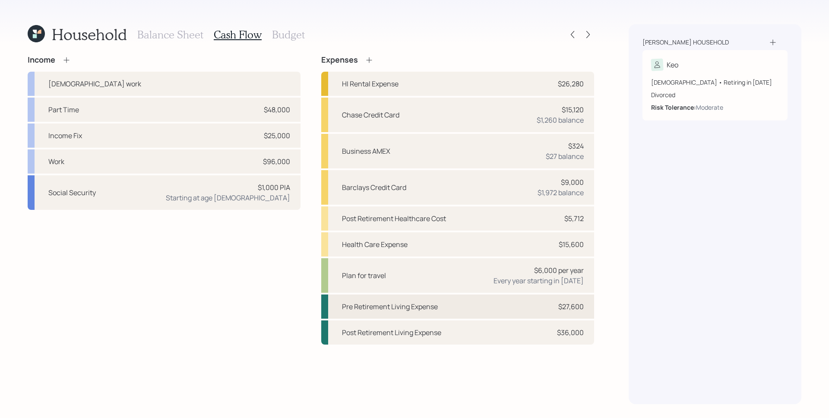
click at [569, 301] on div "$27,600" at bounding box center [570, 306] width 25 height 10
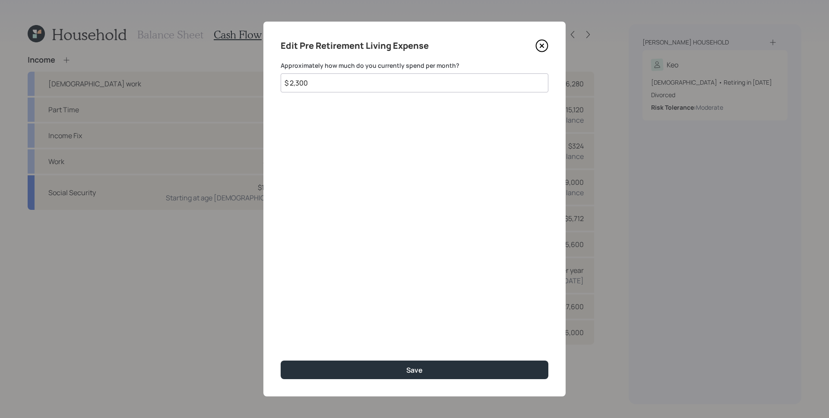
click at [347, 86] on input "$ 2,300" at bounding box center [415, 82] width 268 height 19
type input "$ 1,500"
click at [281, 359] on button "Save" at bounding box center [415, 370] width 268 height 19
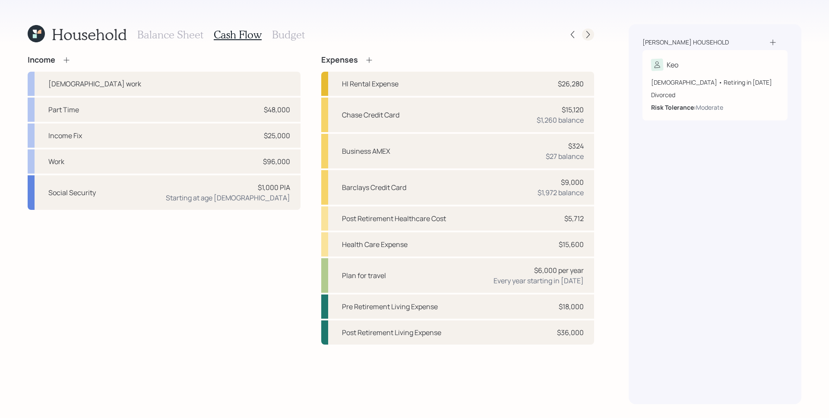
click at [590, 33] on icon at bounding box center [588, 34] width 9 height 9
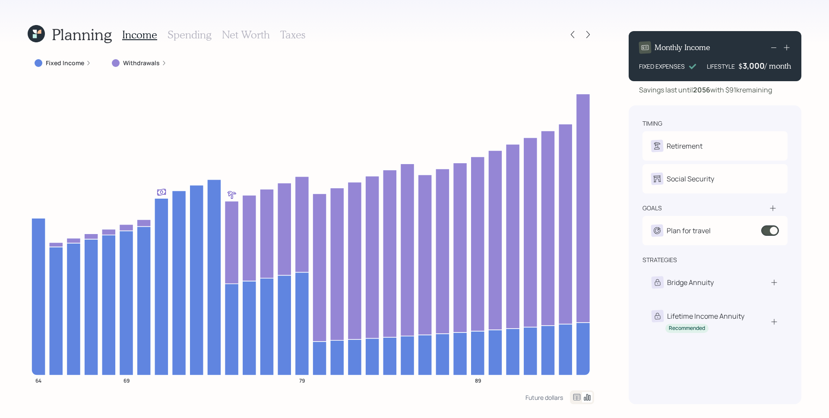
click at [79, 64] on label "Fixed Income" at bounding box center [65, 63] width 38 height 9
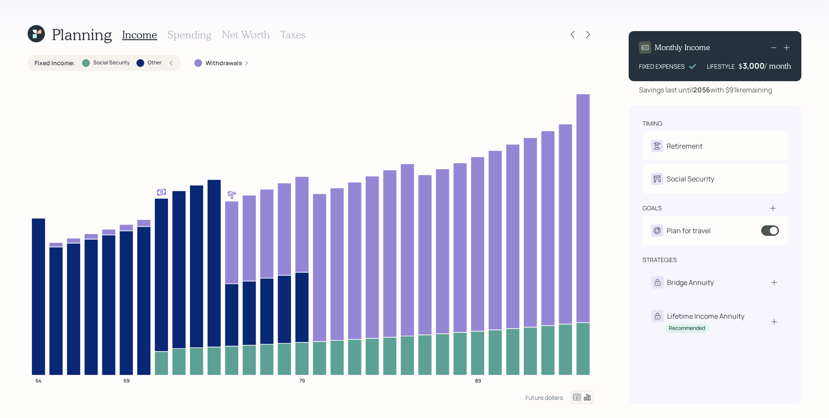
click at [79, 64] on div "Fixed Income : Social Security Other" at bounding box center [104, 63] width 139 height 9
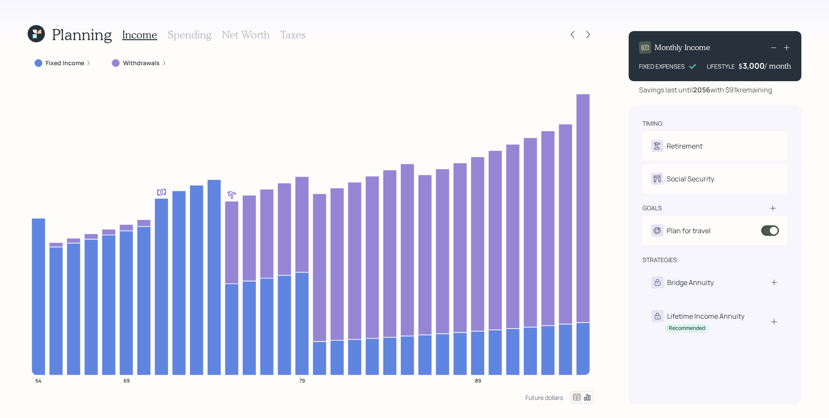
click at [151, 64] on label "Withdrawals" at bounding box center [141, 63] width 37 height 9
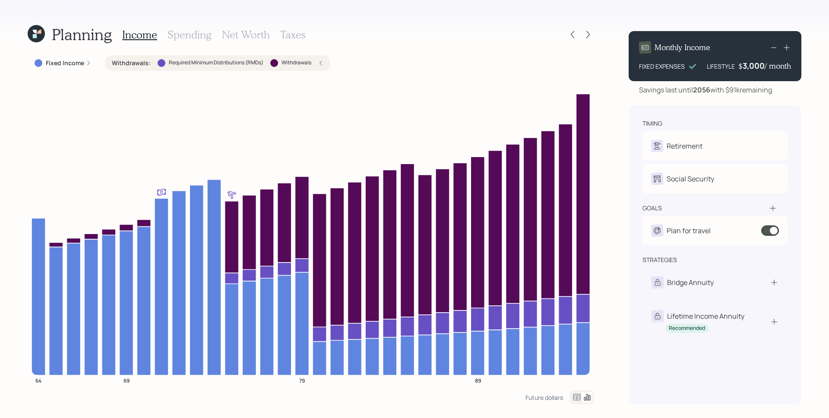
click at [151, 64] on div "Withdrawals : Required Minimum Distributions (RMDs) Withdrawals" at bounding box center [218, 63] width 212 height 9
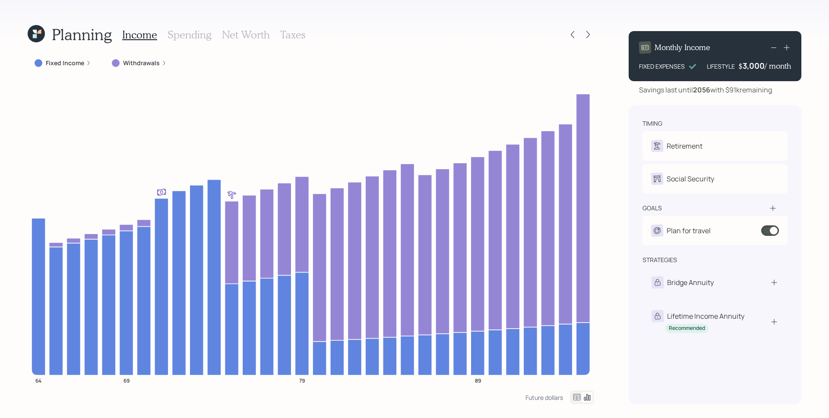
click at [179, 35] on h3 "Spending" at bounding box center [190, 34] width 44 height 13
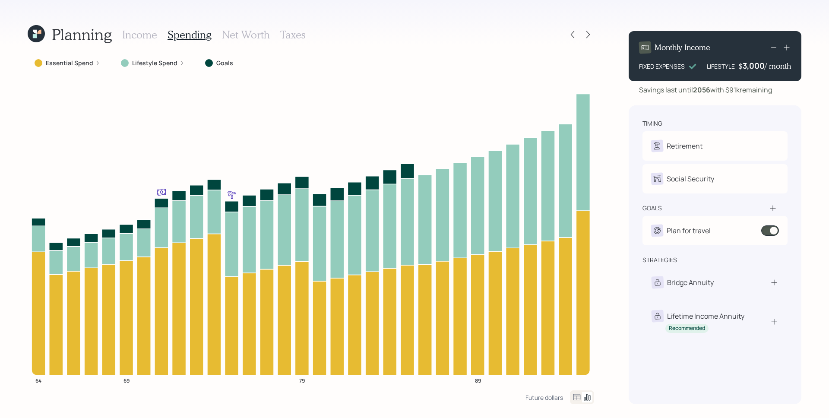
click at [155, 63] on label "Lifestyle Spend" at bounding box center [154, 63] width 45 height 9
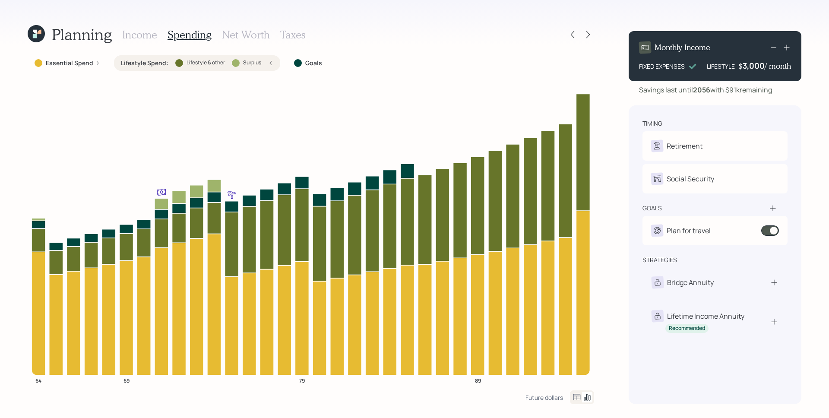
click at [155, 63] on label "Lifestyle Spend :" at bounding box center [144, 63] width 47 height 9
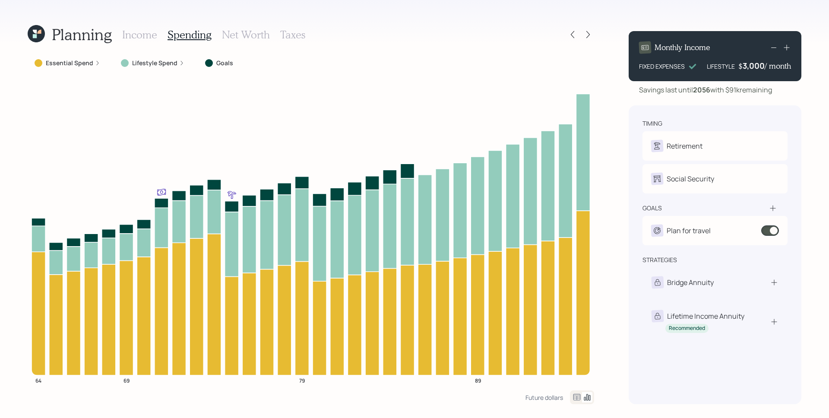
click at [85, 64] on label "Essential Spend" at bounding box center [69, 63] width 47 height 9
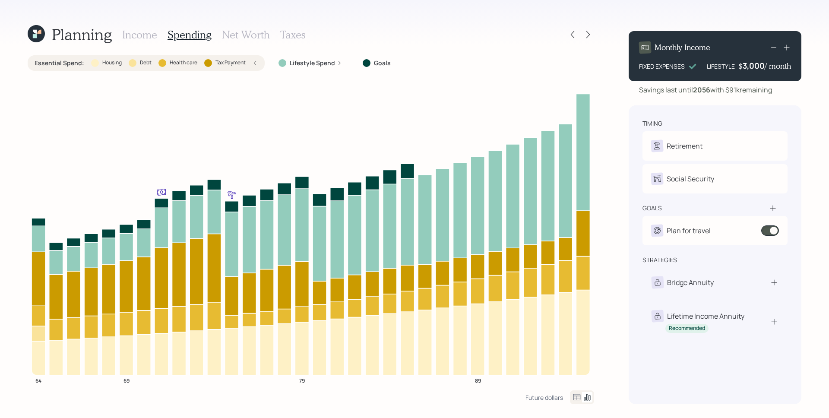
click at [85, 64] on div "Essential Spend : Housing Debt Health care Tax Payment" at bounding box center [146, 63] width 223 height 9
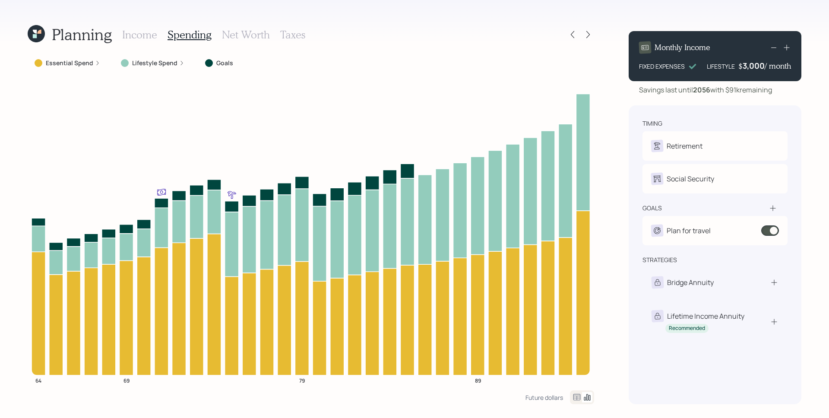
click at [143, 37] on h3 "Income" at bounding box center [139, 34] width 35 height 13
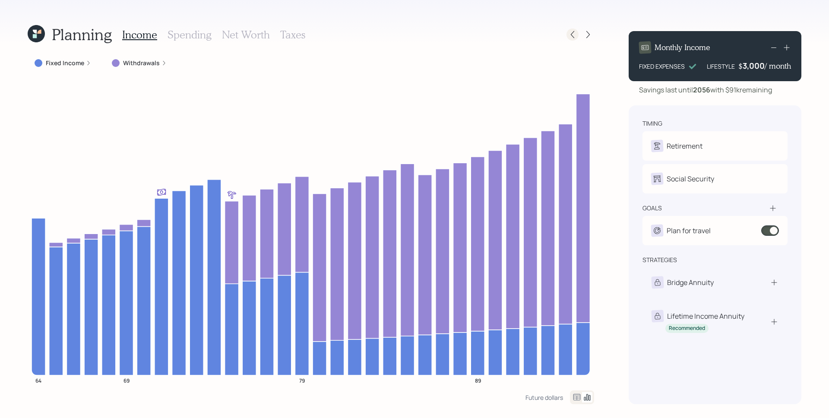
click at [573, 33] on icon at bounding box center [572, 34] width 9 height 9
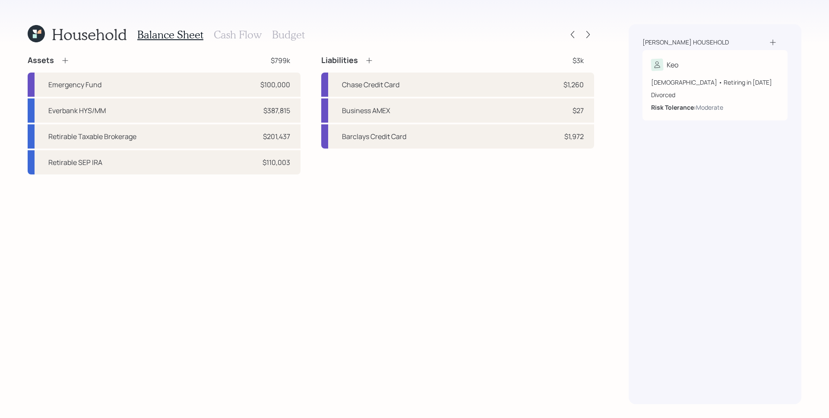
click at [229, 27] on div "Balance Sheet Cash Flow Budget" at bounding box center [221, 34] width 168 height 21
click at [231, 30] on h3 "Cash Flow" at bounding box center [238, 34] width 48 height 13
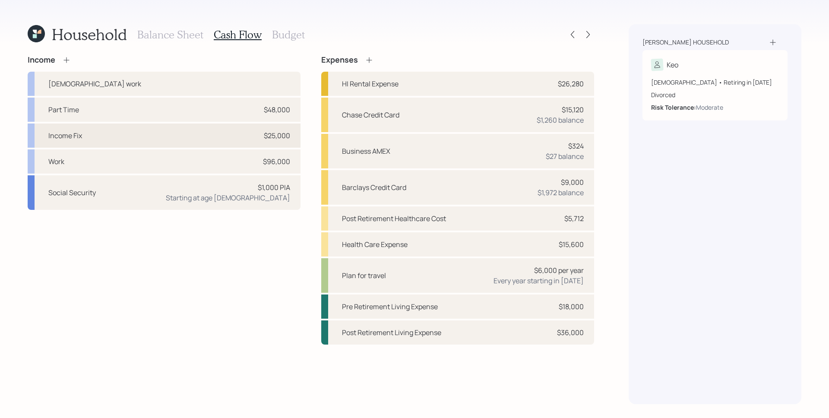
click at [161, 137] on div "Income Fix $25,000" at bounding box center [164, 135] width 273 height 24
select select "other"
select select "earned"
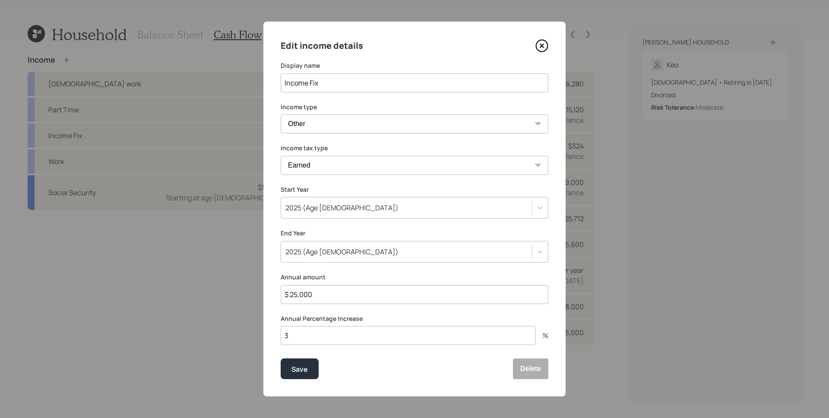
click at [342, 301] on input "$ 25,000" at bounding box center [415, 294] width 268 height 19
click at [343, 301] on input "$ 25,000" at bounding box center [415, 294] width 268 height 19
click at [535, 359] on button "Delete" at bounding box center [530, 368] width 35 height 21
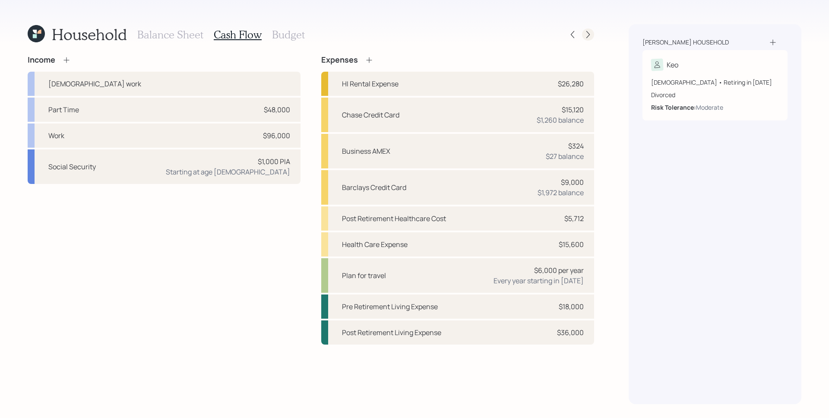
click at [589, 33] on icon at bounding box center [588, 34] width 9 height 9
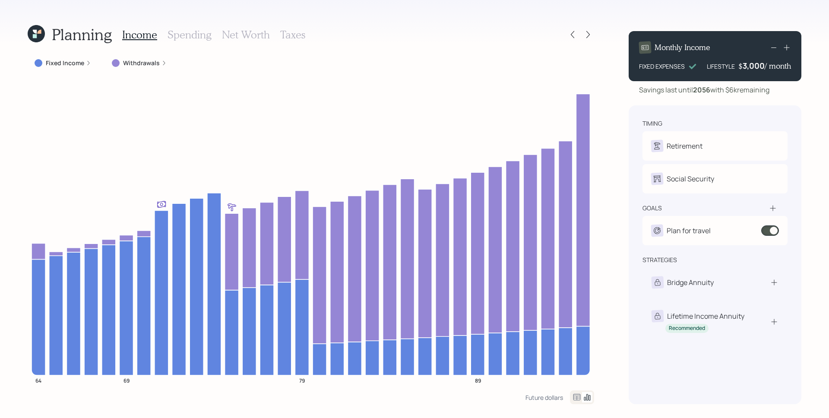
click at [144, 61] on label "Withdrawals" at bounding box center [141, 63] width 37 height 9
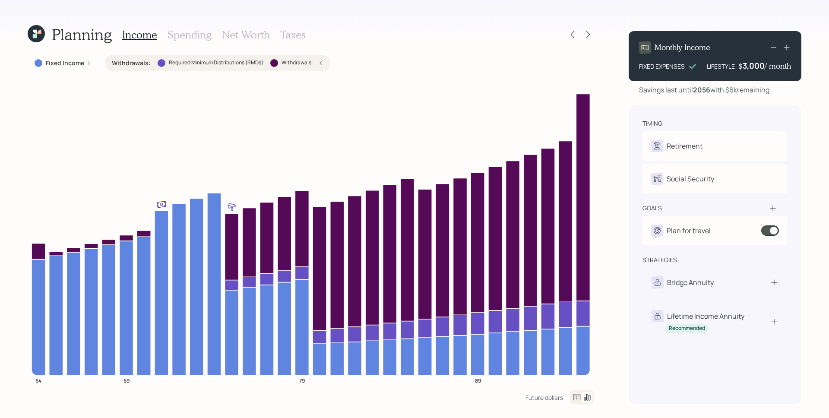
click at [144, 61] on label "Withdrawals :" at bounding box center [131, 63] width 39 height 9
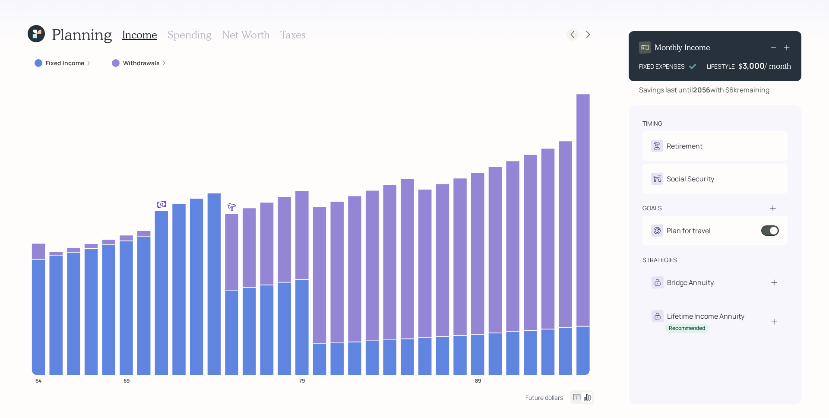
click at [575, 34] on icon at bounding box center [572, 34] width 9 height 9
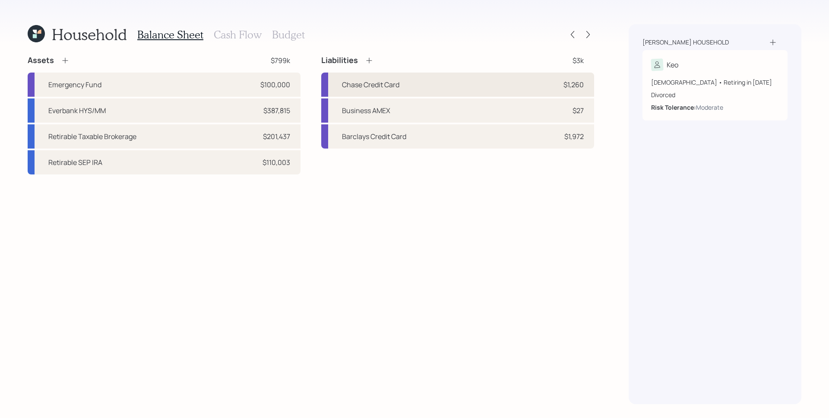
click at [521, 84] on div "Chase Credit Card $1,260" at bounding box center [457, 85] width 273 height 24
select select "credit_card"
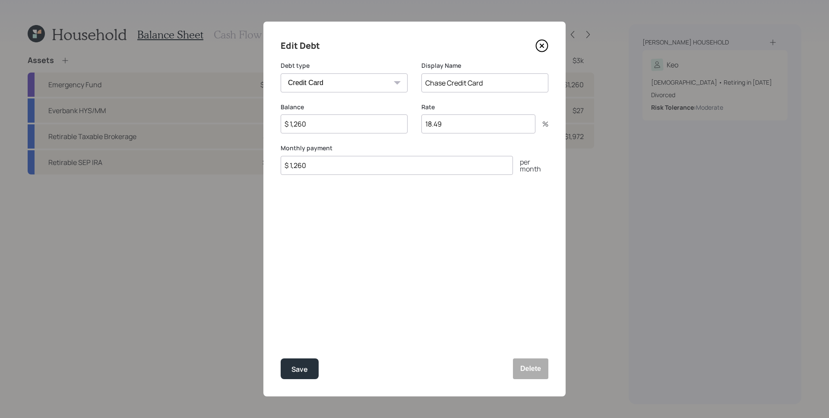
click at [536, 46] on icon at bounding box center [542, 46] width 12 height 12
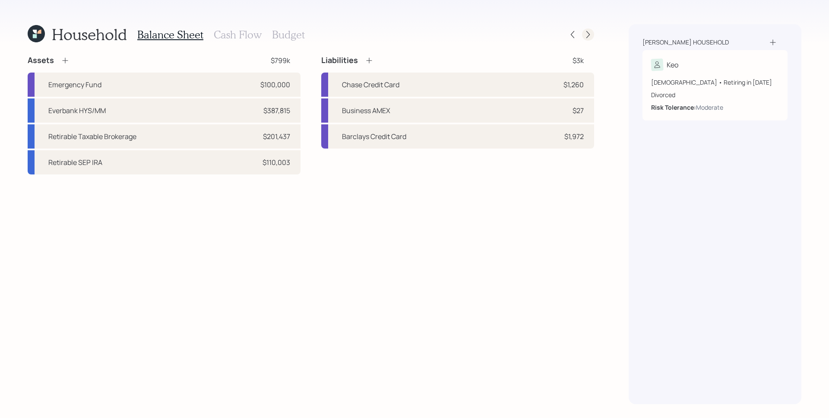
click at [591, 34] on icon at bounding box center [588, 34] width 9 height 9
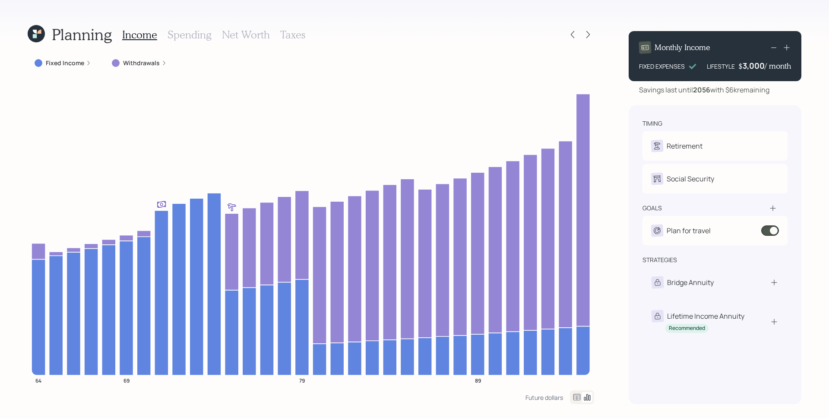
click at [197, 30] on h3 "Spending" at bounding box center [190, 34] width 44 height 13
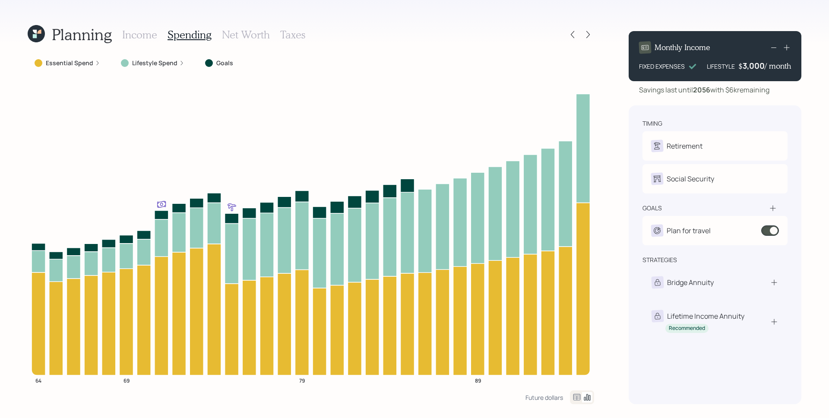
click at [86, 65] on label "Essential Spend" at bounding box center [69, 63] width 47 height 9
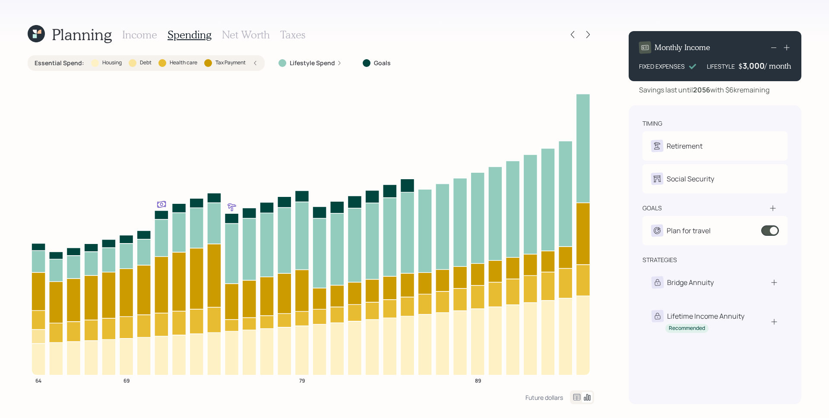
click at [151, 34] on h3 "Income" at bounding box center [139, 34] width 35 height 13
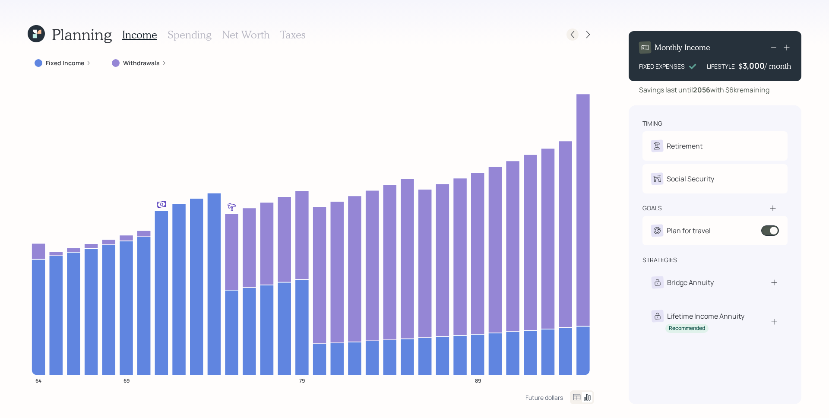
click at [575, 38] on icon at bounding box center [572, 34] width 9 height 9
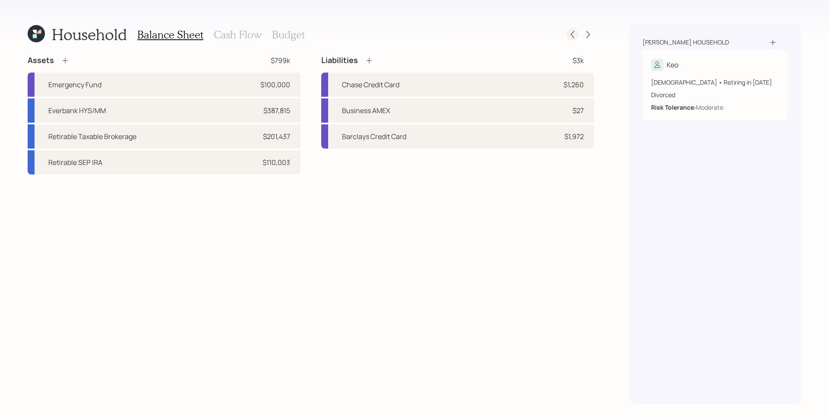
click at [573, 33] on icon at bounding box center [572, 34] width 9 height 9
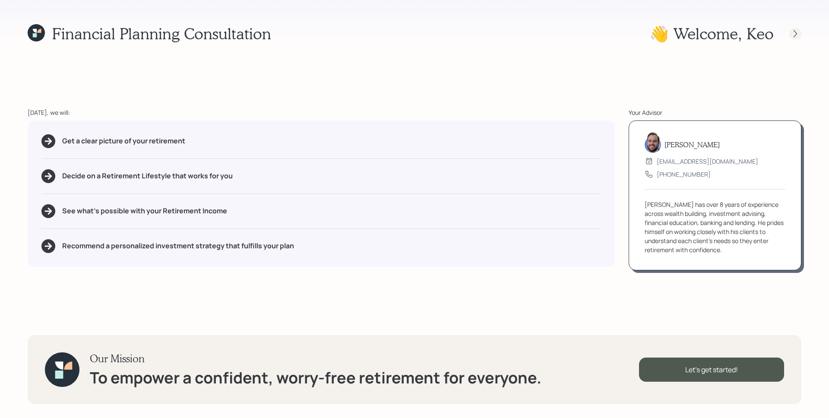
click at [634, 34] on icon at bounding box center [795, 33] width 9 height 9
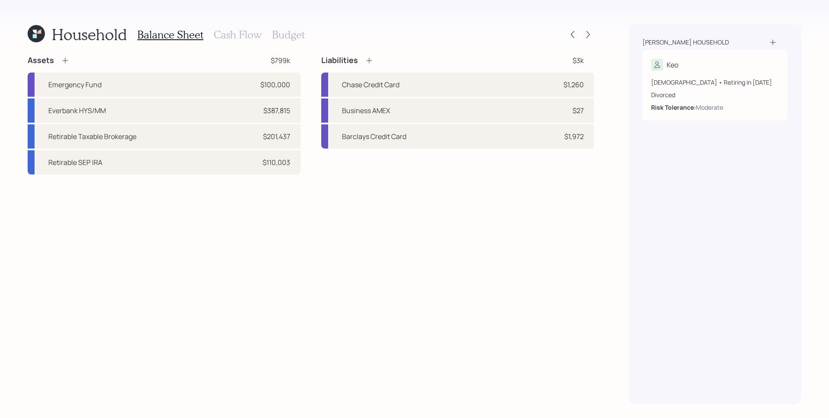
click at [237, 38] on h3 "Cash Flow" at bounding box center [238, 34] width 48 height 13
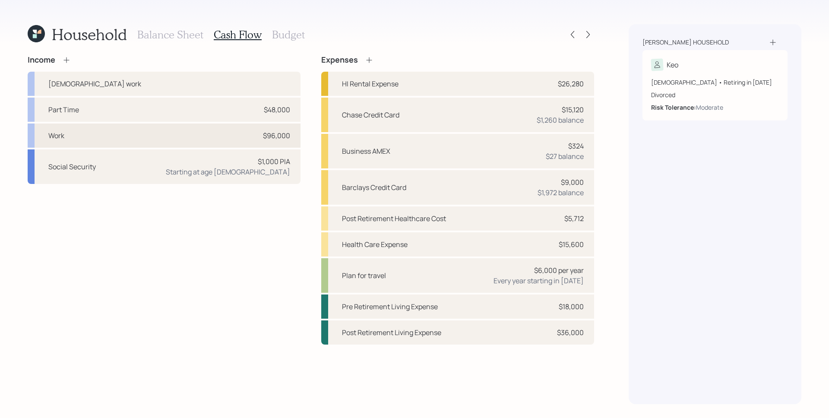
click at [234, 138] on div "Work $96,000" at bounding box center [164, 135] width 273 height 24
select select "other"
select select "earned"
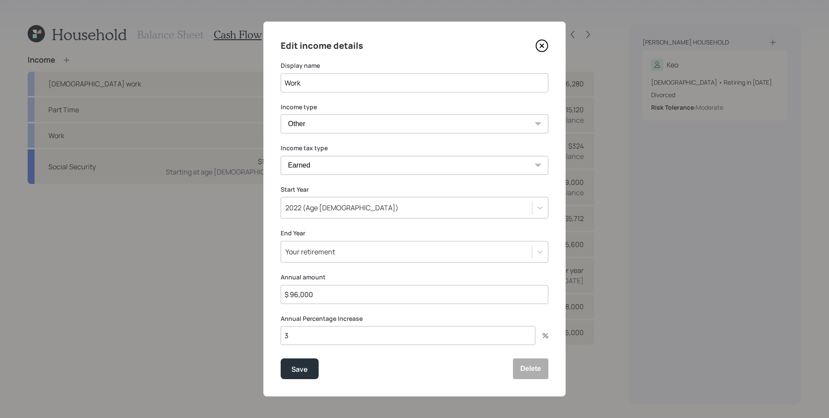
click at [362, 298] on input "$ 96,000" at bounding box center [415, 294] width 268 height 19
click at [543, 45] on icon at bounding box center [541, 45] width 13 height 13
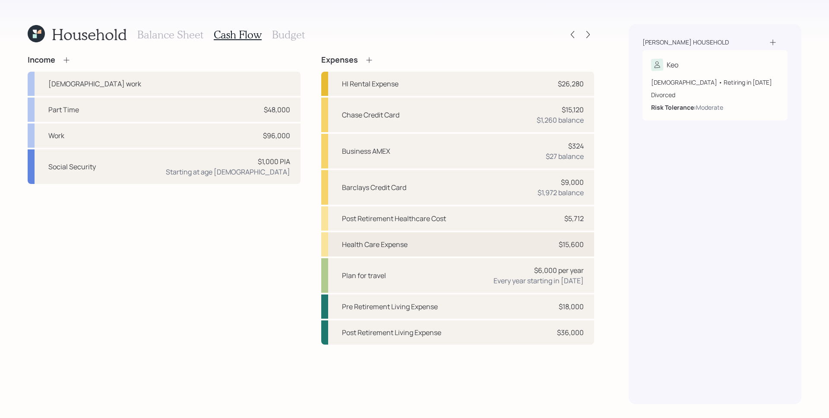
click at [571, 238] on div "Health Care Expense $15,600" at bounding box center [457, 244] width 273 height 24
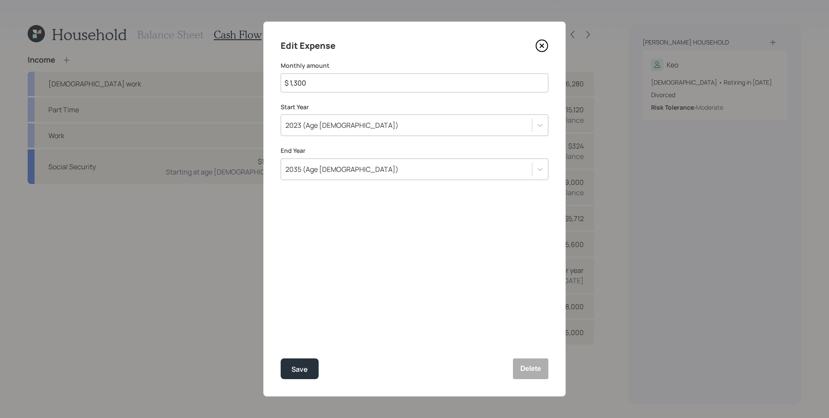
click at [543, 46] on icon at bounding box center [541, 45] width 13 height 13
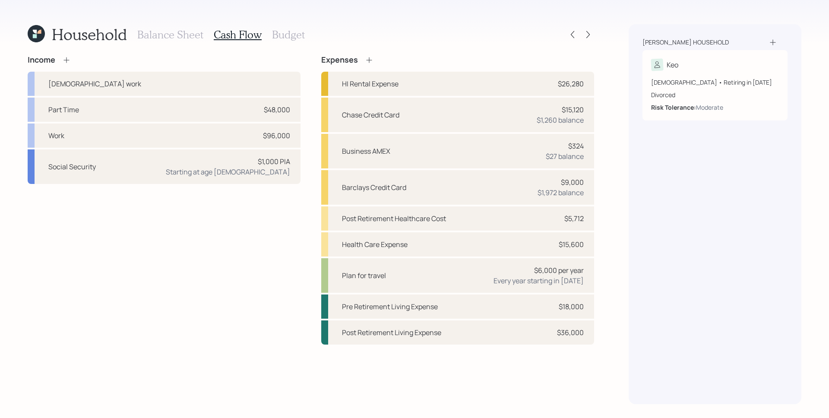
click at [188, 35] on h3 "Balance Sheet" at bounding box center [170, 34] width 66 height 13
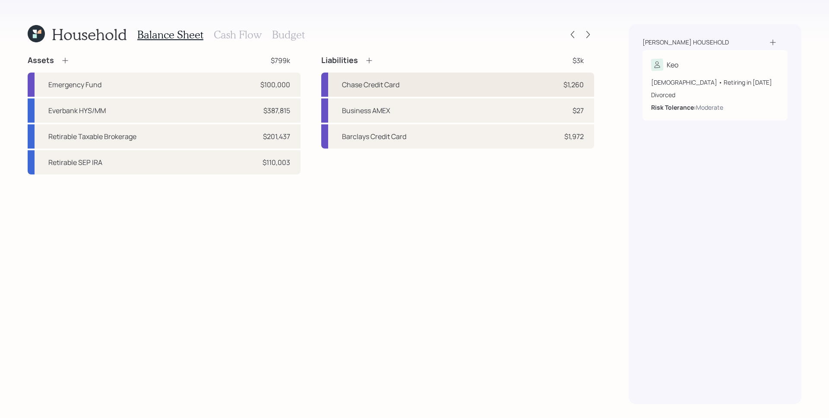
click at [443, 84] on div "Chase Credit Card $1,260" at bounding box center [457, 85] width 273 height 24
select select "credit_card"
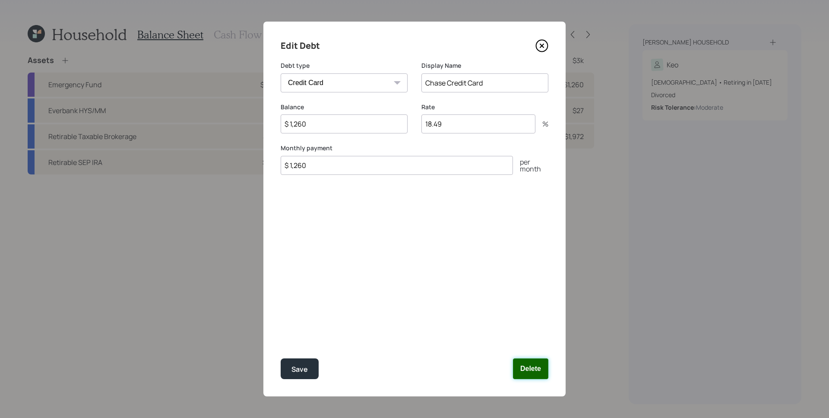
click at [536, 359] on button "Delete" at bounding box center [530, 368] width 35 height 21
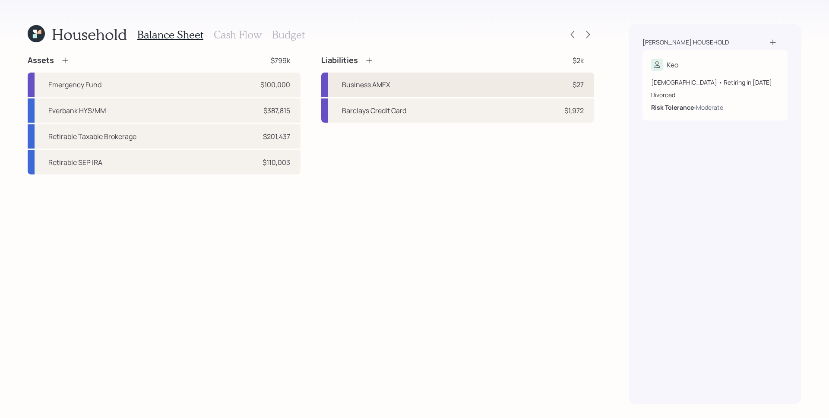
click at [556, 77] on div "Business AMEX $27" at bounding box center [457, 85] width 273 height 24
select select "credit_card"
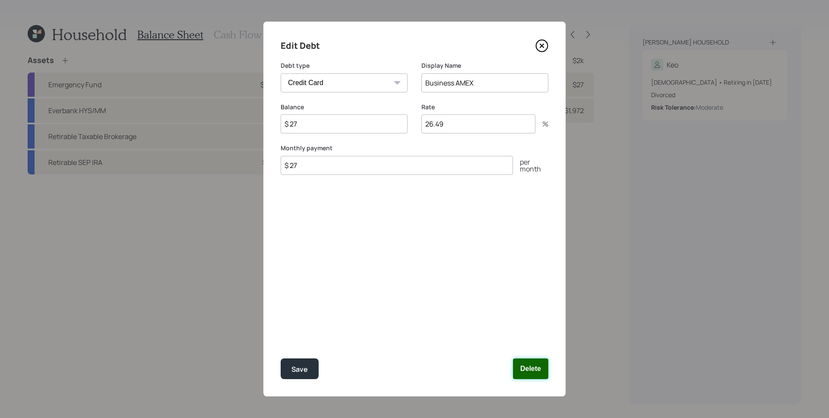
drag, startPoint x: 531, startPoint y: 364, endPoint x: 532, endPoint y: 348, distance: 16.0
click at [531, 359] on button "Delete" at bounding box center [530, 368] width 35 height 21
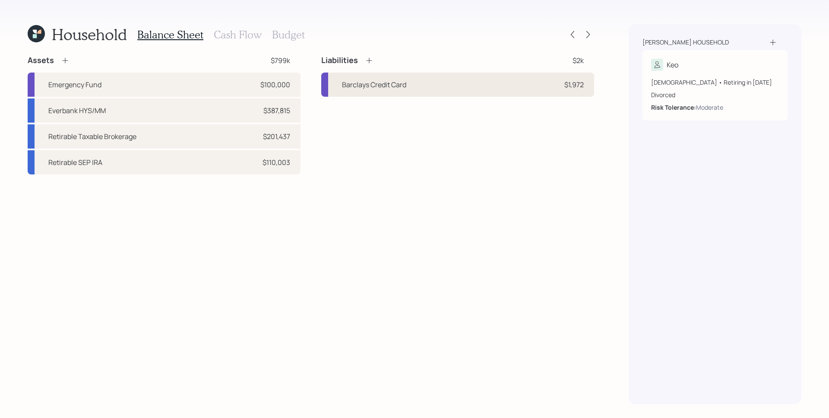
click at [517, 73] on div "Barclays Credit Card $1,972" at bounding box center [457, 85] width 273 height 24
select select "credit_card"
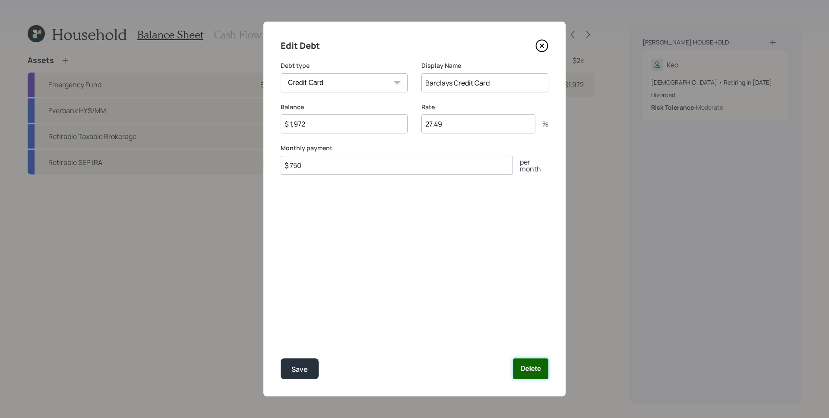
click at [528, 359] on button "Delete" at bounding box center [530, 368] width 35 height 21
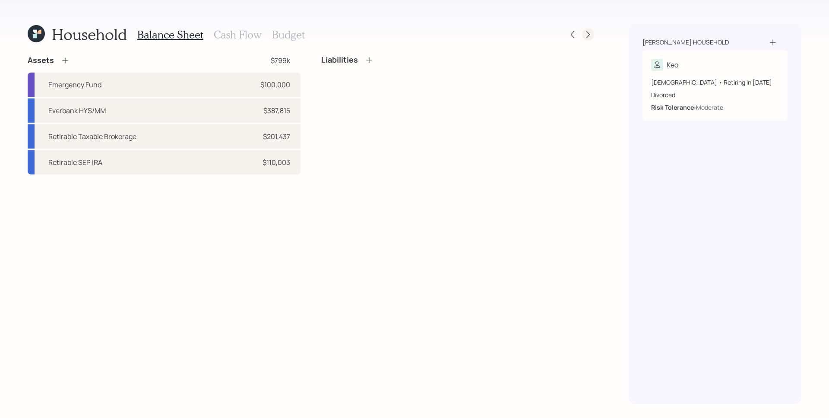
click at [588, 29] on div at bounding box center [588, 34] width 12 height 12
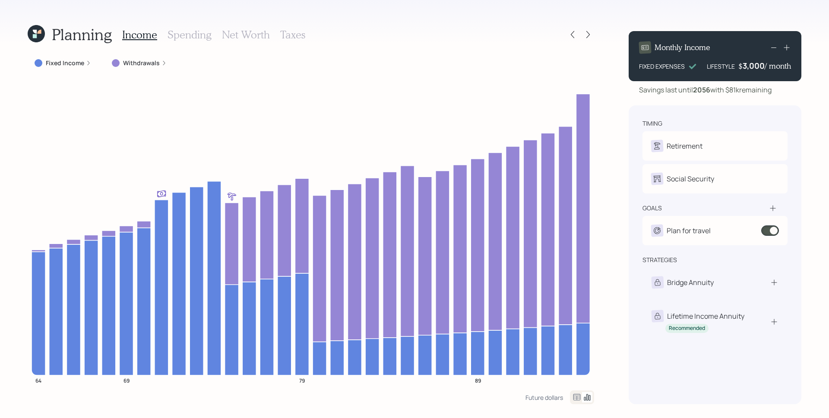
click at [188, 31] on h3 "Spending" at bounding box center [190, 34] width 44 height 13
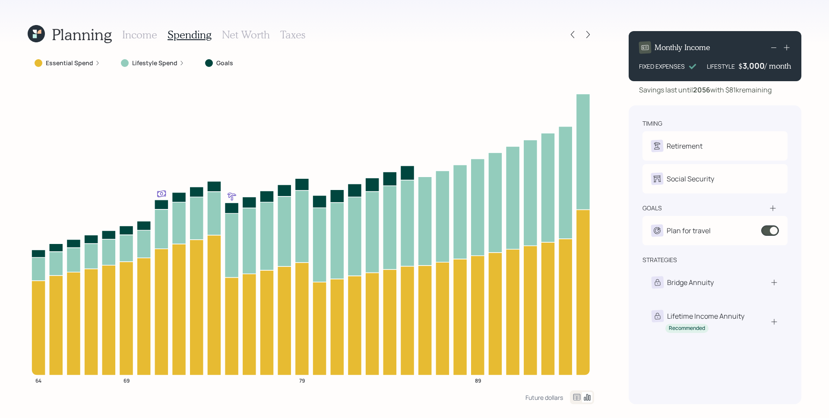
click at [138, 31] on h3 "Income" at bounding box center [139, 34] width 35 height 13
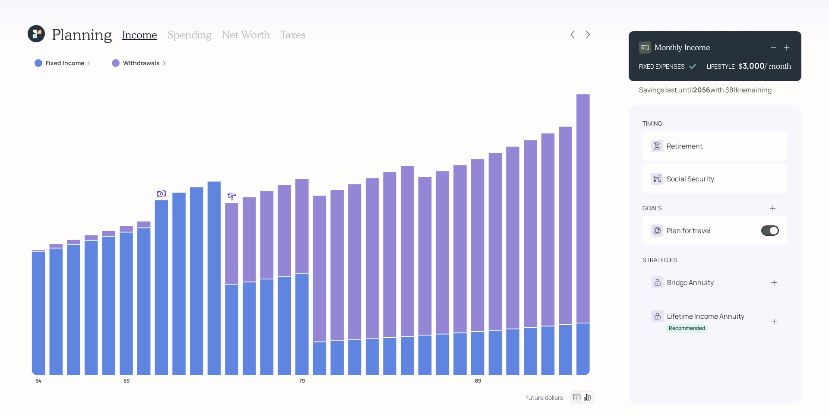
click at [188, 38] on h3 "Spending" at bounding box center [190, 34] width 44 height 13
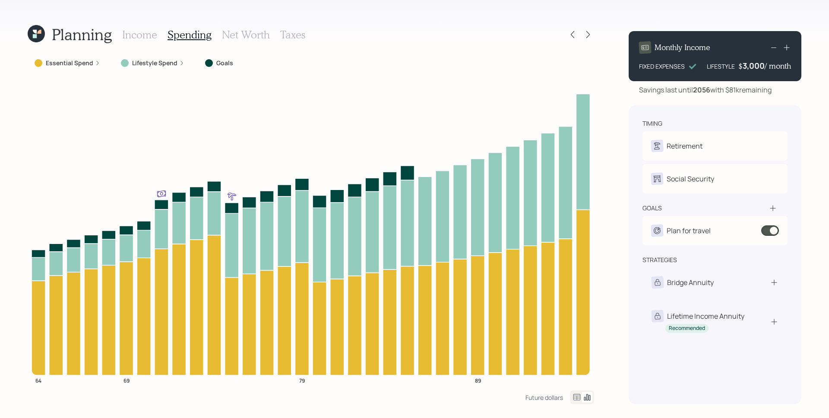
click at [142, 35] on h3 "Income" at bounding box center [139, 34] width 35 height 13
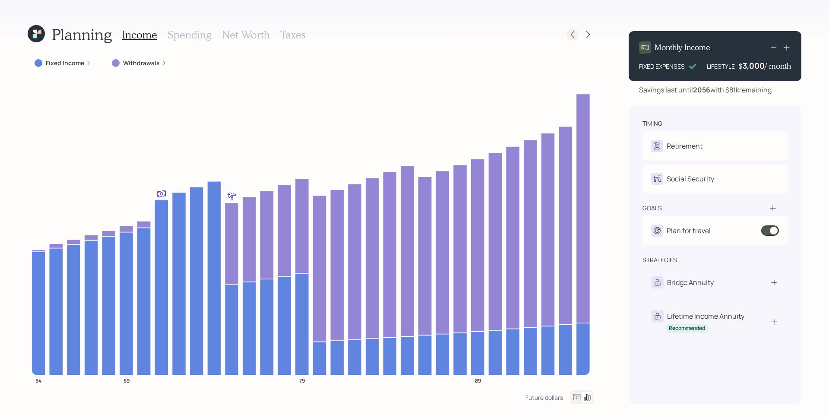
click at [575, 34] on icon at bounding box center [572, 34] width 9 height 9
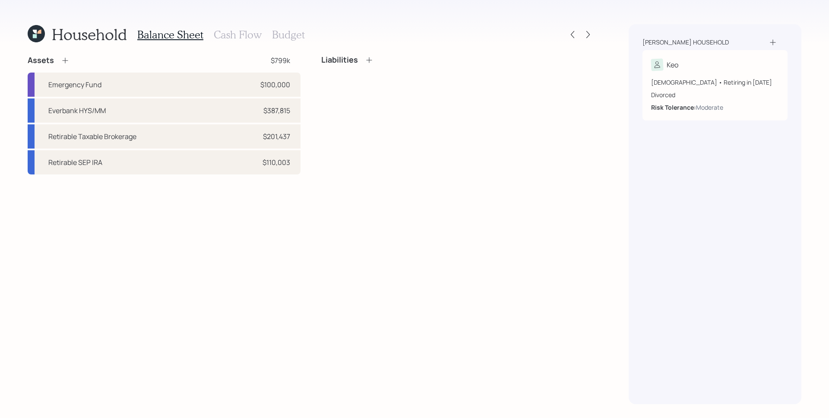
click at [246, 33] on h3 "Cash Flow" at bounding box center [238, 34] width 48 height 13
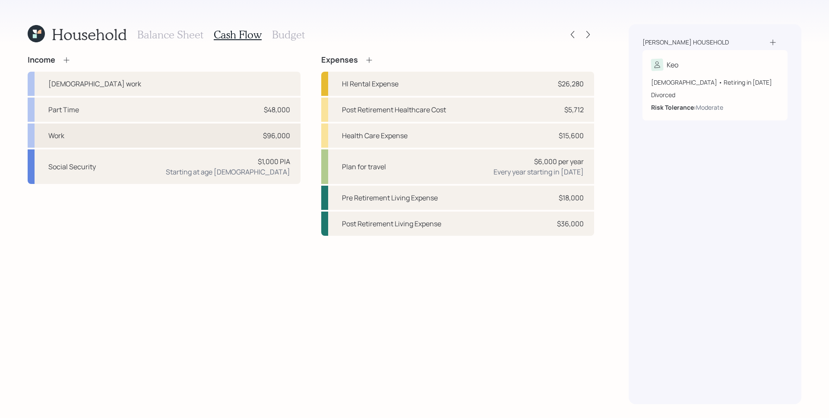
click at [263, 136] on div "$96,000" at bounding box center [276, 135] width 27 height 10
select select "other"
select select "earned"
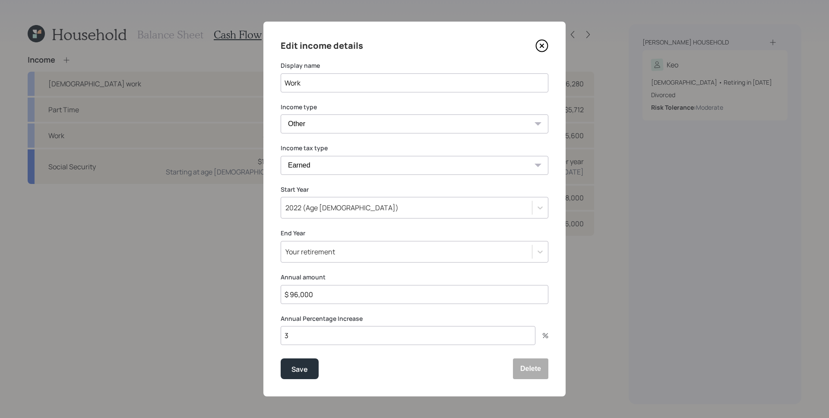
click at [331, 293] on input "$ 96,000" at bounding box center [415, 294] width 268 height 19
type input "$ 108,000"
click at [281, 358] on button "Save" at bounding box center [300, 368] width 38 height 21
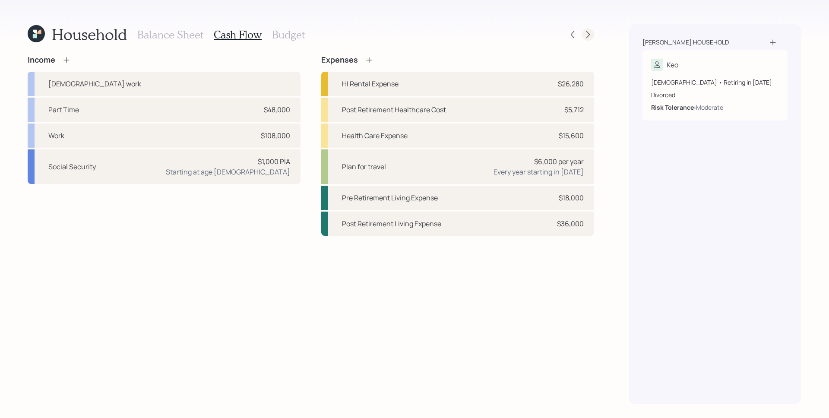
click at [590, 33] on icon at bounding box center [588, 34] width 9 height 9
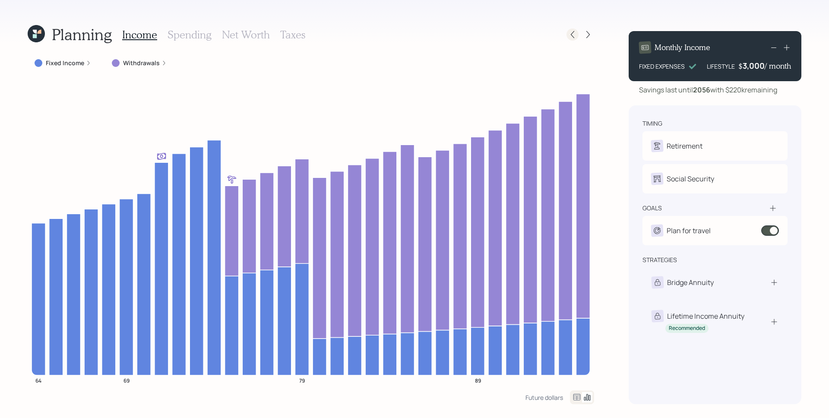
click at [574, 34] on icon at bounding box center [572, 34] width 9 height 9
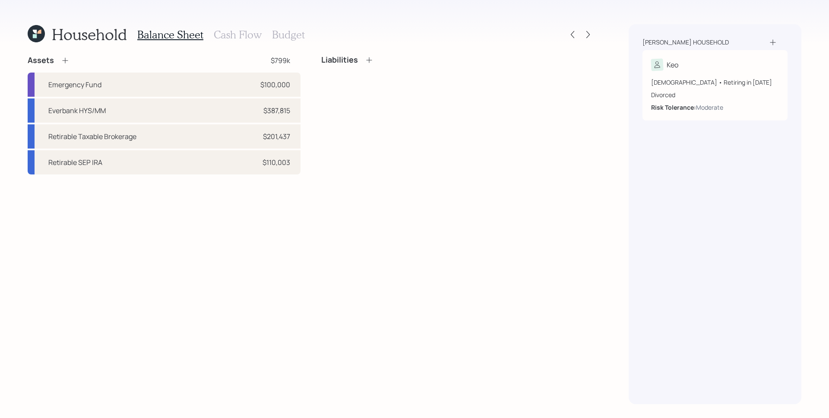
click at [225, 36] on h3 "Cash Flow" at bounding box center [238, 34] width 48 height 13
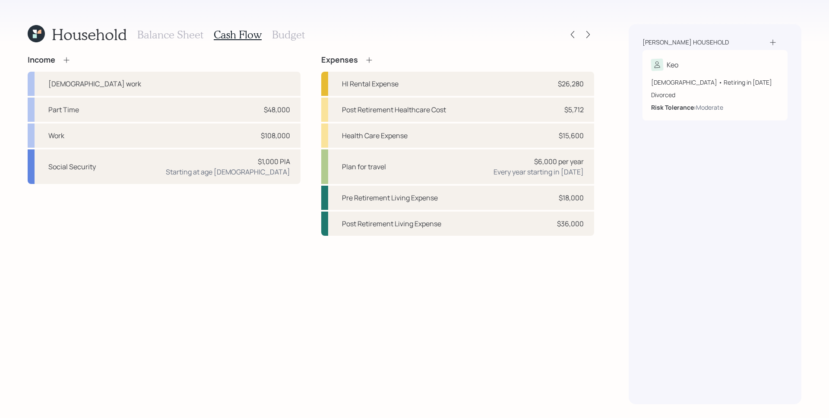
click at [35, 38] on icon at bounding box center [36, 33] width 17 height 17
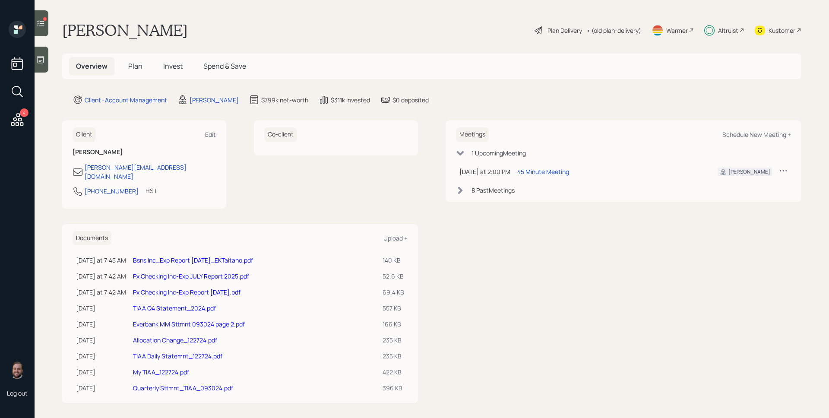
click at [769, 32] on div "Kustomer" at bounding box center [782, 30] width 27 height 9
click at [550, 33] on div "Plan Delivery" at bounding box center [564, 30] width 35 height 9
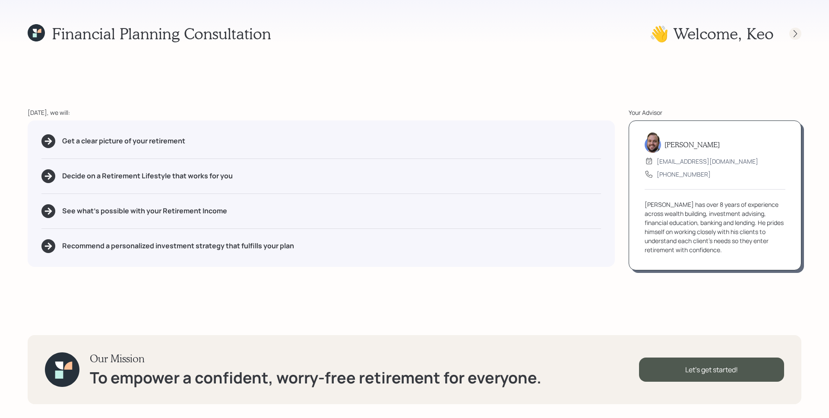
click at [799, 33] on icon at bounding box center [795, 33] width 9 height 9
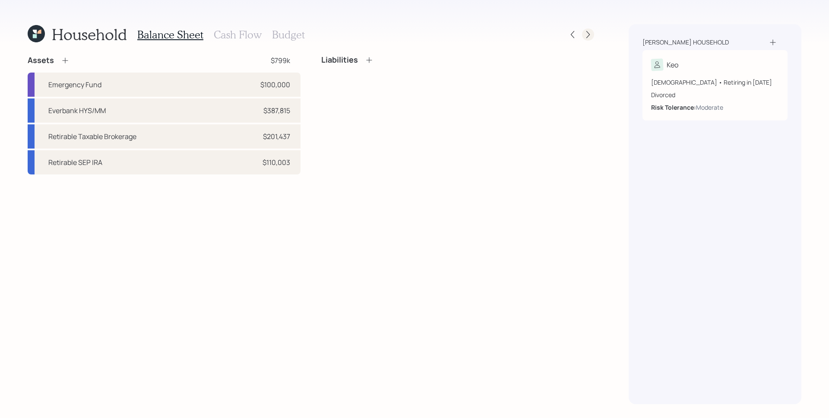
click at [592, 32] on icon at bounding box center [588, 34] width 9 height 9
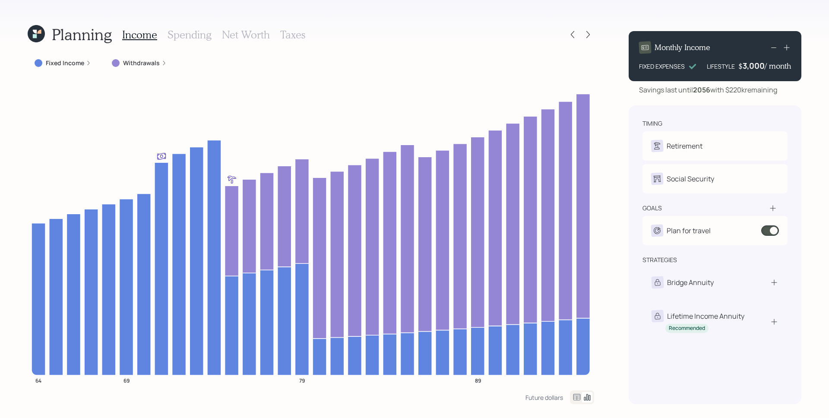
click at [191, 32] on h3 "Spending" at bounding box center [190, 34] width 44 height 13
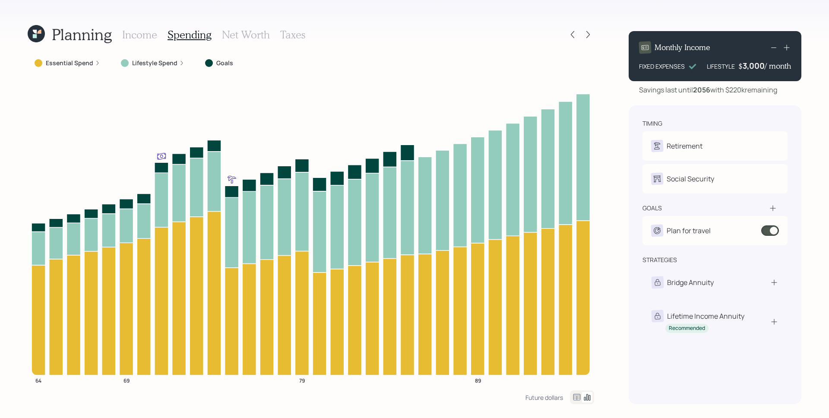
click at [145, 62] on label "Lifestyle Spend" at bounding box center [154, 63] width 45 height 9
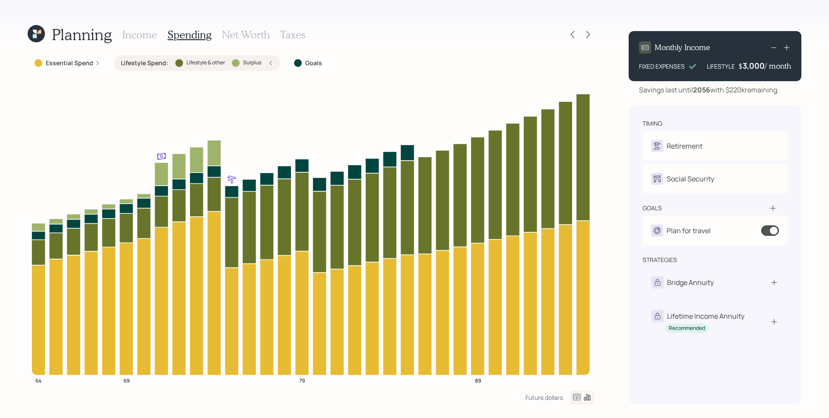
click at [72, 63] on label "Essential Spend" at bounding box center [69, 63] width 47 height 9
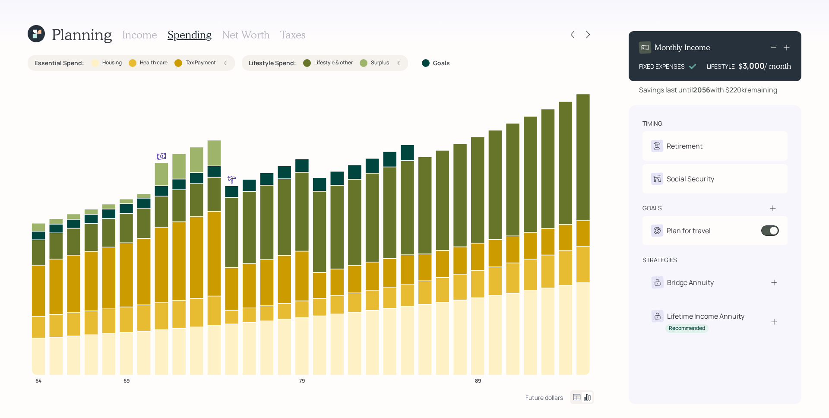
click at [145, 41] on h3 "Income" at bounding box center [139, 34] width 35 height 13
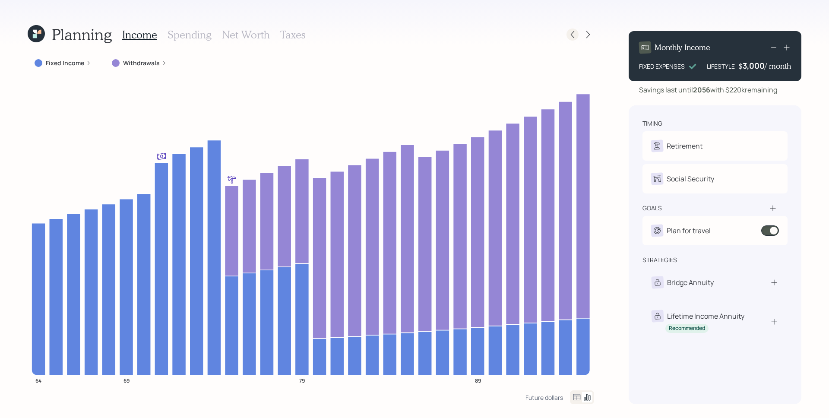
click at [574, 32] on icon at bounding box center [572, 34] width 3 height 7
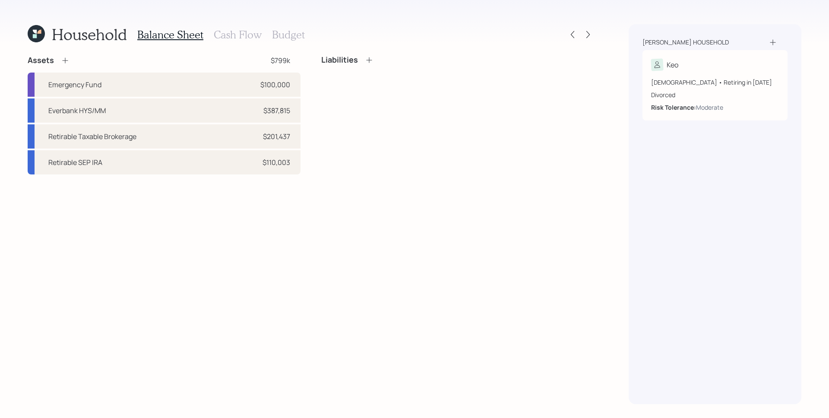
click at [254, 35] on h3 "Cash Flow" at bounding box center [238, 34] width 48 height 13
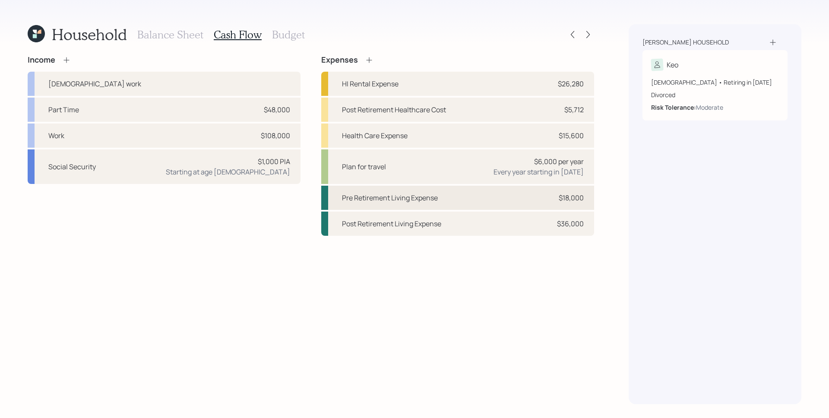
click at [584, 199] on div "Pre Retirement Living Expense $18,000" at bounding box center [457, 198] width 273 height 24
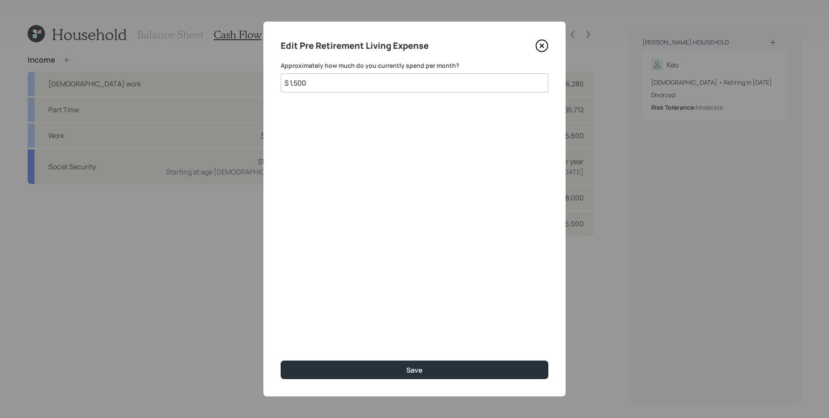
click at [540, 41] on icon at bounding box center [541, 45] width 13 height 13
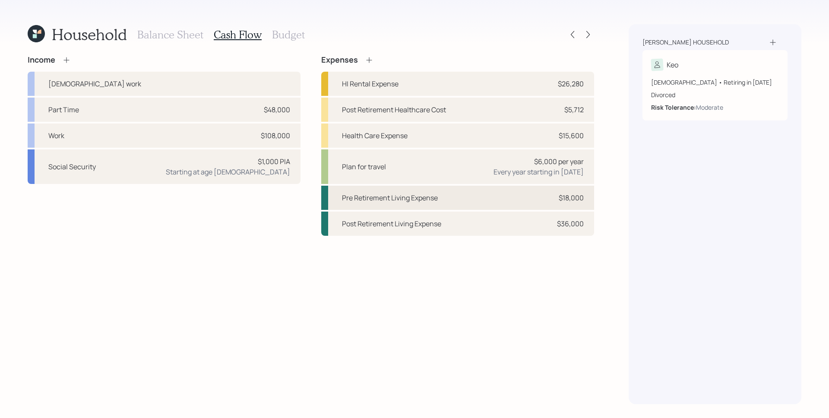
click at [577, 202] on div "$18,000" at bounding box center [571, 198] width 25 height 10
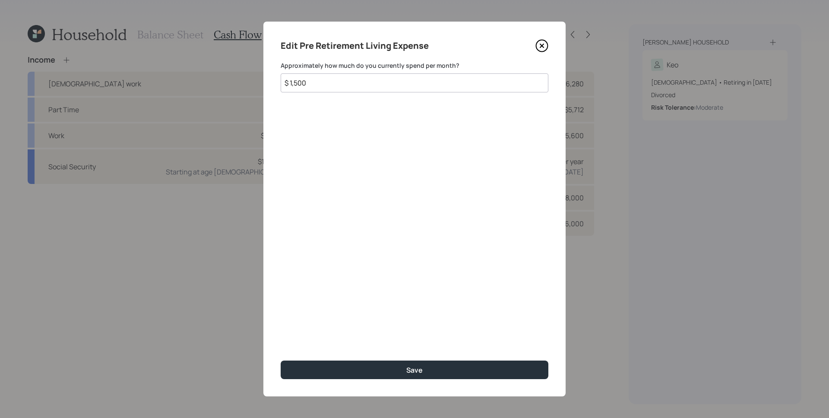
click at [411, 81] on input "$ 1,500" at bounding box center [415, 82] width 268 height 19
type input "$ 2,500"
click at [281, 361] on button "Save" at bounding box center [415, 370] width 268 height 19
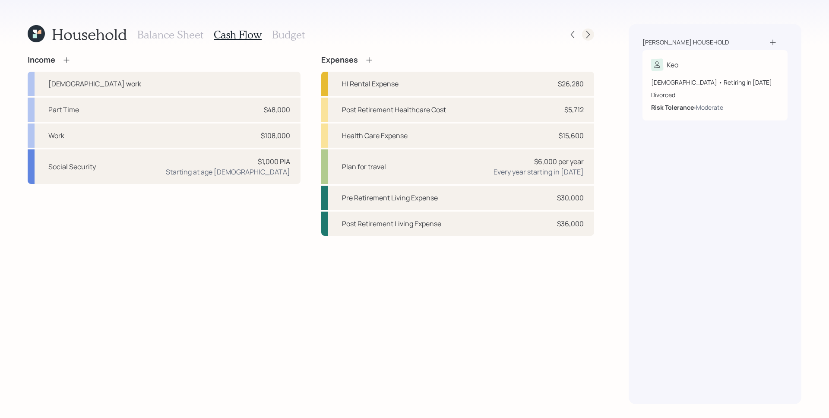
click at [582, 36] on div at bounding box center [588, 34] width 12 height 12
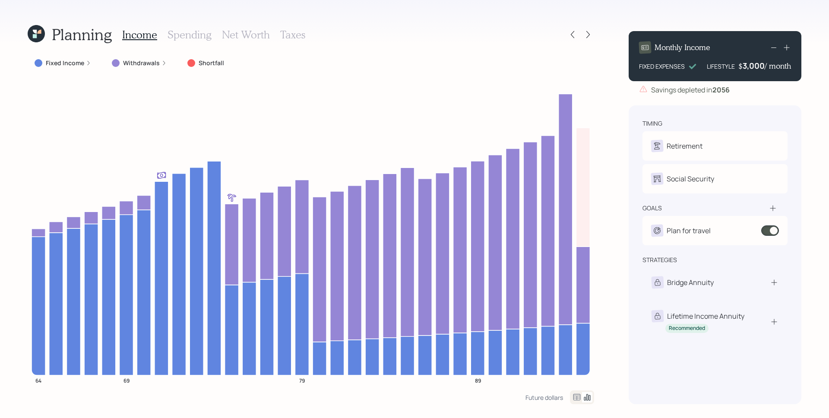
click at [161, 61] on icon at bounding box center [163, 62] width 5 height 5
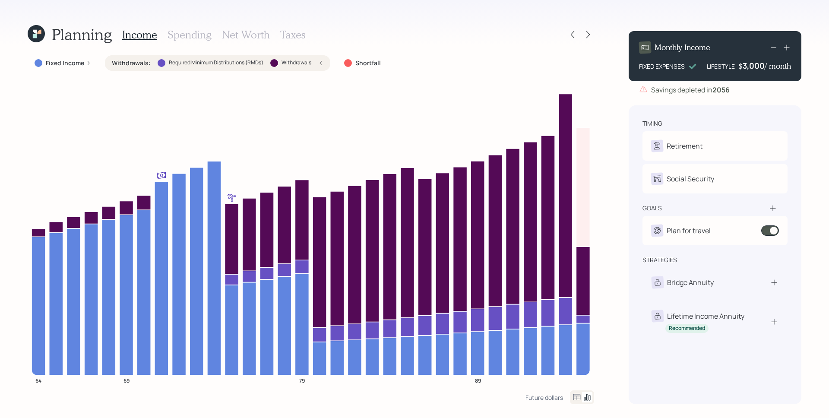
click at [317, 63] on div "Withdrawals : Required Minimum Distributions (RMDs) Withdrawals" at bounding box center [218, 63] width 212 height 9
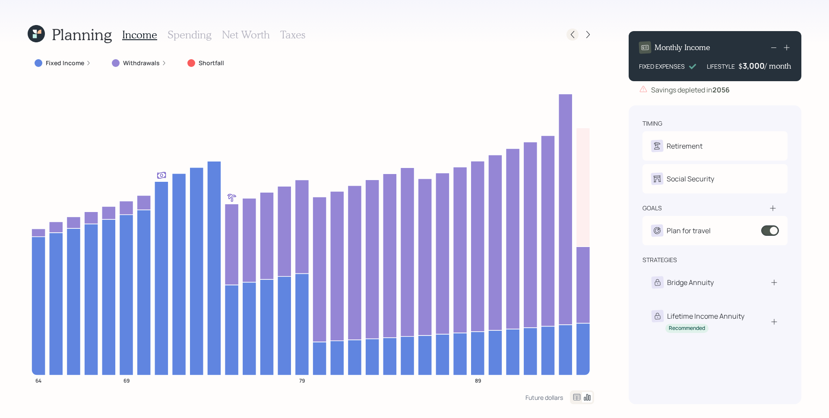
click at [569, 33] on icon at bounding box center [572, 34] width 9 height 9
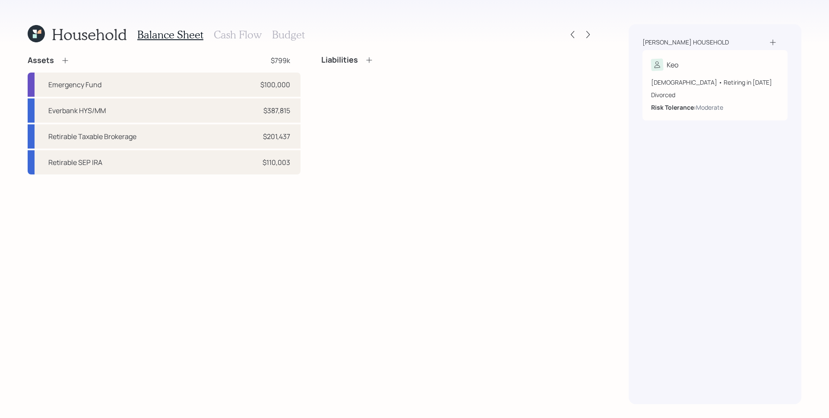
click at [250, 32] on h3 "Cash Flow" at bounding box center [238, 34] width 48 height 13
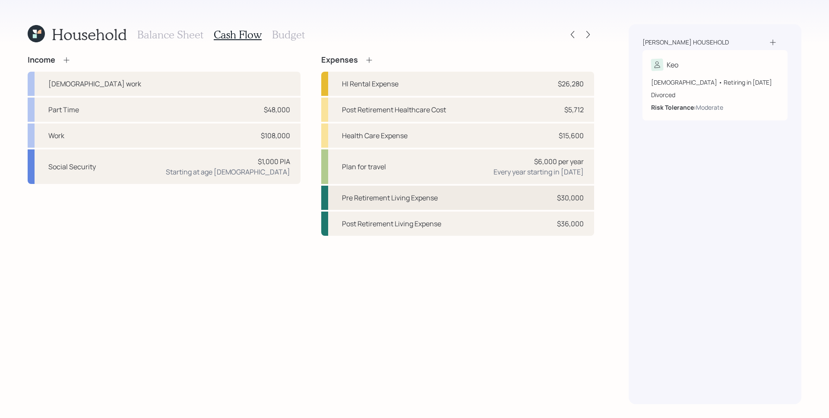
click at [564, 197] on div "$30,000" at bounding box center [570, 198] width 27 height 10
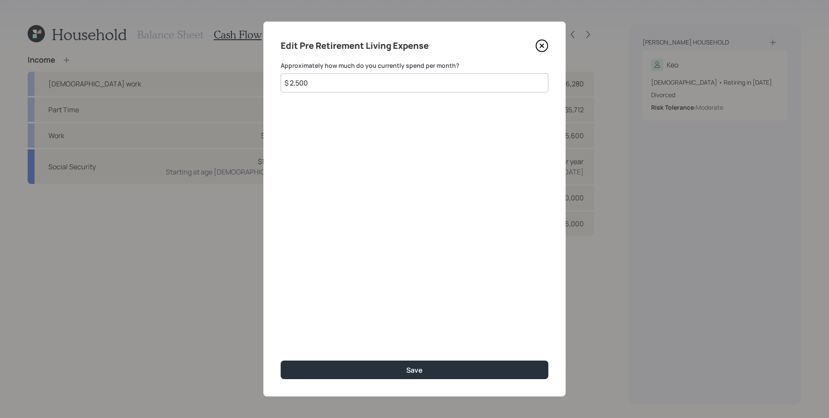
click at [418, 86] on input "$ 2,500" at bounding box center [415, 82] width 268 height 19
type input "$ 2,000"
click at [281, 361] on button "Save" at bounding box center [415, 370] width 268 height 19
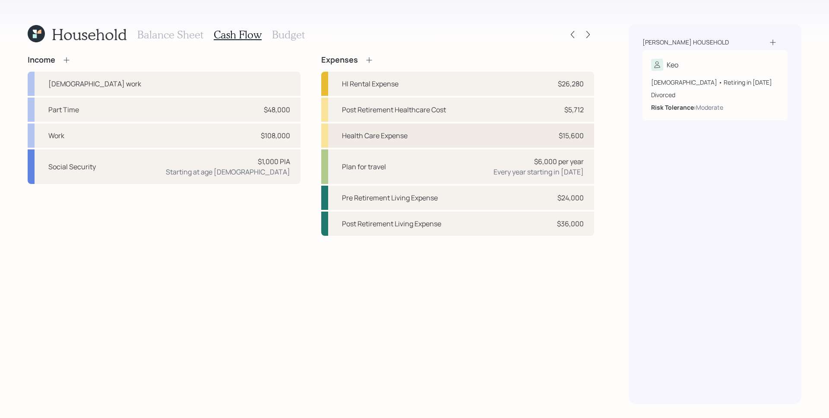
click at [498, 129] on div "Health Care Expense $15,600" at bounding box center [457, 135] width 273 height 24
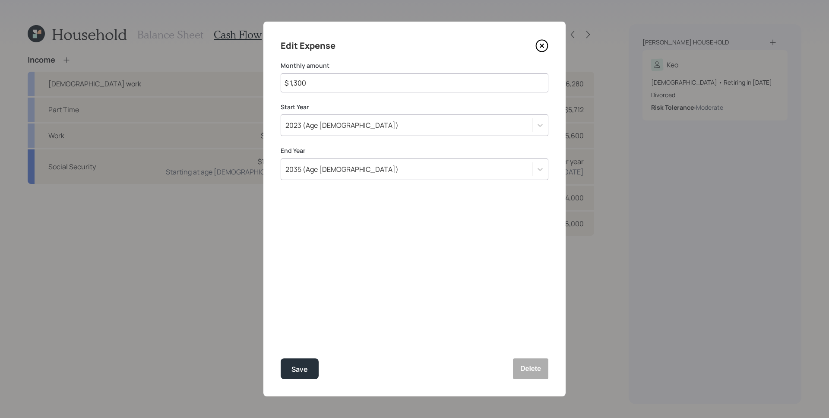
click at [541, 45] on icon at bounding box center [541, 45] width 13 height 13
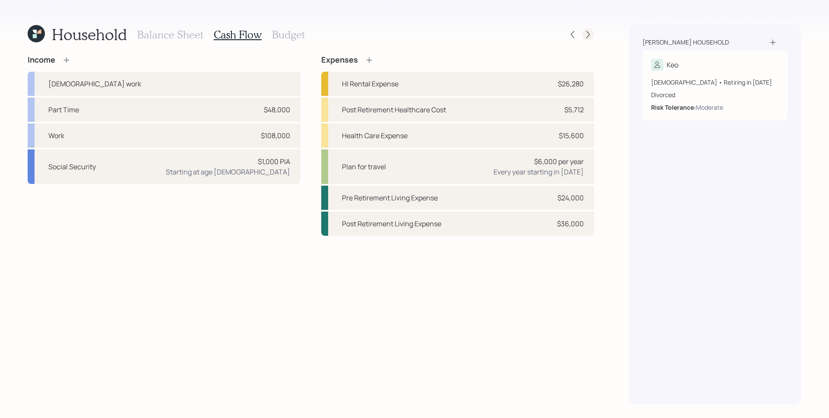
click at [586, 32] on icon at bounding box center [588, 34] width 9 height 9
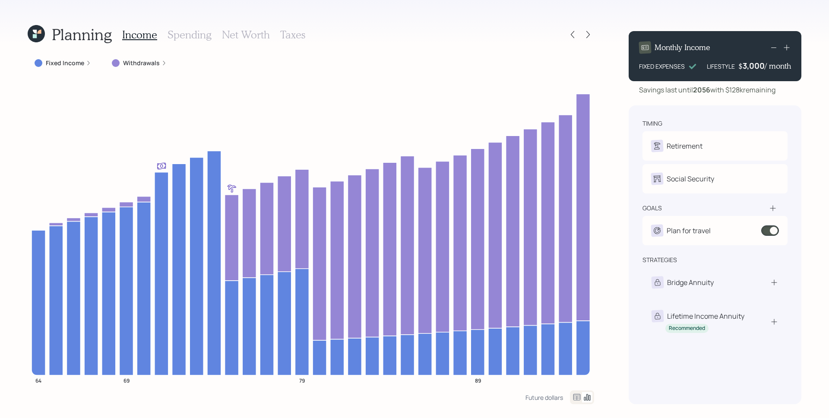
click at [154, 60] on label "Withdrawals" at bounding box center [141, 63] width 37 height 9
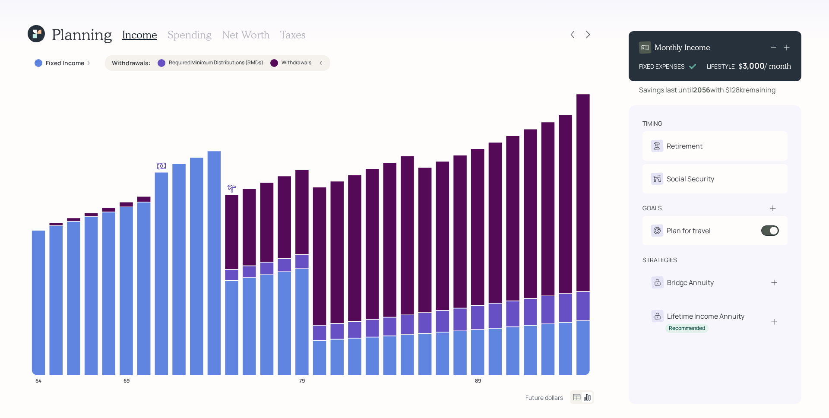
click at [158, 66] on div "Required Minimum Distributions (RMDs)" at bounding box center [211, 63] width 106 height 8
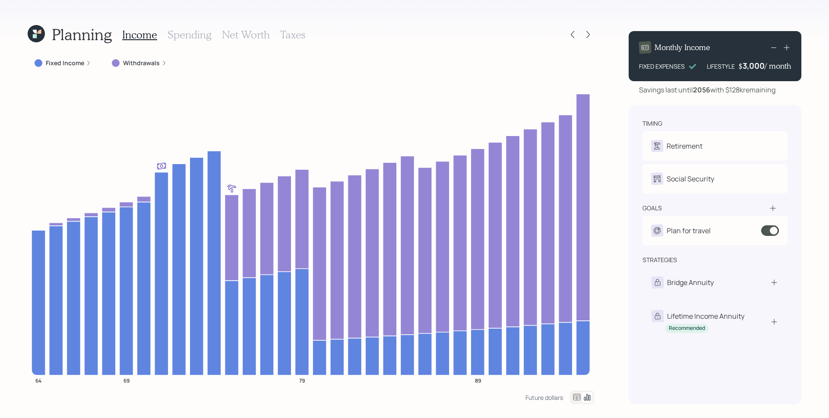
click at [145, 62] on label "Withdrawals" at bounding box center [141, 63] width 37 height 9
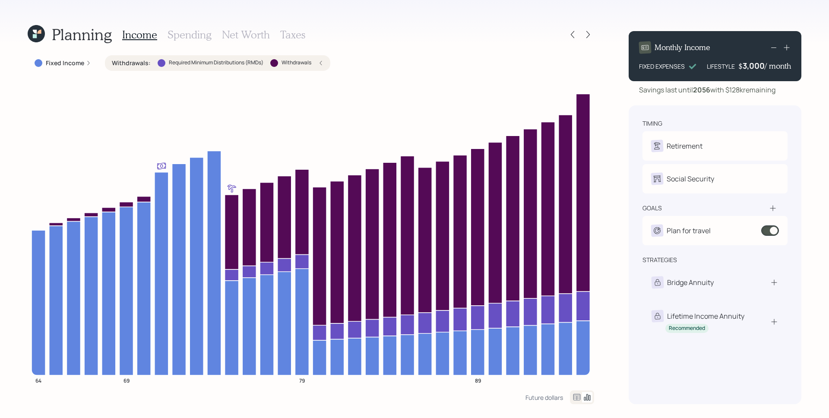
click at [183, 36] on h3 "Spending" at bounding box center [190, 34] width 44 height 13
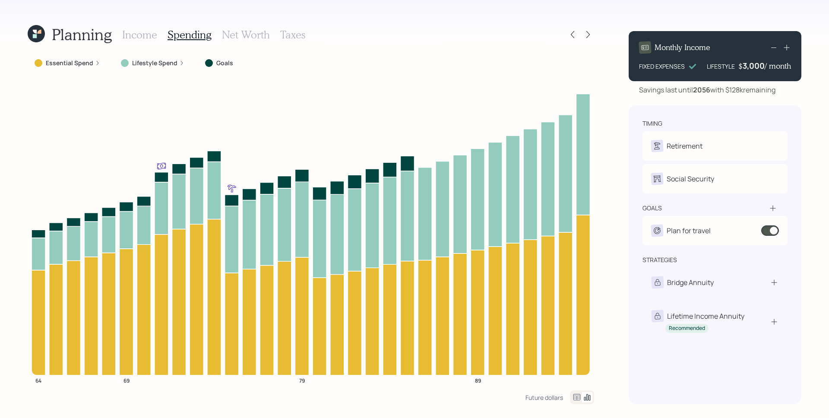
click at [90, 63] on label "Essential Spend" at bounding box center [69, 63] width 47 height 9
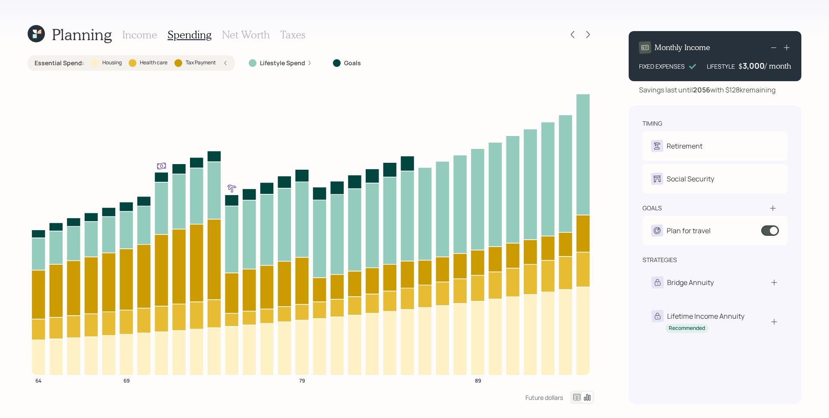
click at [33, 33] on icon at bounding box center [36, 33] width 17 height 17
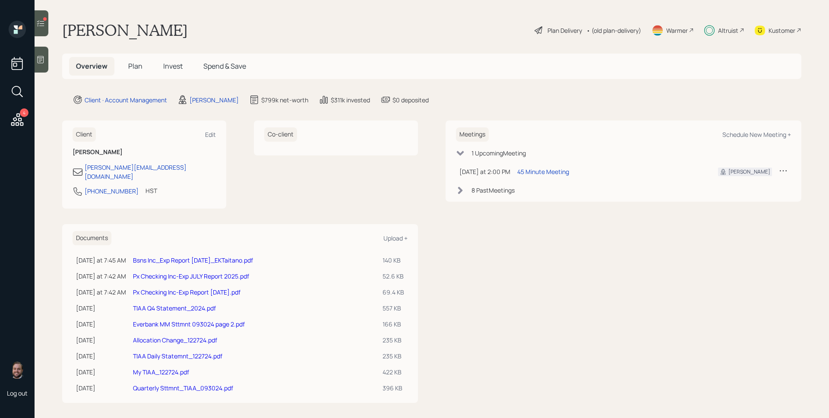
click at [17, 115] on icon at bounding box center [17, 119] width 13 height 13
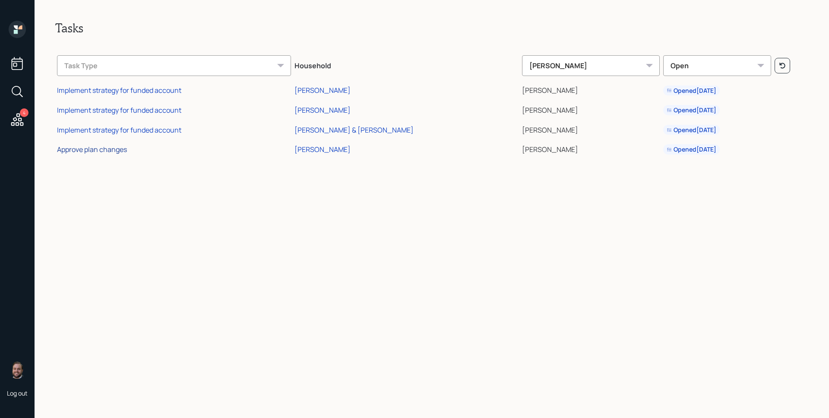
click at [115, 147] on div "Approve plan changes" at bounding box center [92, 149] width 70 height 9
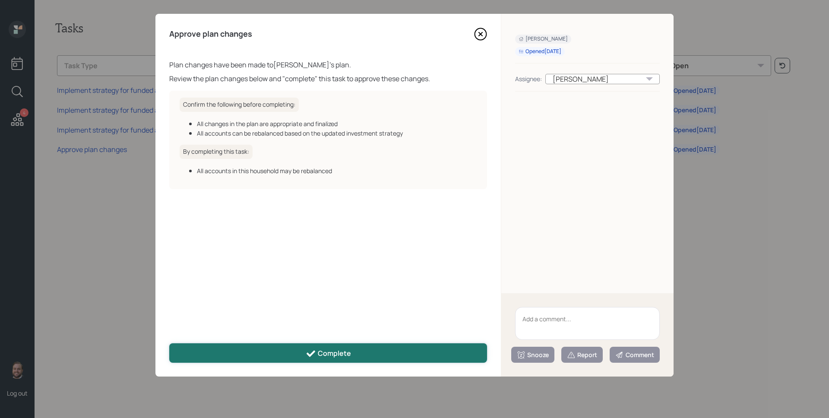
click at [336, 362] on button "Complete" at bounding box center [328, 352] width 318 height 19
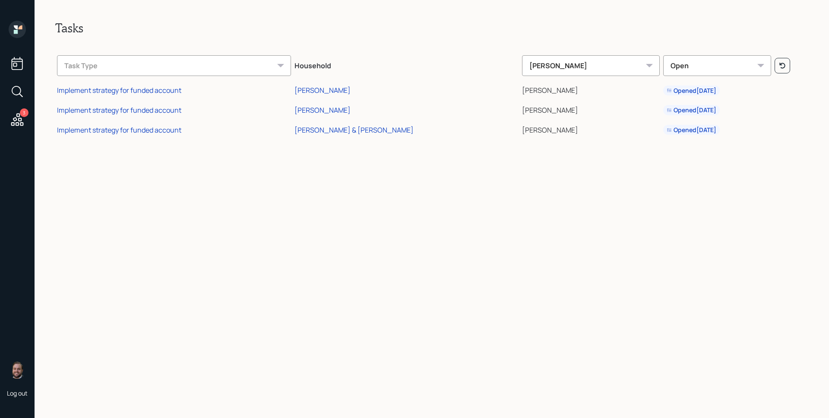
click at [15, 31] on icon at bounding box center [16, 32] width 4 height 4
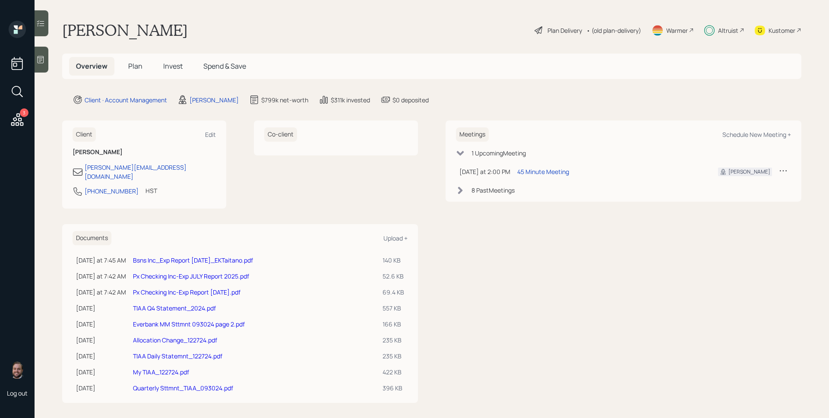
click at [786, 170] on icon at bounding box center [783, 170] width 9 height 9
click at [755, 186] on div "Reschedule" at bounding box center [756, 187] width 62 height 8
